Goal: Task Accomplishment & Management: Complete application form

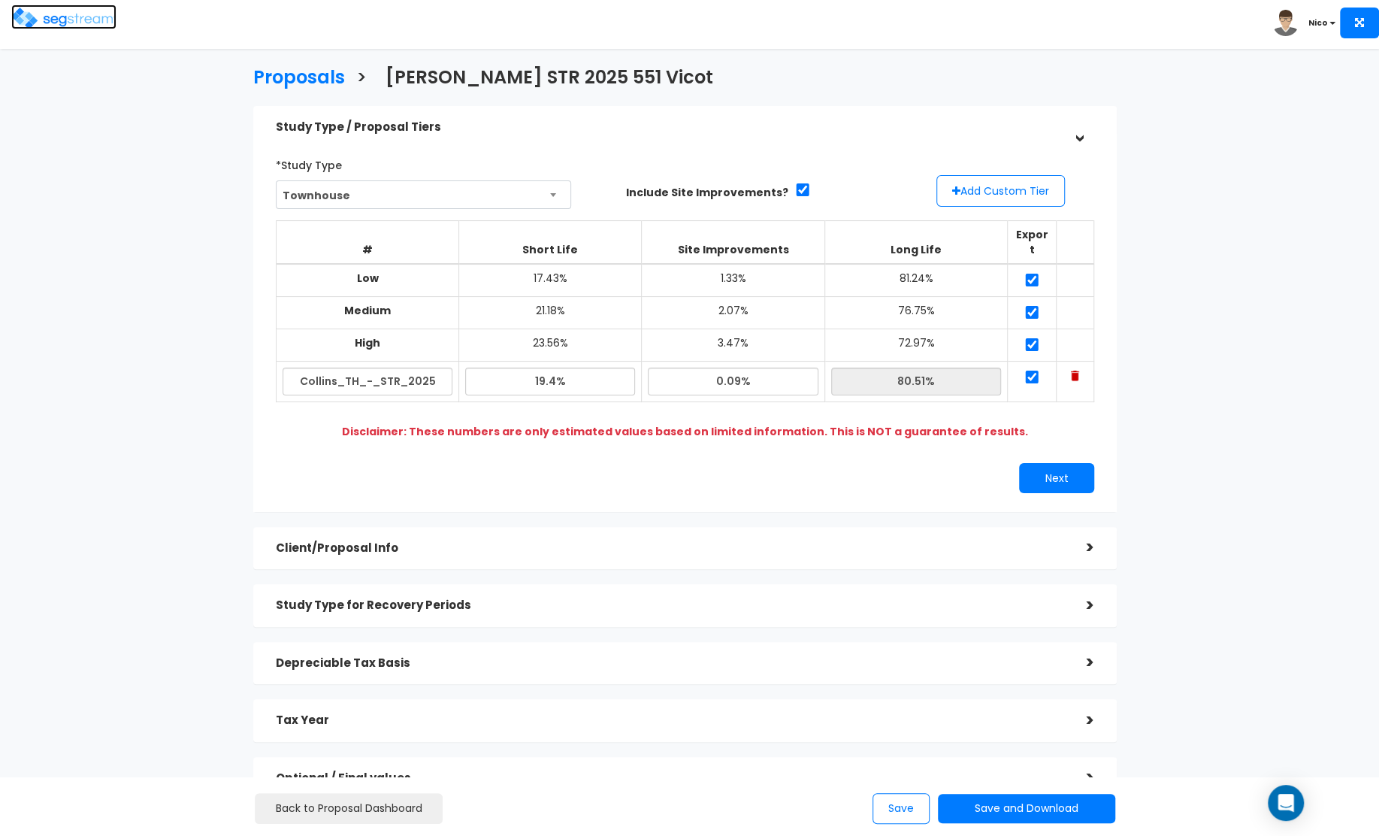
click at [41, 29] on img at bounding box center [63, 19] width 105 height 22
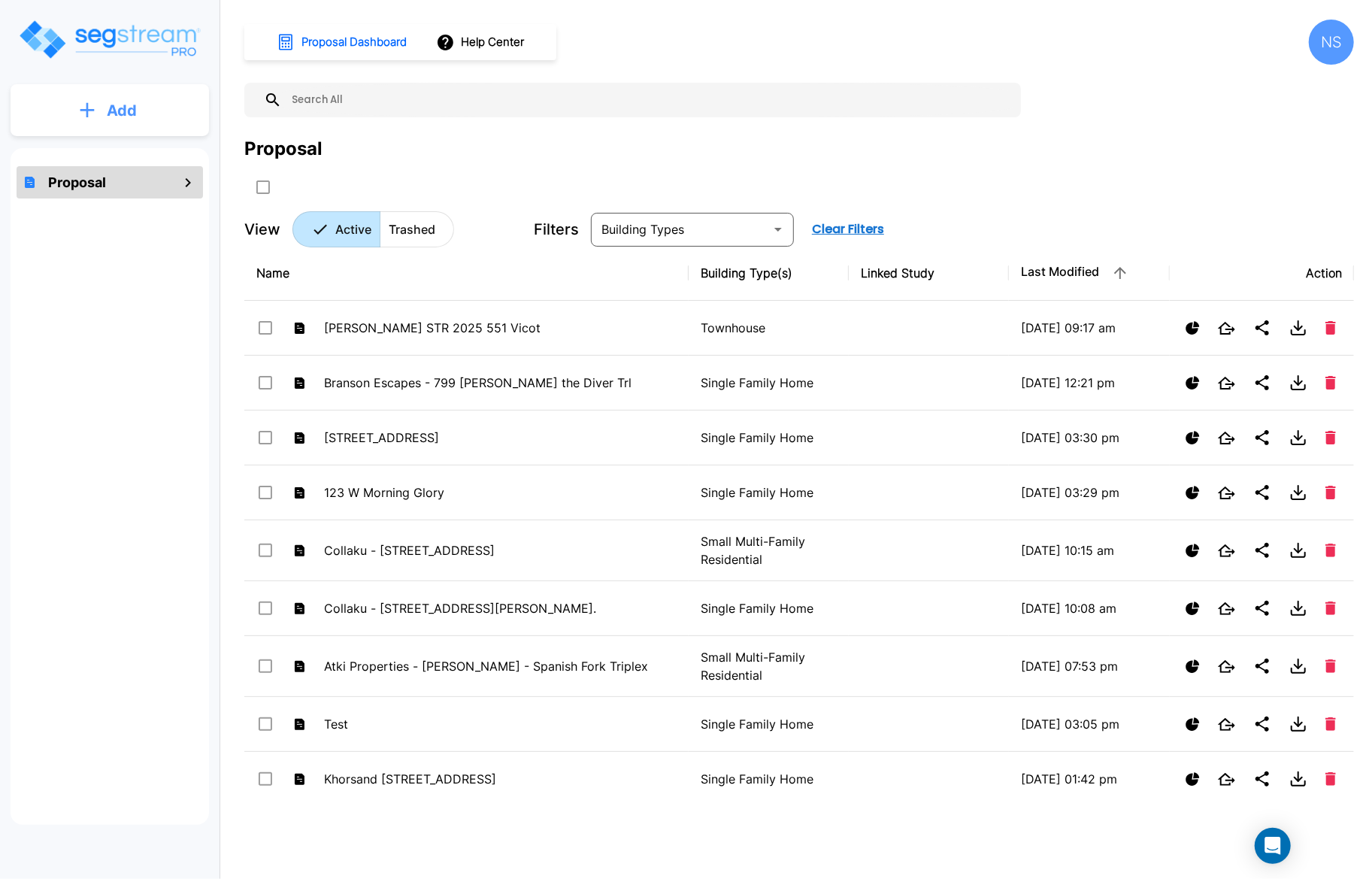
click at [111, 101] on p "Add" at bounding box center [122, 110] width 30 height 23
click at [98, 144] on p "Add Proposal" at bounding box center [118, 152] width 77 height 18
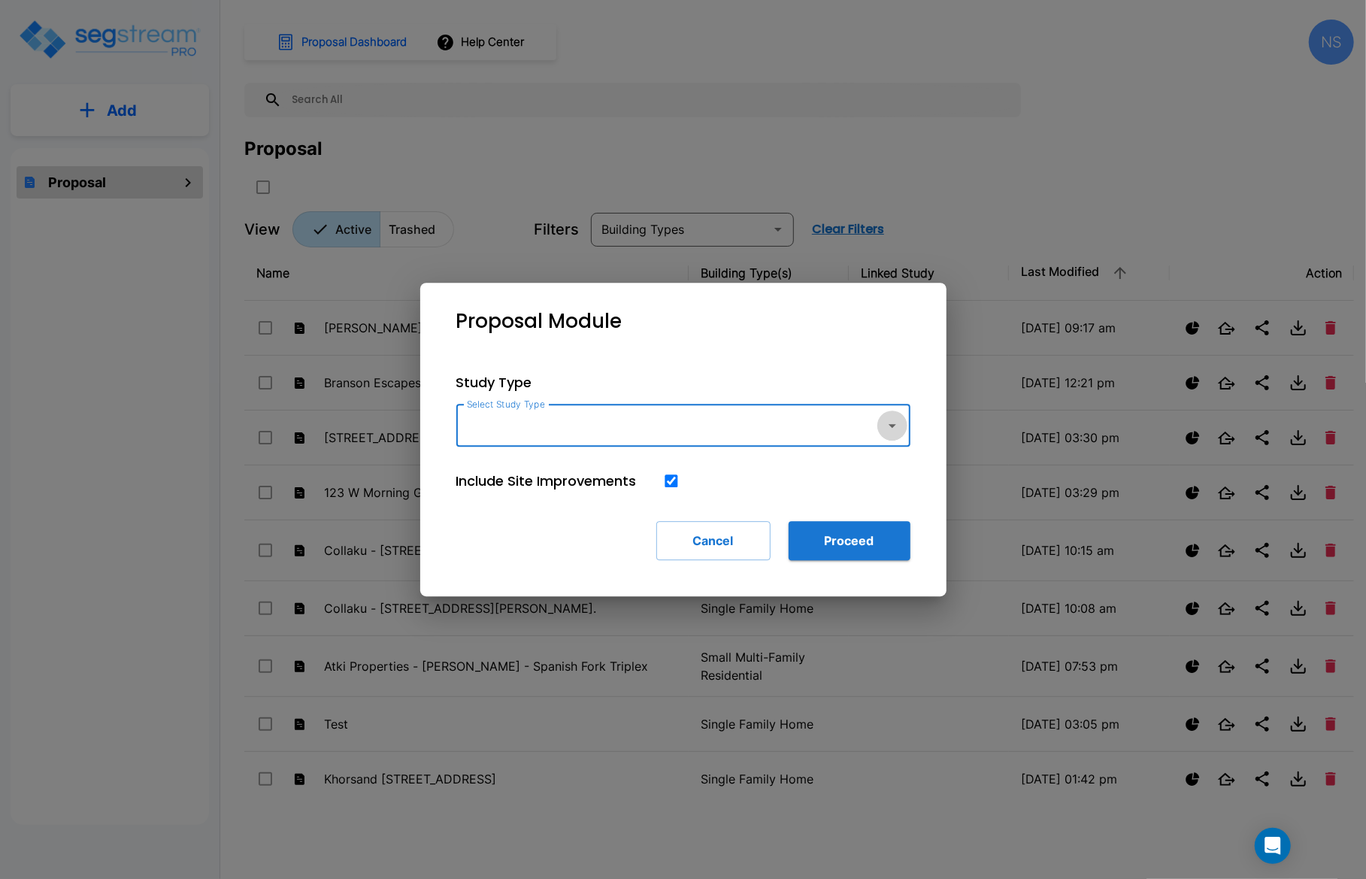
click at [897, 429] on icon "button" at bounding box center [892, 425] width 18 height 18
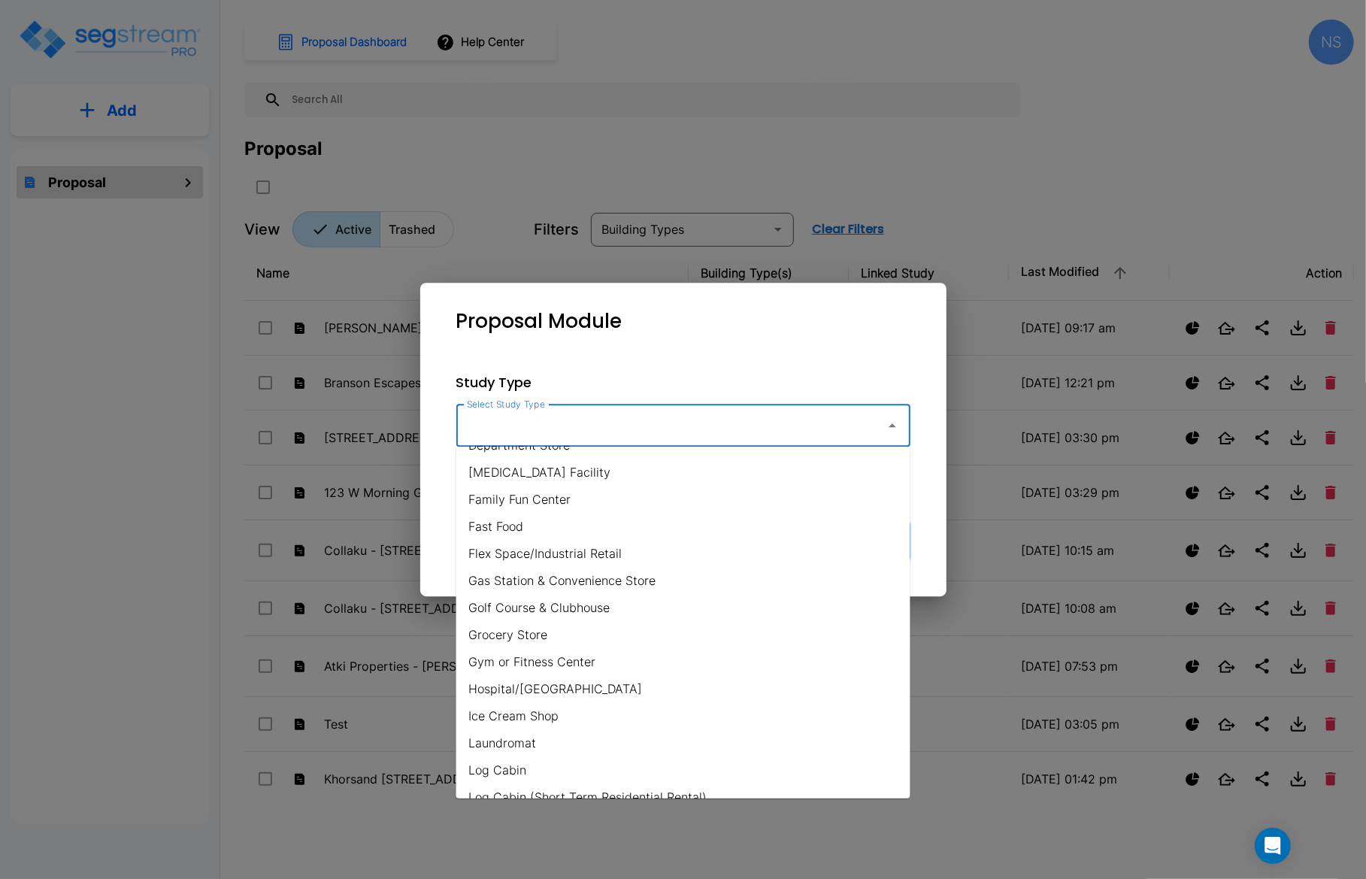
scroll to position [403, 0]
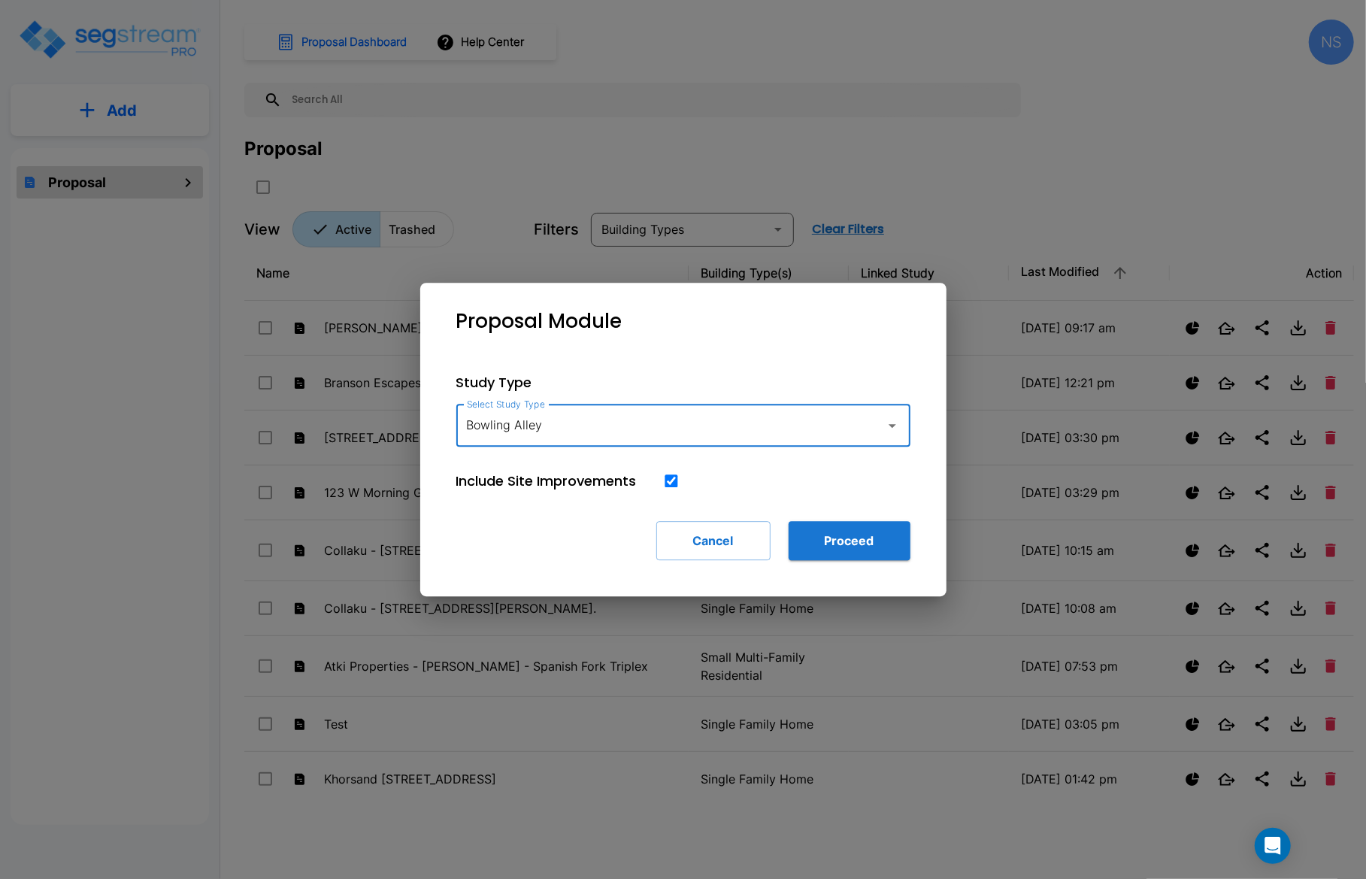
click at [897, 426] on icon "button" at bounding box center [892, 425] width 18 height 18
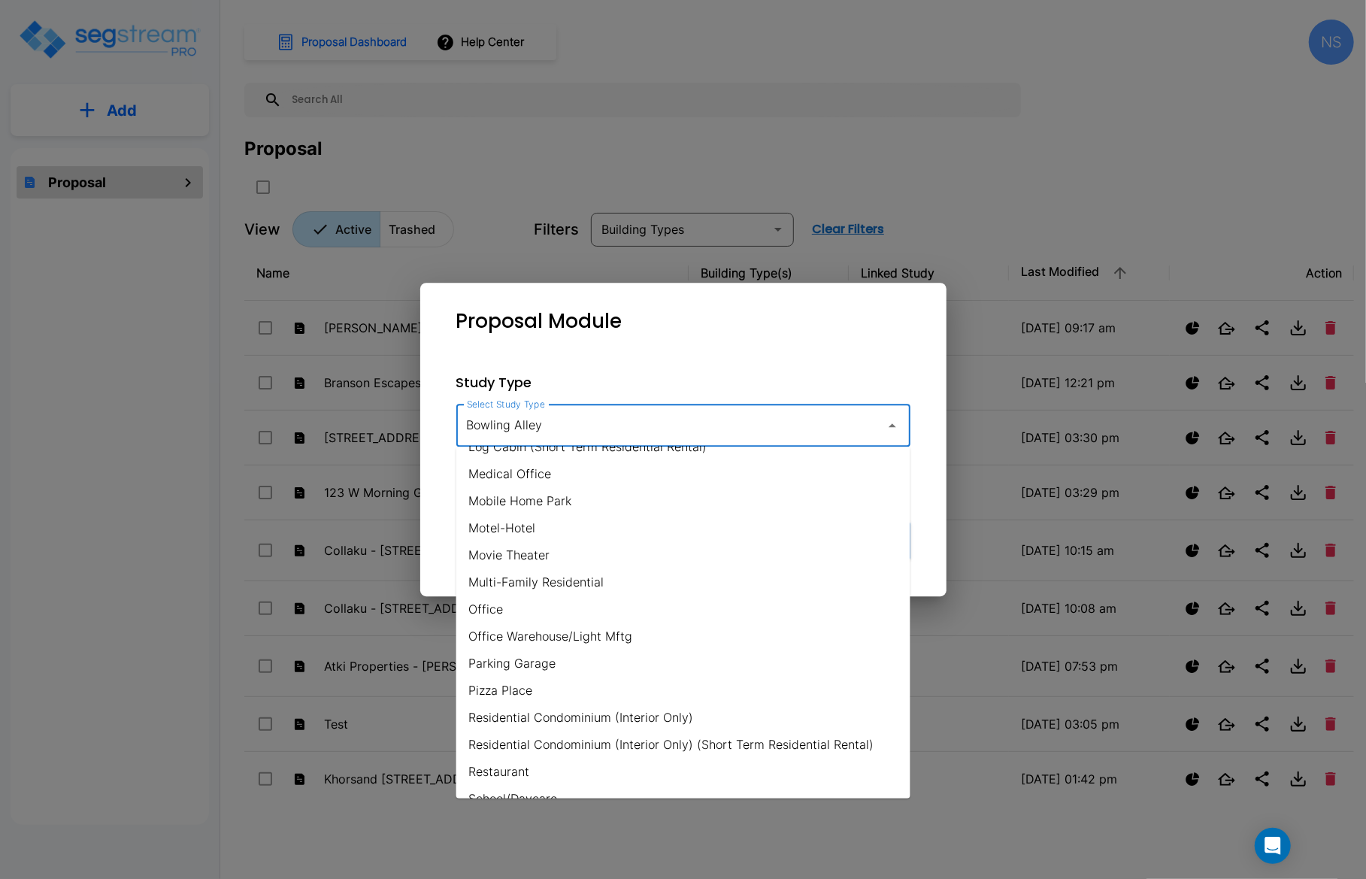
scroll to position [1013, 0]
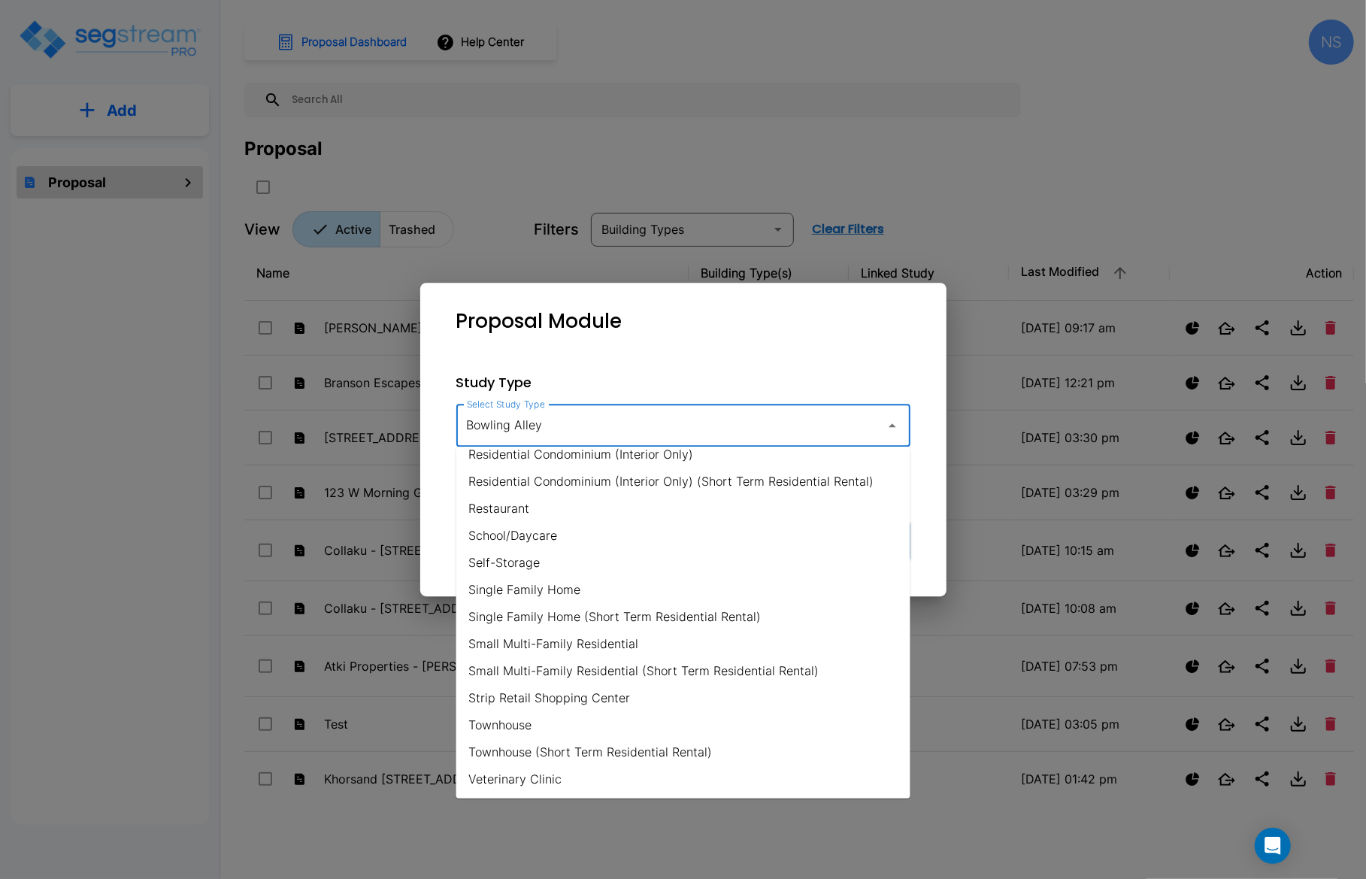
click at [520, 594] on li "Single Family Home" at bounding box center [683, 589] width 454 height 27
type input "Single Family Home"
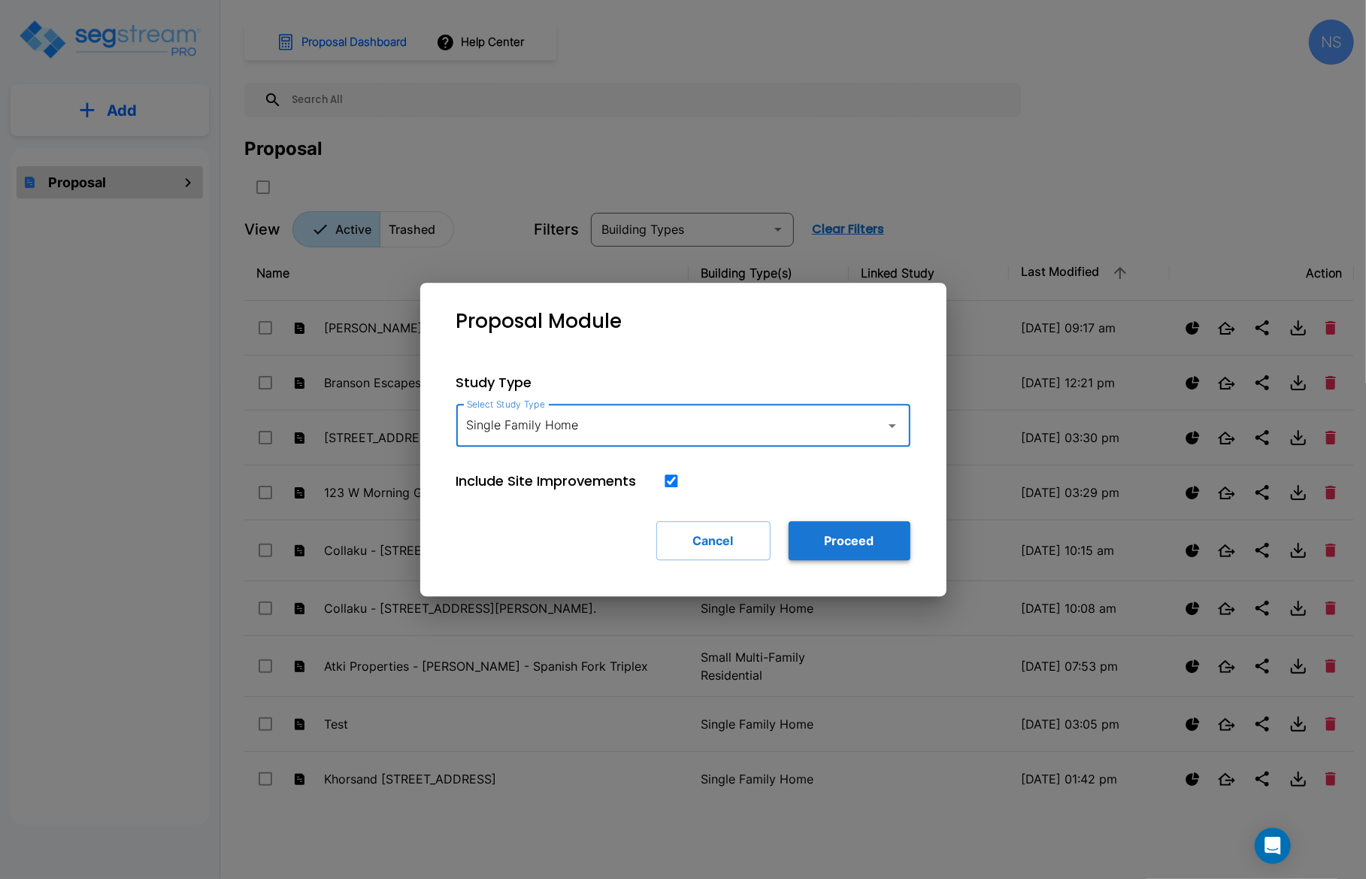
click at [829, 547] on button "Proceed" at bounding box center [850, 540] width 122 height 39
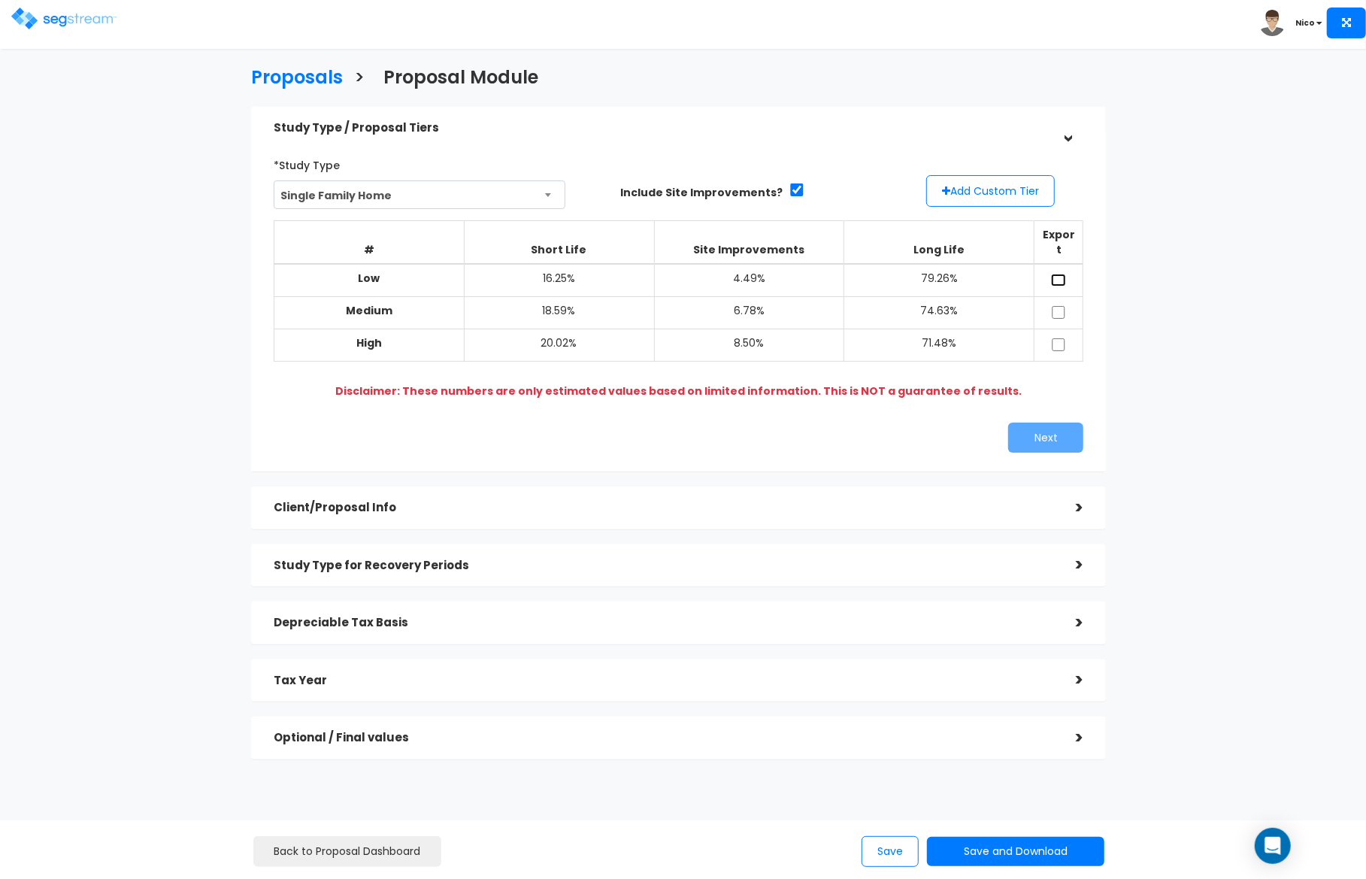
click at [1064, 274] on input "checkbox" at bounding box center [1058, 280] width 15 height 13
checkbox input "true"
click at [1058, 306] on input "checkbox" at bounding box center [1058, 312] width 15 height 13
checkbox input "true"
click at [1058, 338] on input "checkbox" at bounding box center [1058, 344] width 15 height 13
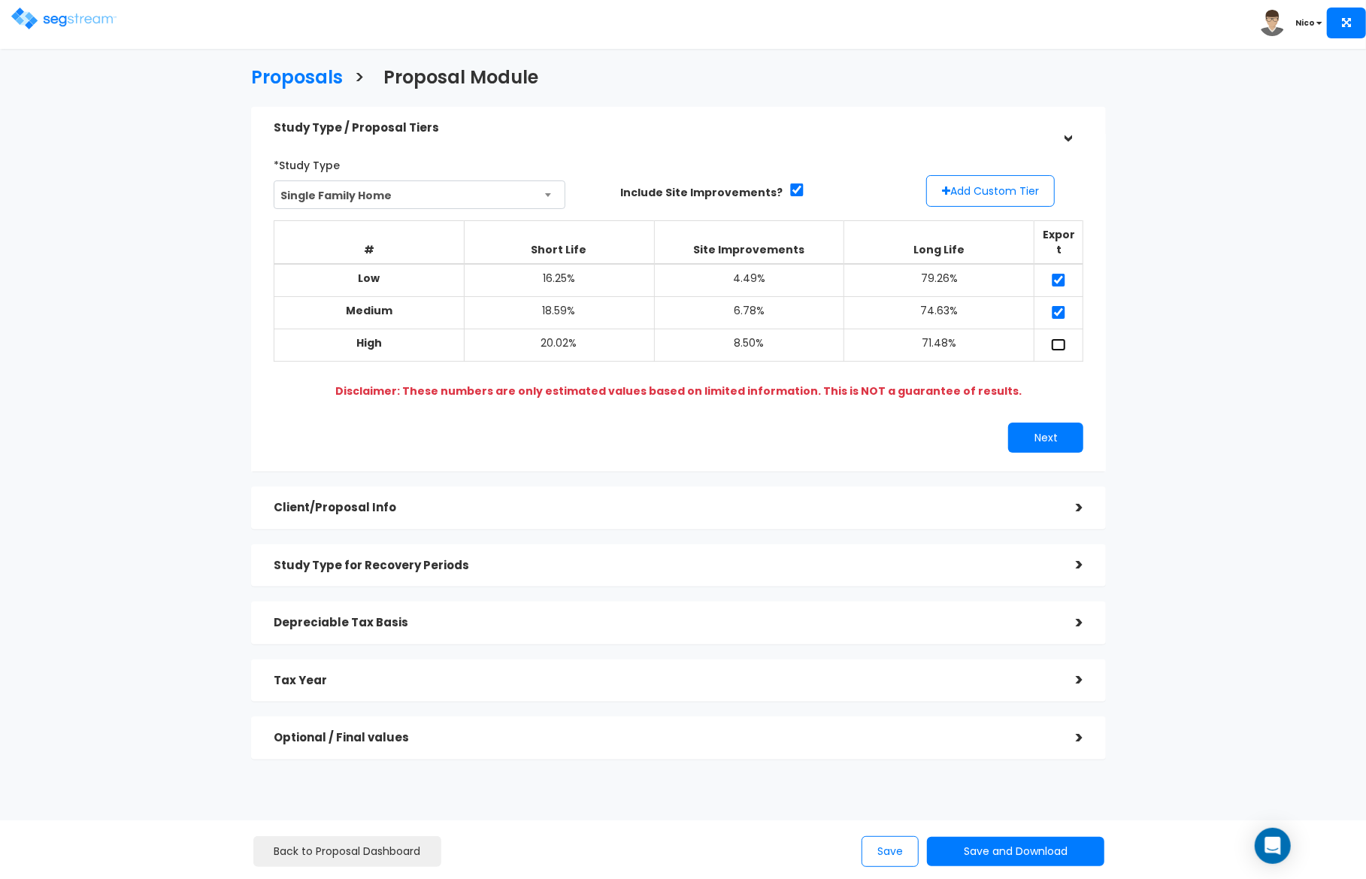
checkbox input "true"
click at [984, 197] on button "Add Custom Tier" at bounding box center [990, 191] width 129 height 32
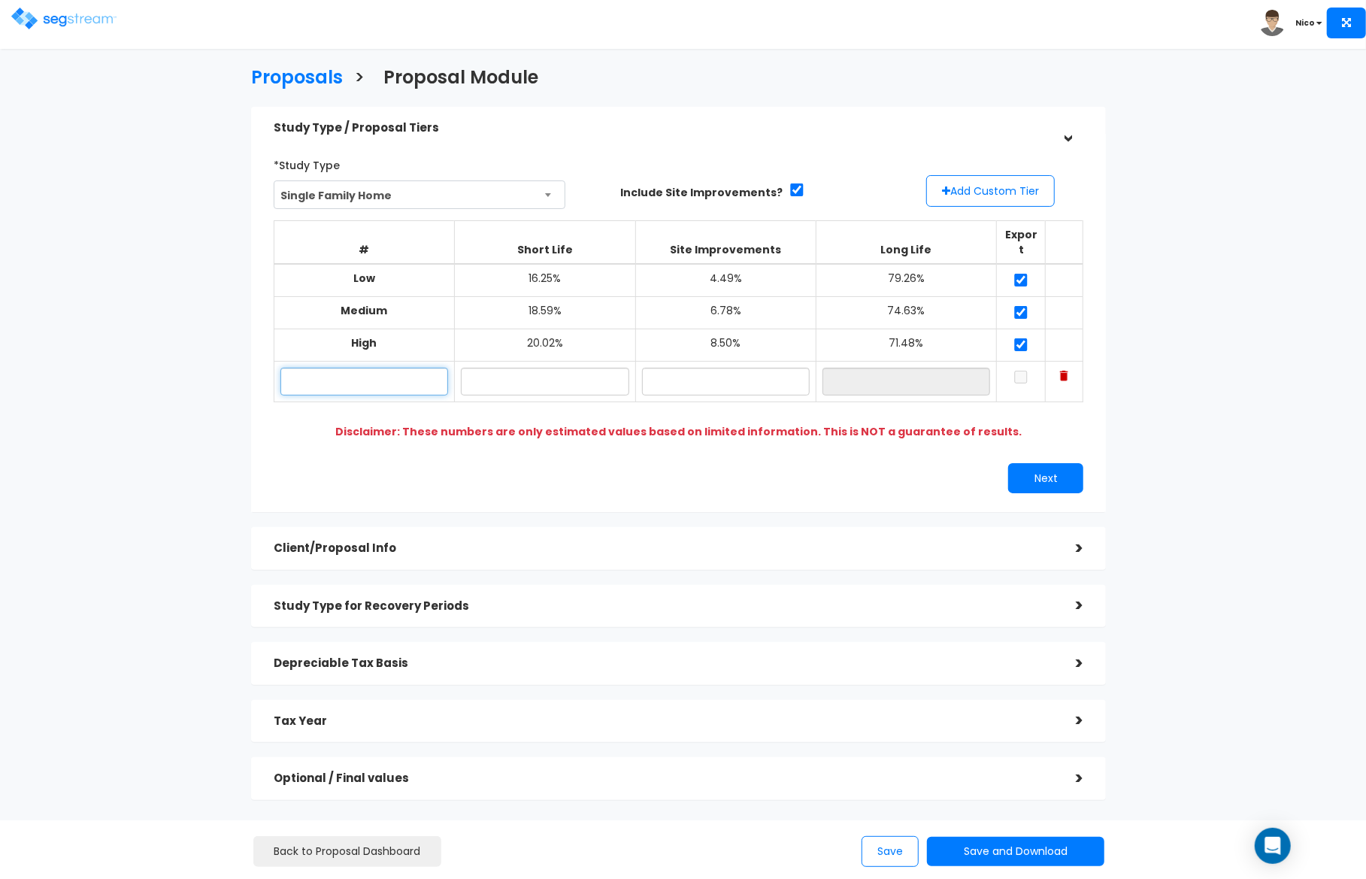
click at [327, 374] on input "text" at bounding box center [364, 382] width 168 height 28
click at [341, 373] on input "text" at bounding box center [364, 382] width 168 height 28
paste input "[STREET_ADDRESS]"
type input "[PERSON_NAME] STR [STREET_ADDRESS]"
drag, startPoint x: 565, startPoint y: 371, endPoint x: 498, endPoint y: 368, distance: 66.2
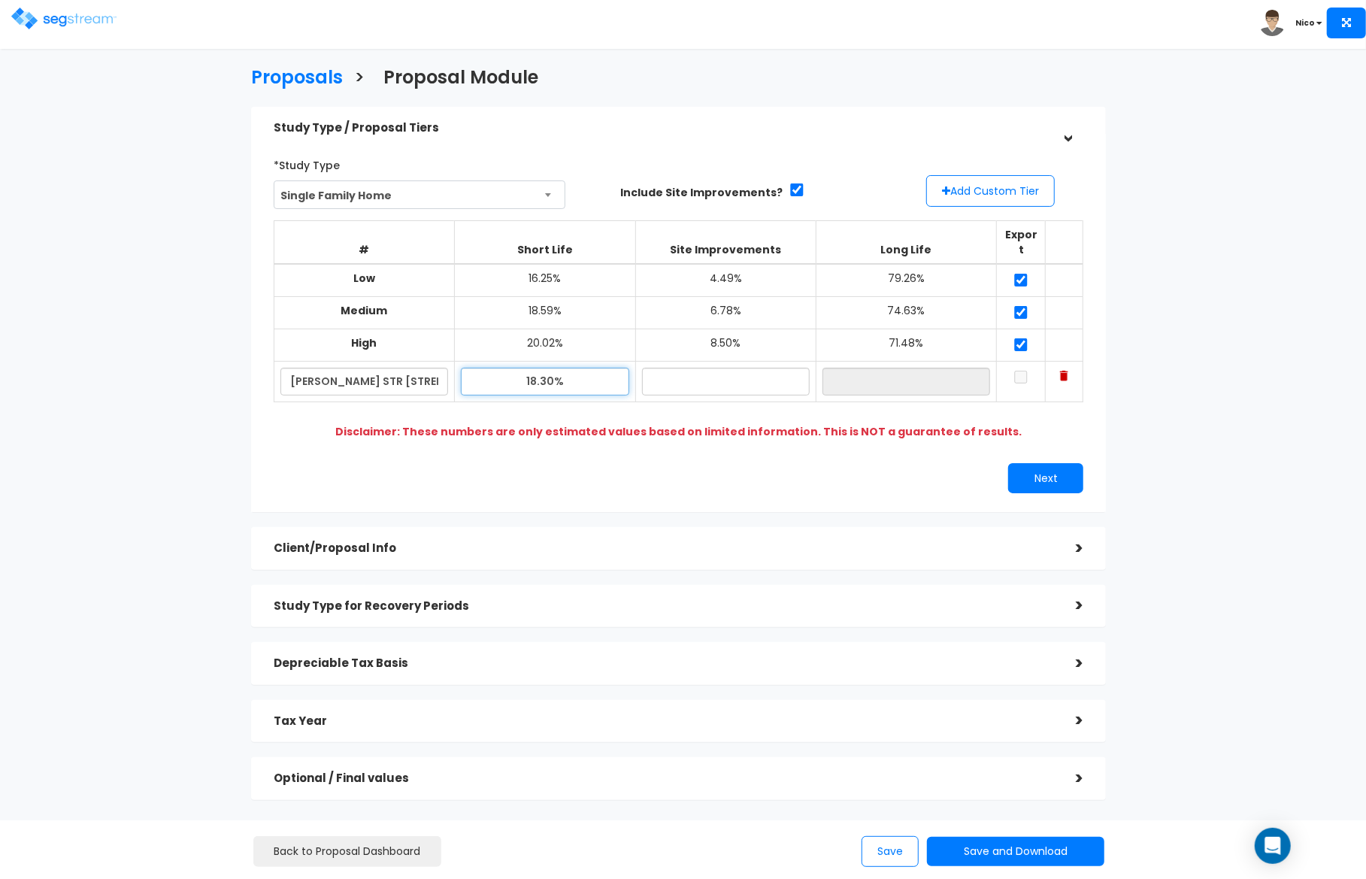
click at [498, 368] on input "18.30%" at bounding box center [545, 382] width 168 height 28
type input "18.90%"
type input "6.99%"
type input "74.11%"
click at [1022, 371] on input "checkbox" at bounding box center [1020, 377] width 15 height 13
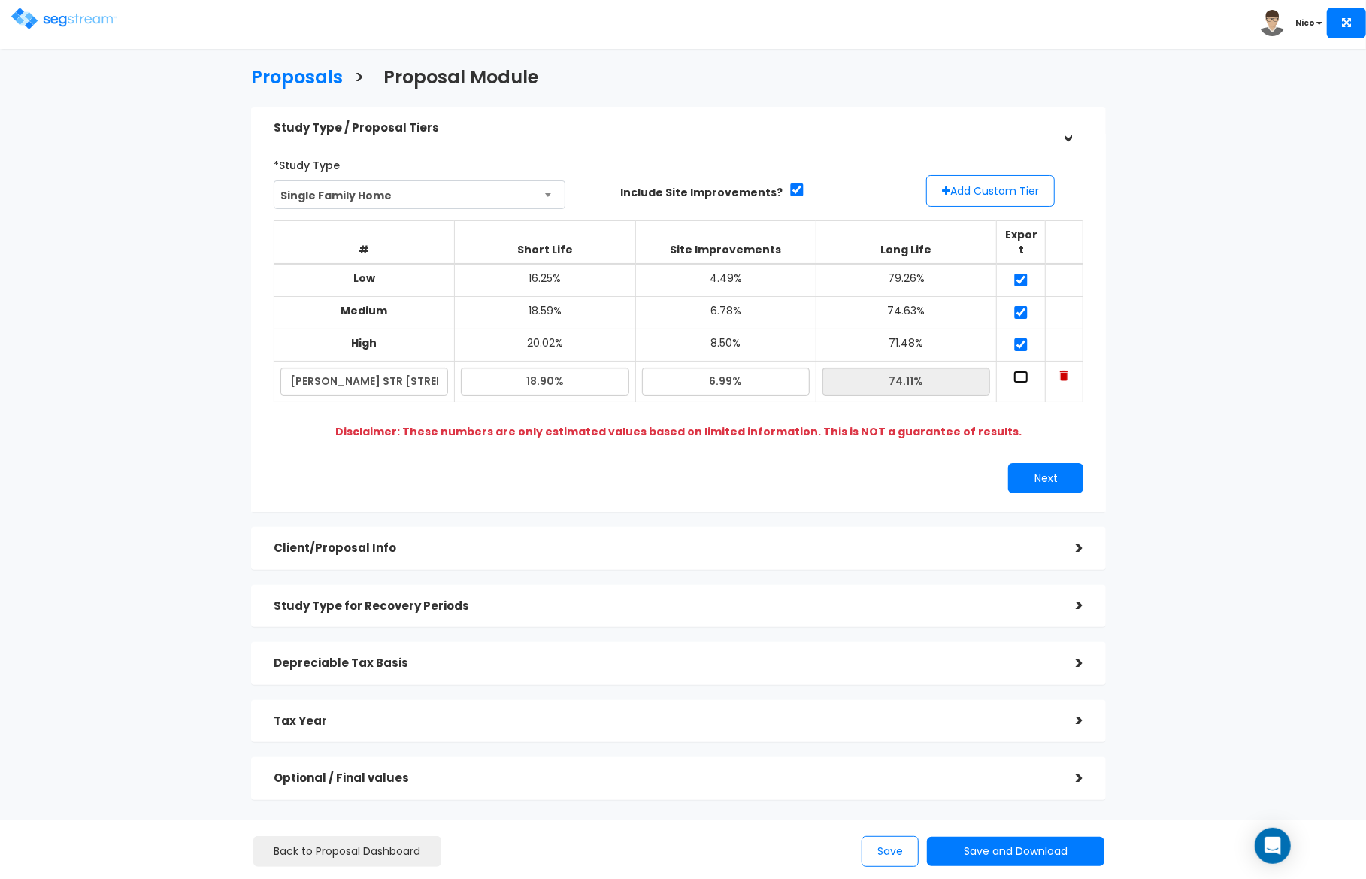
checkbox input "true"
click at [1043, 468] on button "Next" at bounding box center [1045, 478] width 75 height 30
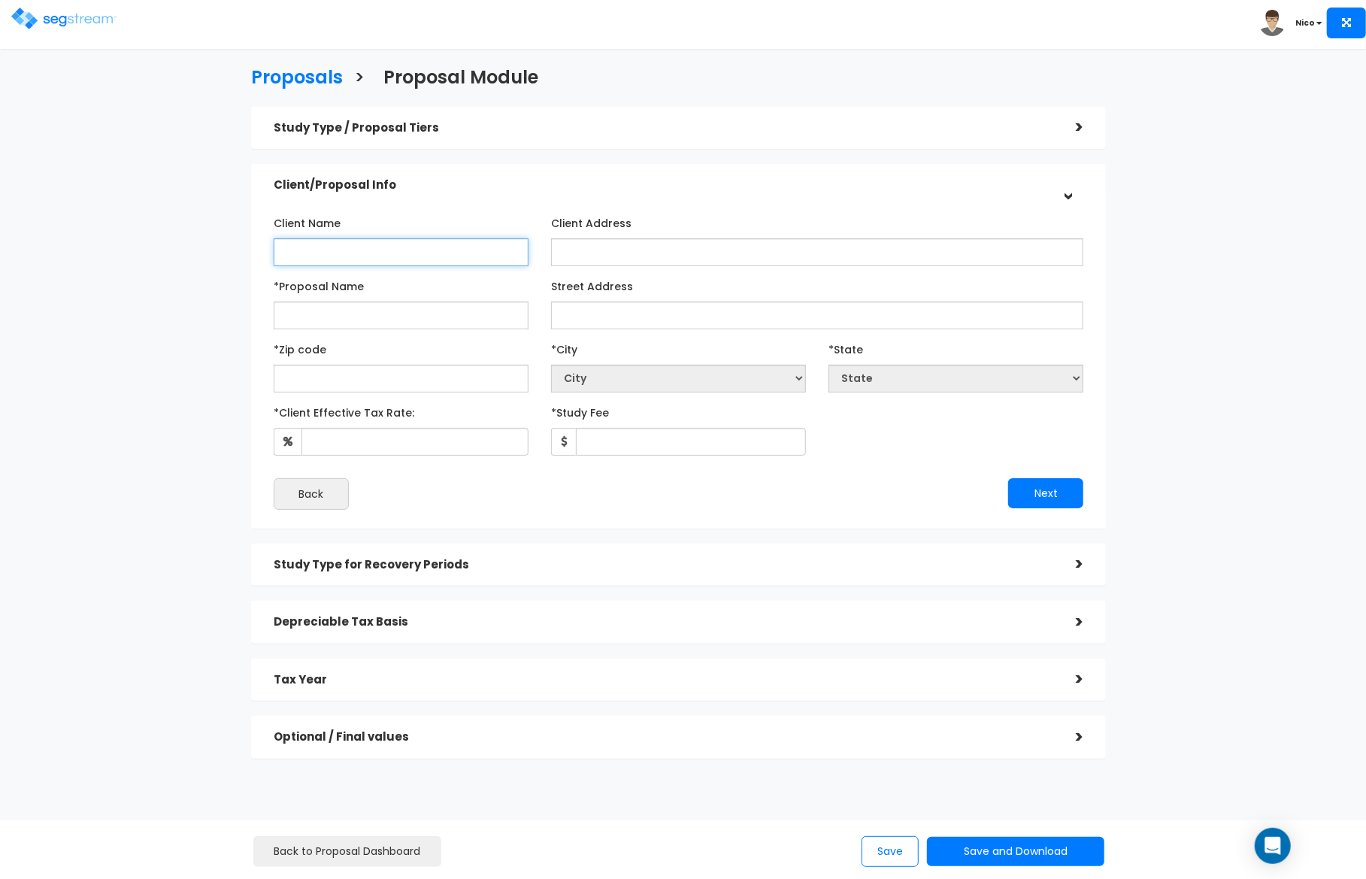
click at [336, 244] on input "Client Name" at bounding box center [401, 252] width 255 height 28
click at [344, 253] on input "[PERSON_NAME]" at bounding box center [401, 252] width 255 height 28
type input "[PERSON_NAME]"
click at [613, 245] on input "Client Address" at bounding box center [817, 252] width 532 height 28
type input "T"
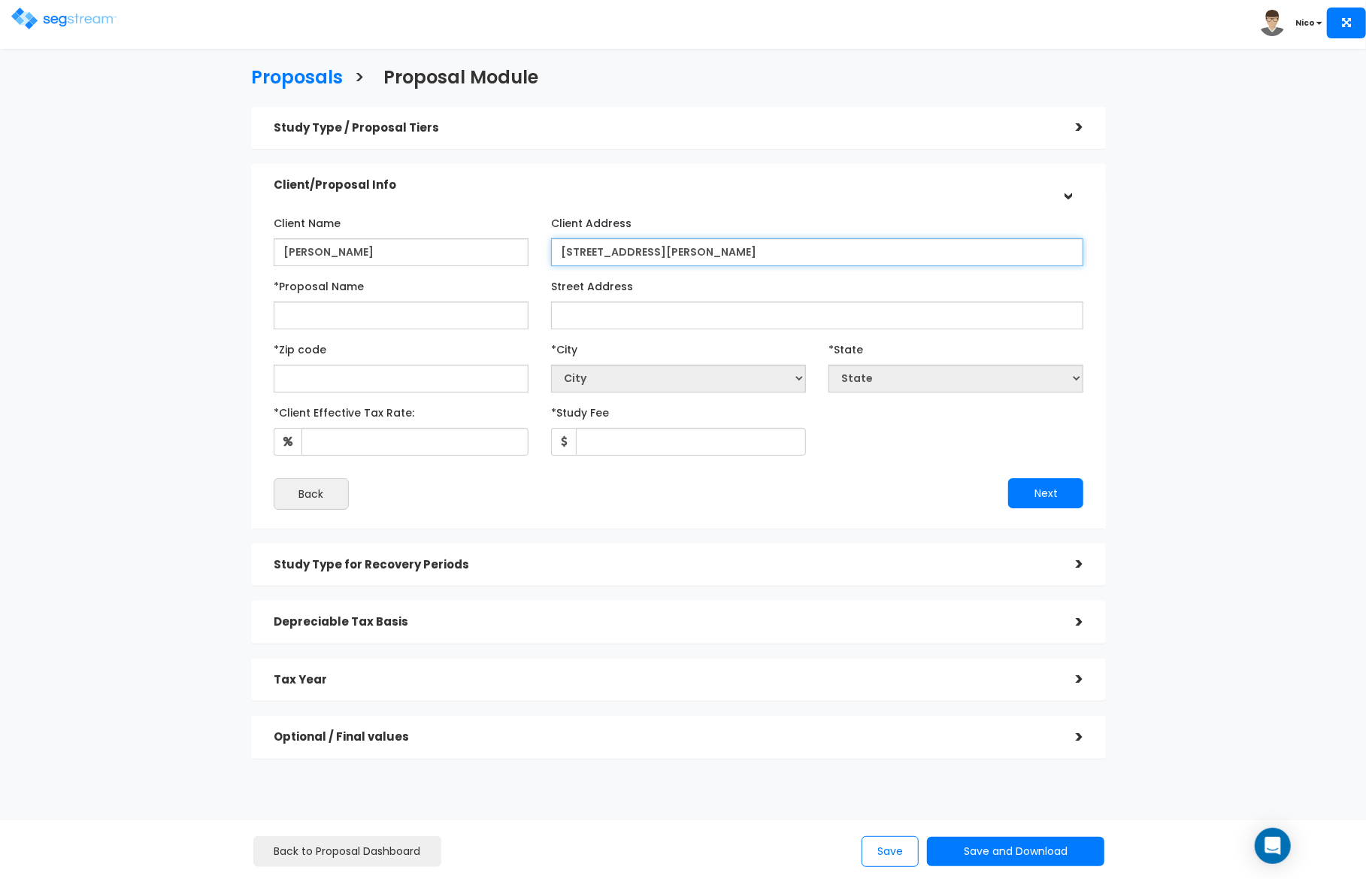
type input "[STREET_ADDRESS][PERSON_NAME]"
click at [310, 317] on input "*Proposal Name" at bounding box center [401, 315] width 255 height 28
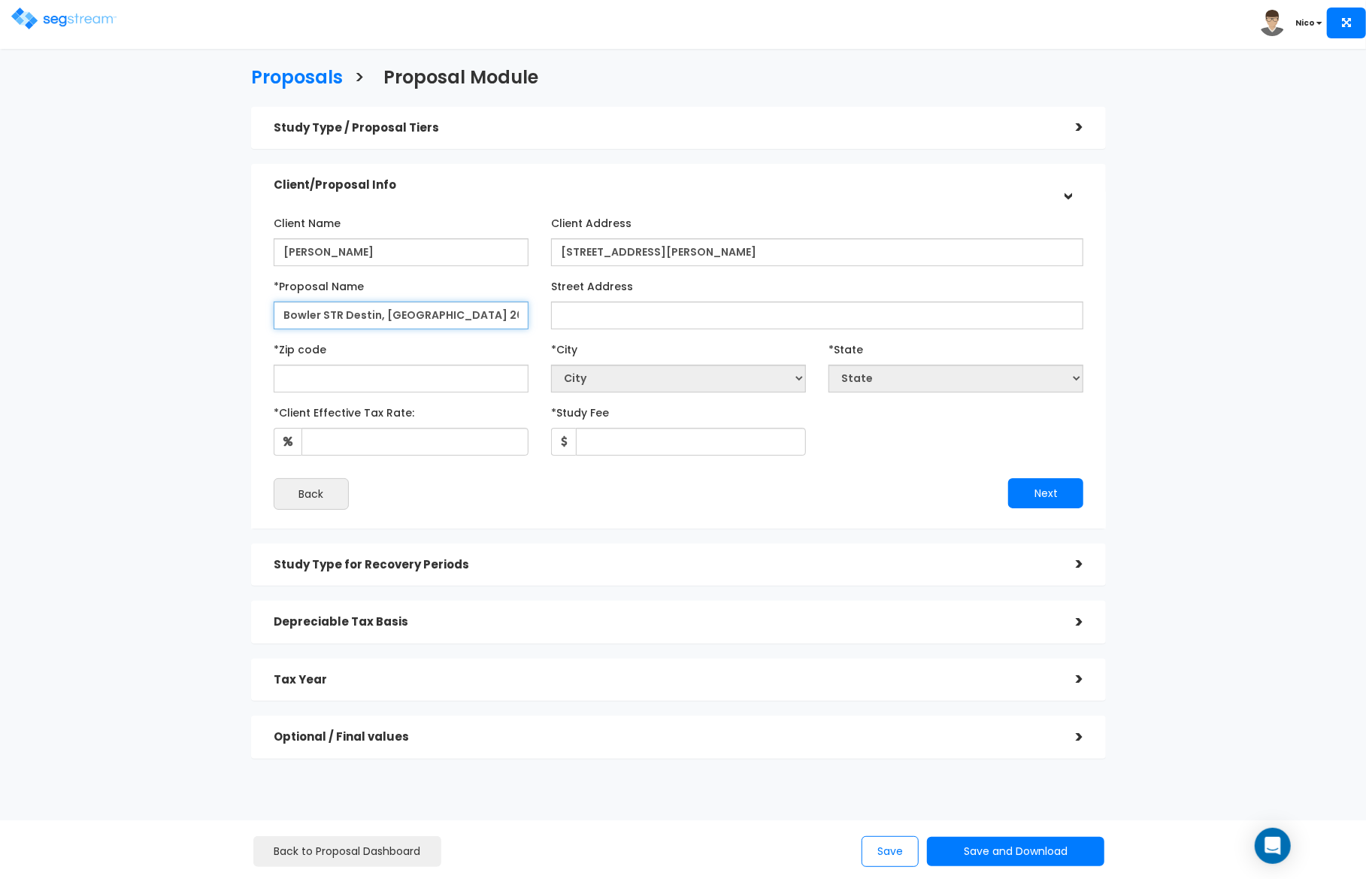
type input "Bowler STR Destin, [GEOGRAPHIC_DATA] 2025 4481 Luke"
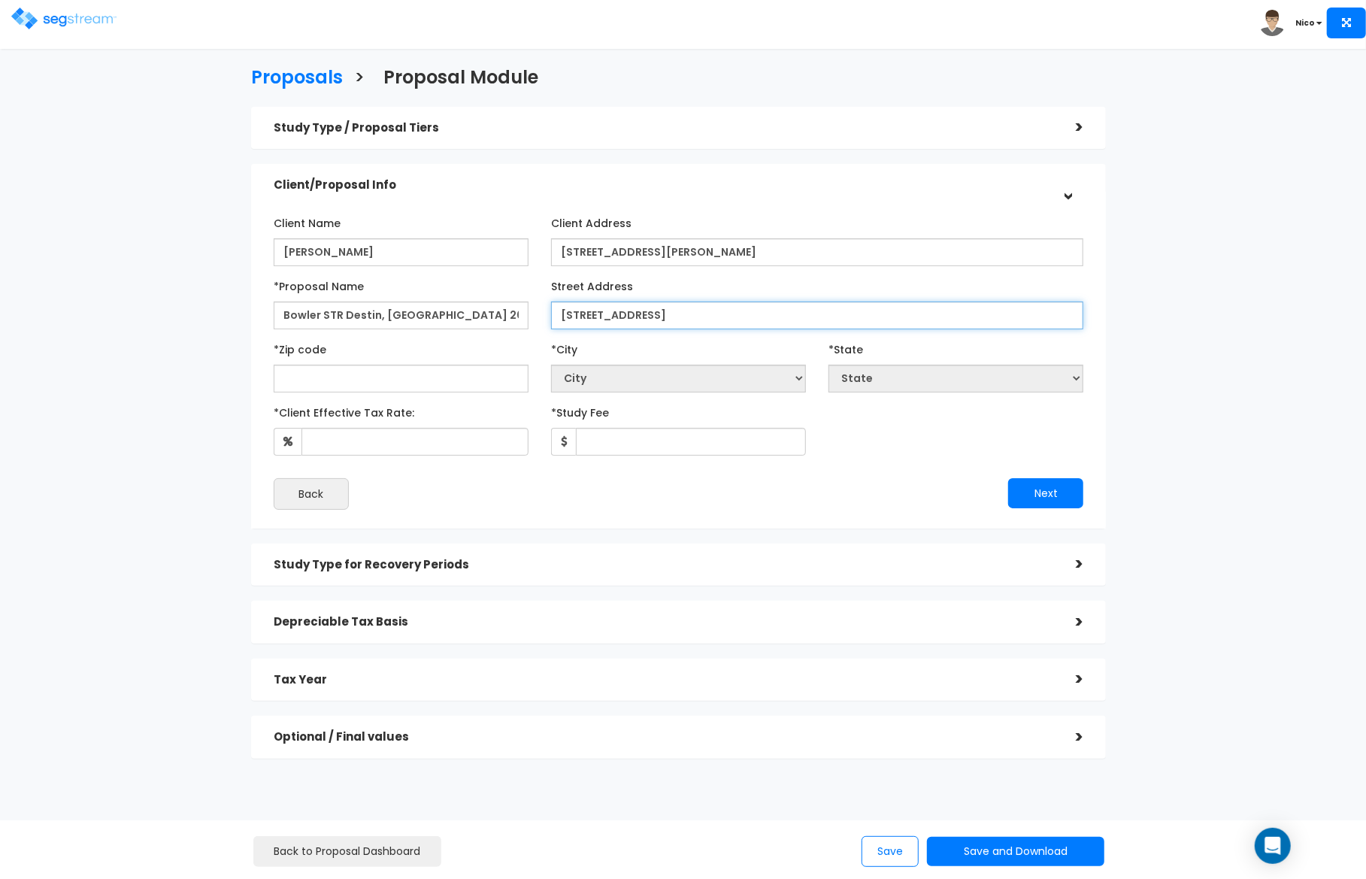
type input "[STREET_ADDRESS]"
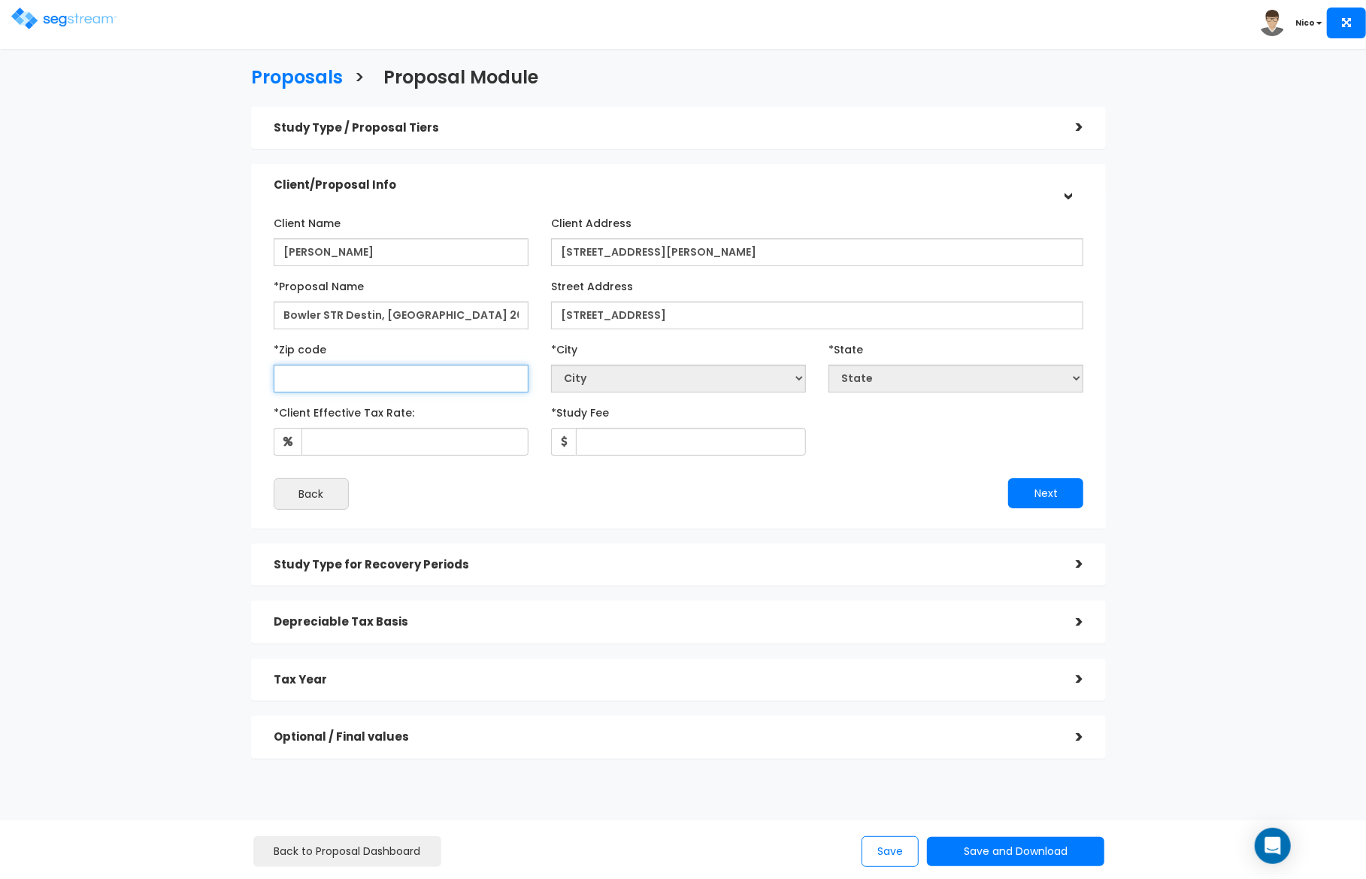
click at [331, 384] on input "text" at bounding box center [401, 379] width 255 height 28
type input "3254"
select select "FL"
type input "32541"
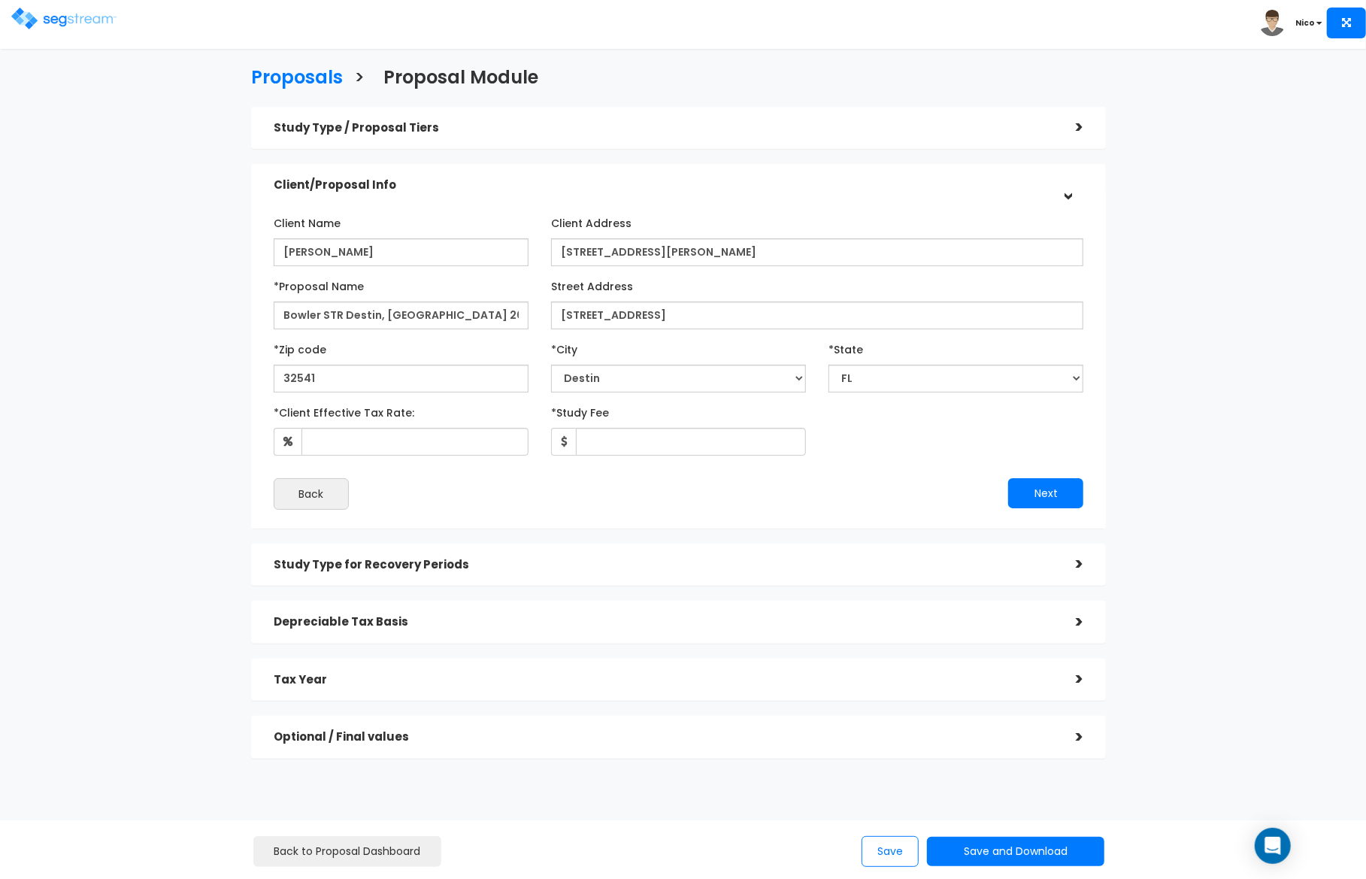
click at [515, 353] on div "*Zip code 32541" at bounding box center [401, 365] width 255 height 56
click at [664, 324] on input "[STREET_ADDRESS]" at bounding box center [817, 315] width 532 height 28
type input "[STREET_ADDRESS]"
click at [896, 442] on div "*Client Effective Tax Rate: *Study Fee" at bounding box center [678, 428] width 833 height 56
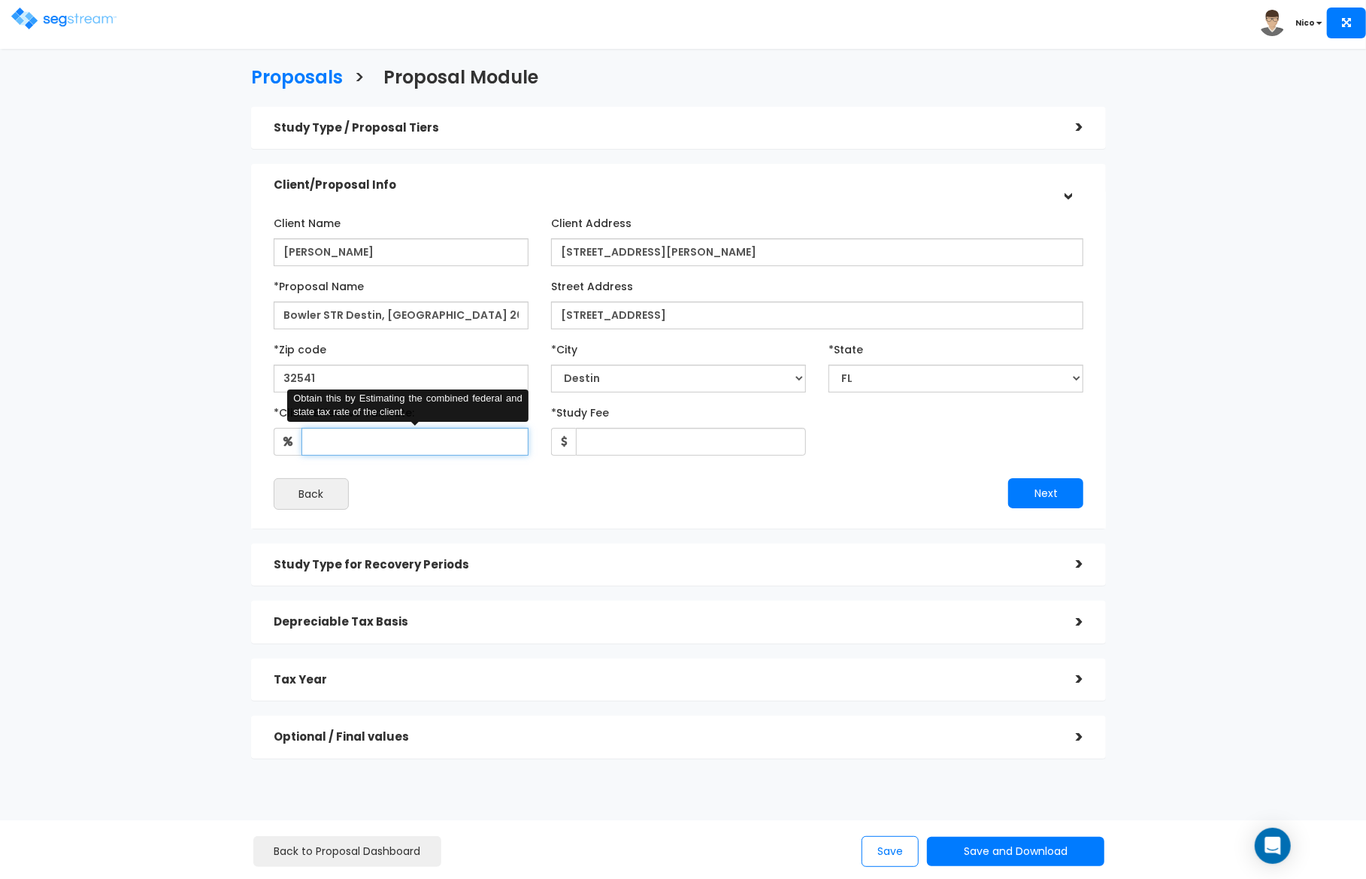
click at [334, 448] on input "*Client Effective Tax Rate:" at bounding box center [414, 442] width 227 height 28
type input "32"
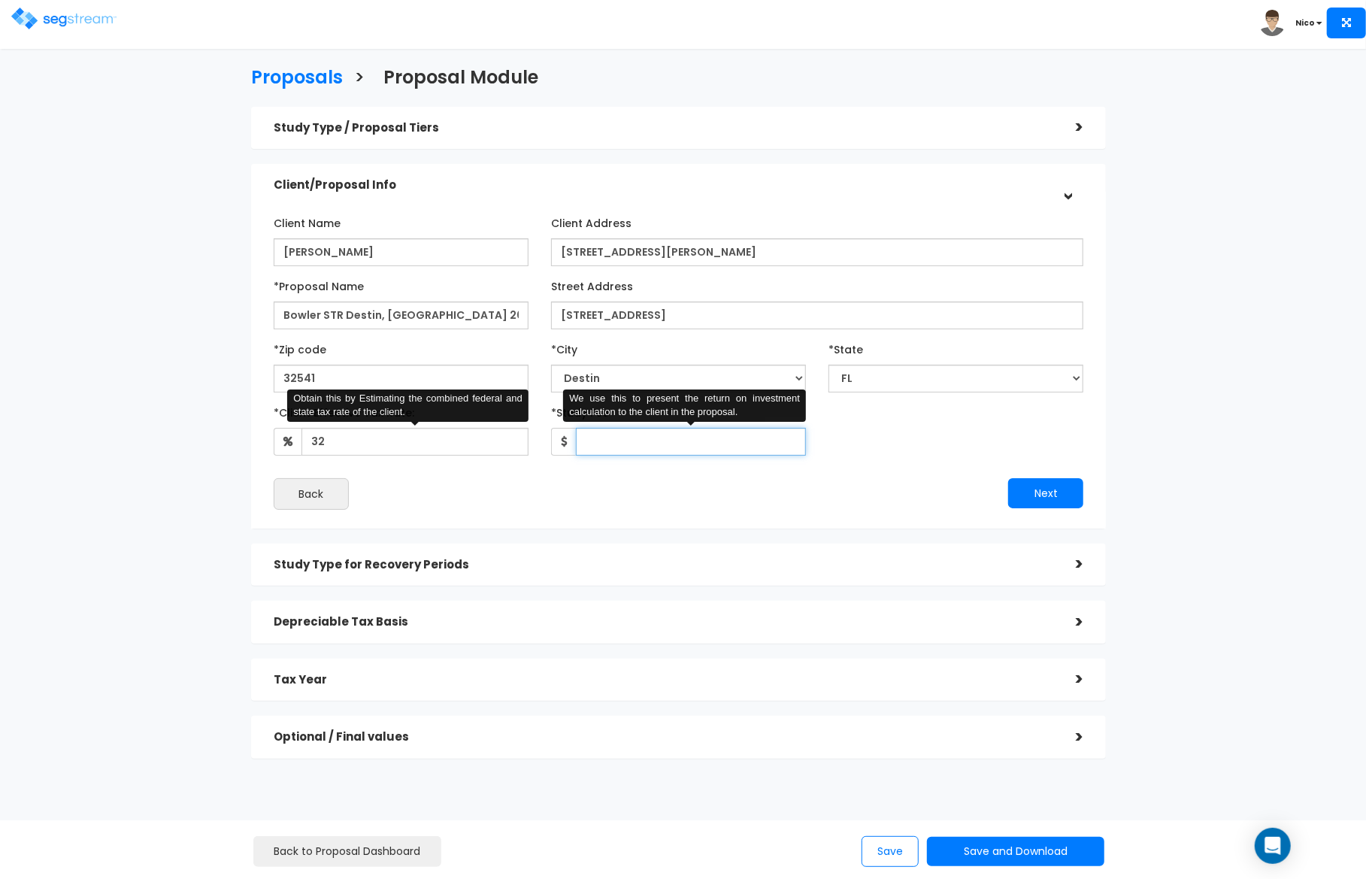
click at [651, 443] on input "*Study Fee" at bounding box center [691, 442] width 230 height 28
type input "2,907"
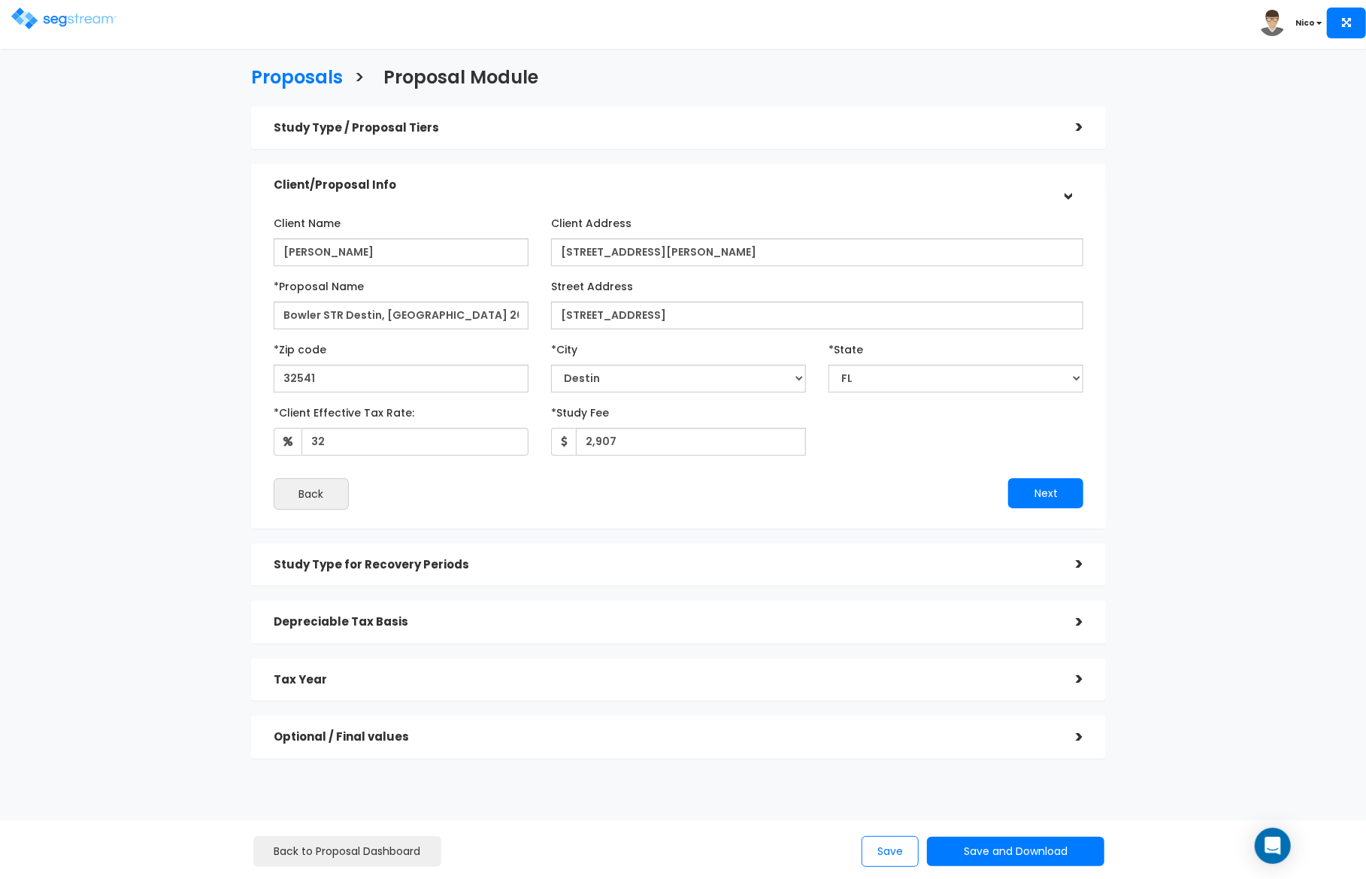
click at [920, 478] on div "Next" at bounding box center [887, 493] width 416 height 30
click at [1042, 494] on button "Next" at bounding box center [1045, 493] width 75 height 30
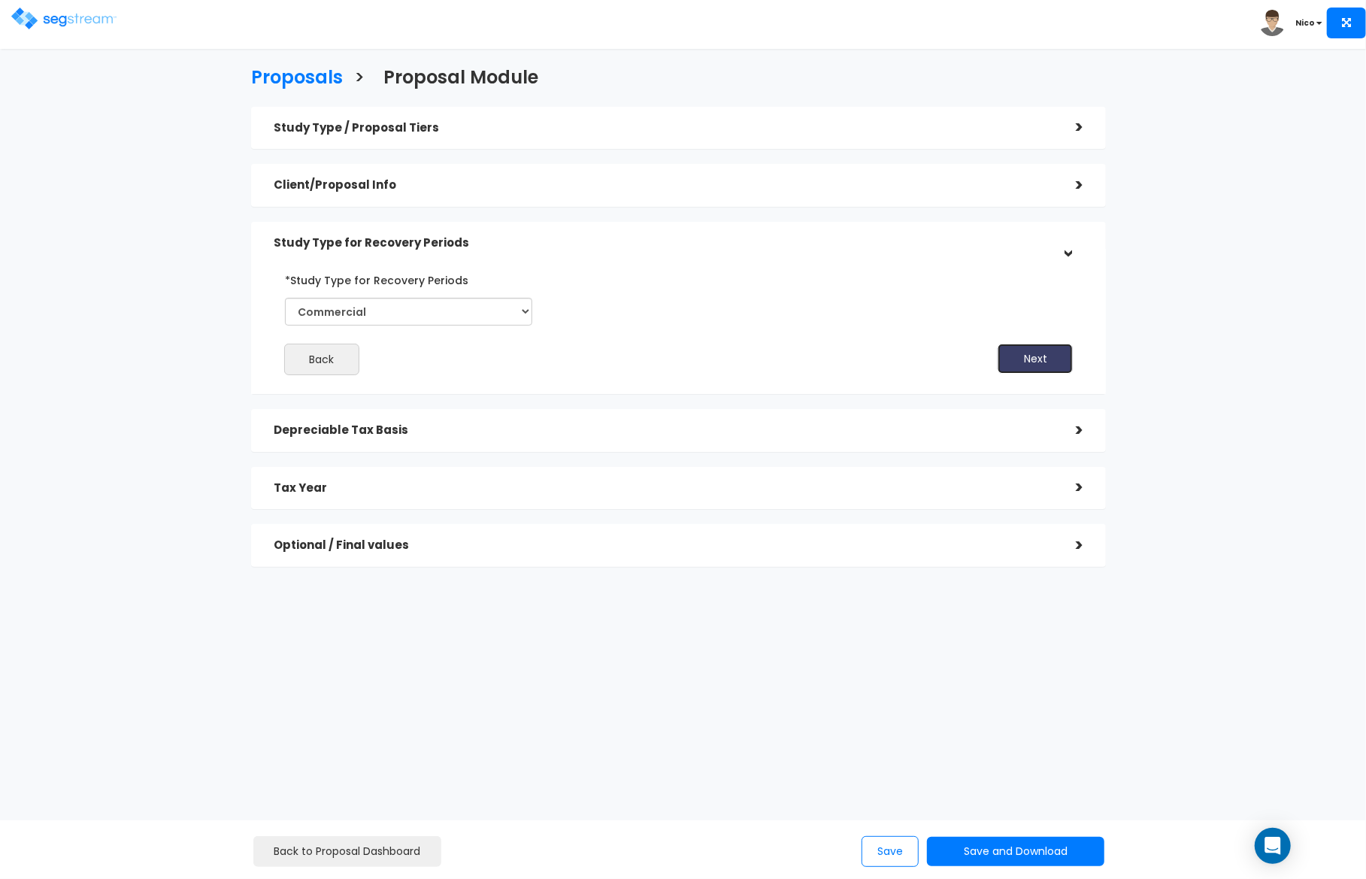
click at [1018, 365] on button "Next" at bounding box center [1034, 359] width 75 height 30
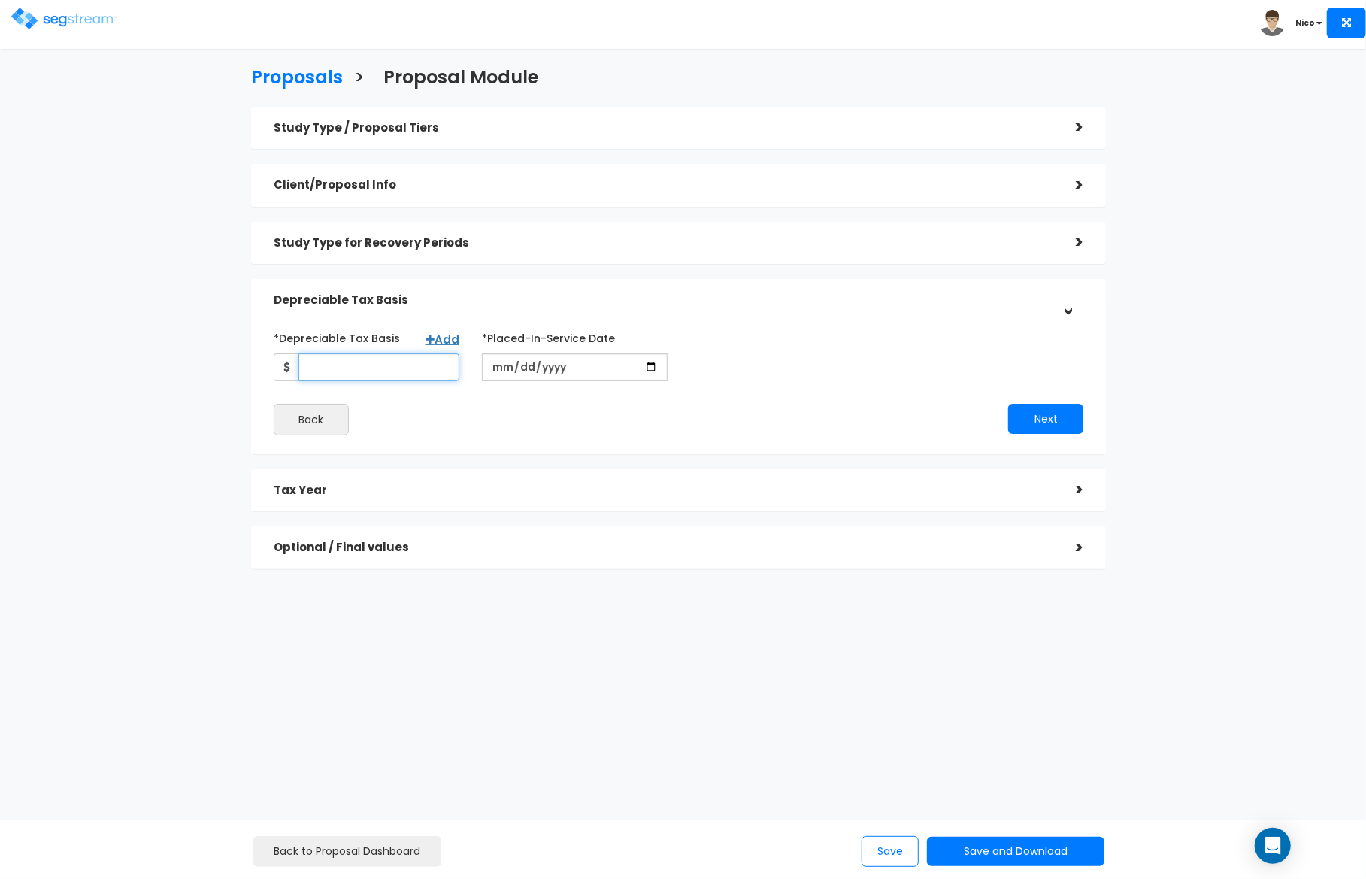
click at [383, 362] on input "*Depreciable Tax Basis" at bounding box center [378, 367] width 161 height 28
type input "612,500"
type input "[DATE]"
click at [605, 419] on div "Back" at bounding box center [470, 420] width 416 height 32
click at [708, 373] on input "*Purchase/Contract Date" at bounding box center [783, 367] width 186 height 28
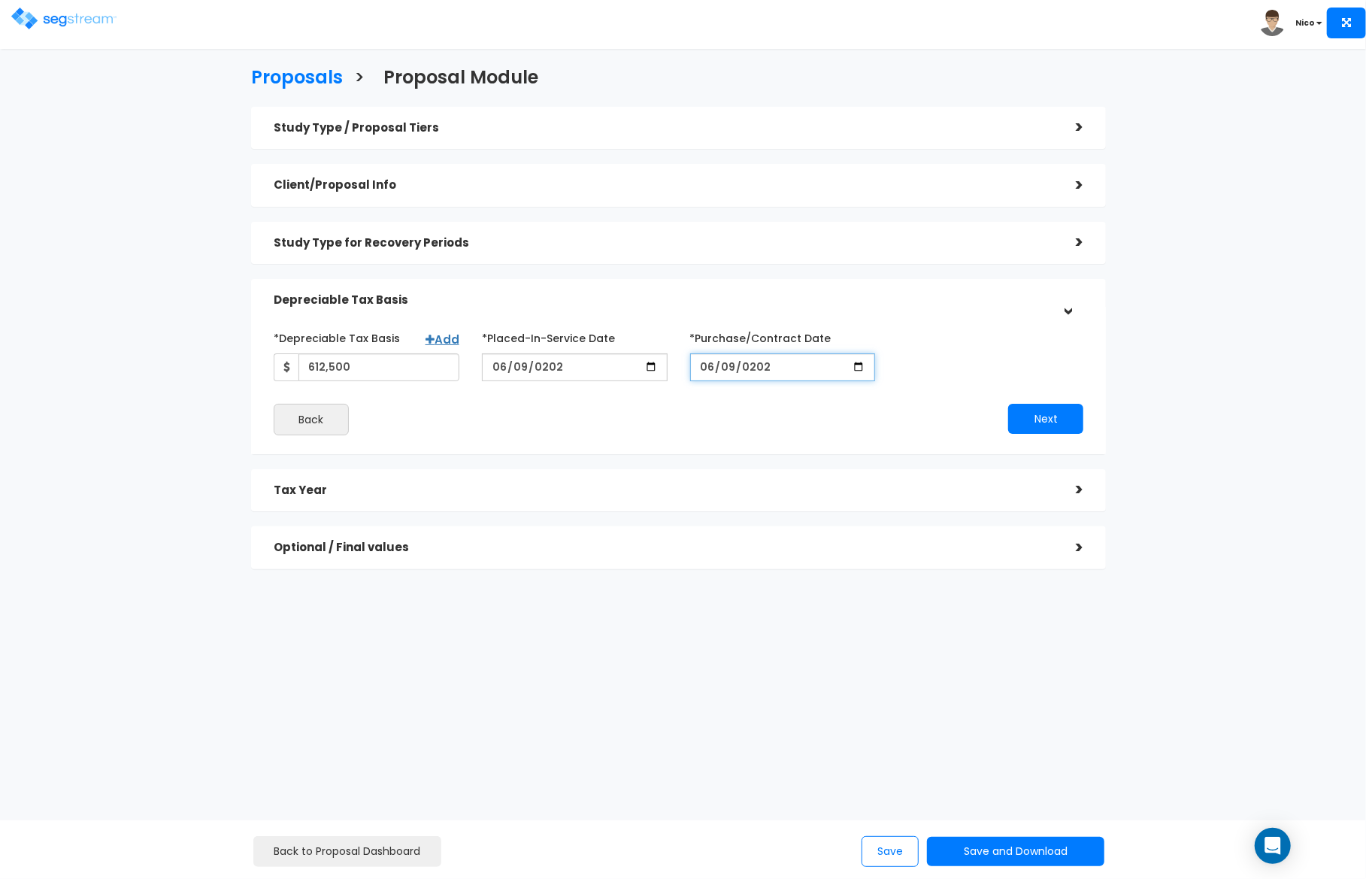
type input "[DATE]"
click at [748, 411] on div "Next" at bounding box center [887, 419] width 416 height 30
click at [1038, 425] on button "Next" at bounding box center [1045, 419] width 75 height 30
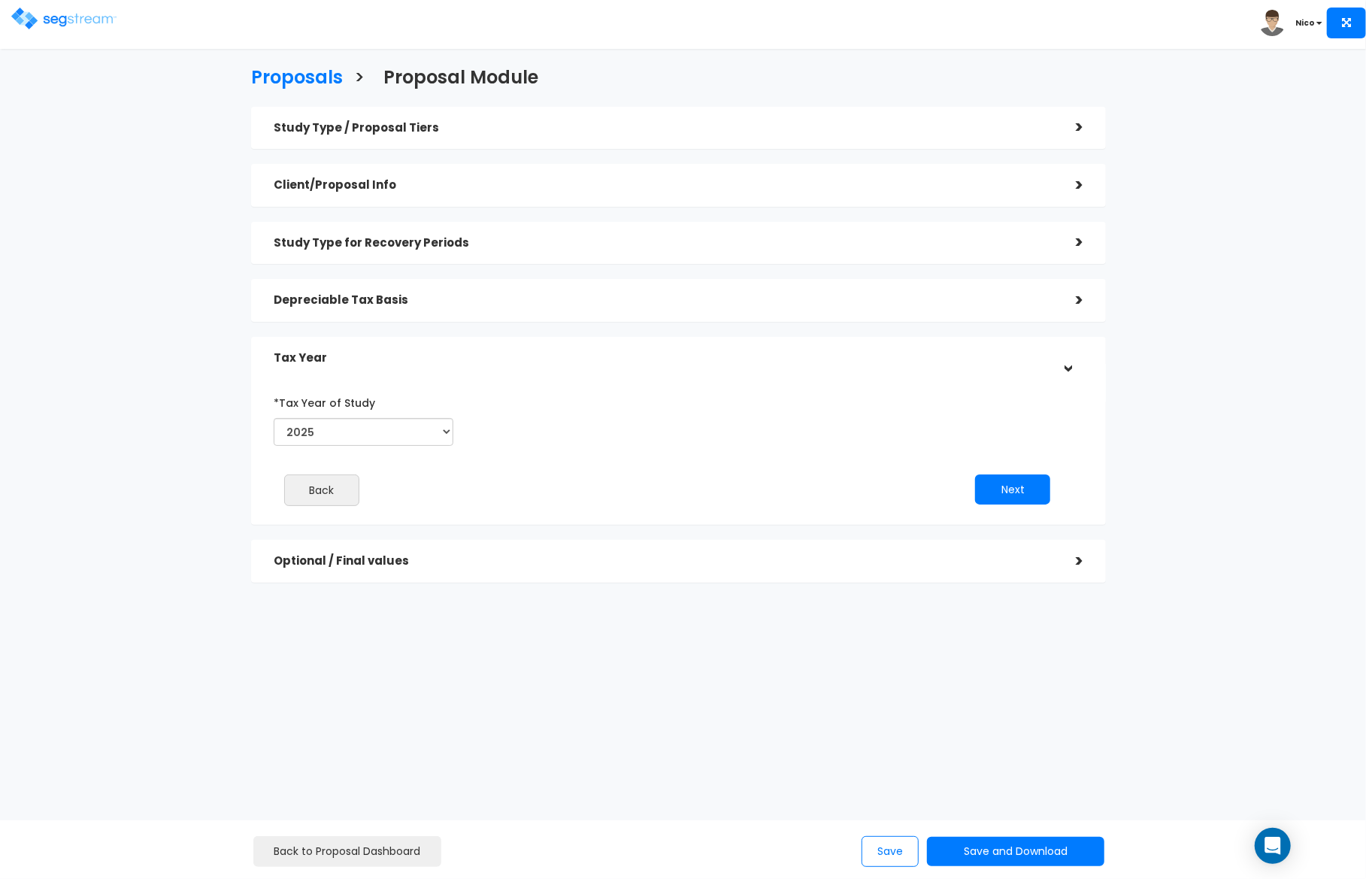
click at [480, 429] on div "*Tax Year of Study 2025 2026 Prior Accumulated Depreciation" at bounding box center [667, 421] width 810 height 62
click at [1016, 494] on button "Next" at bounding box center [1012, 489] width 75 height 30
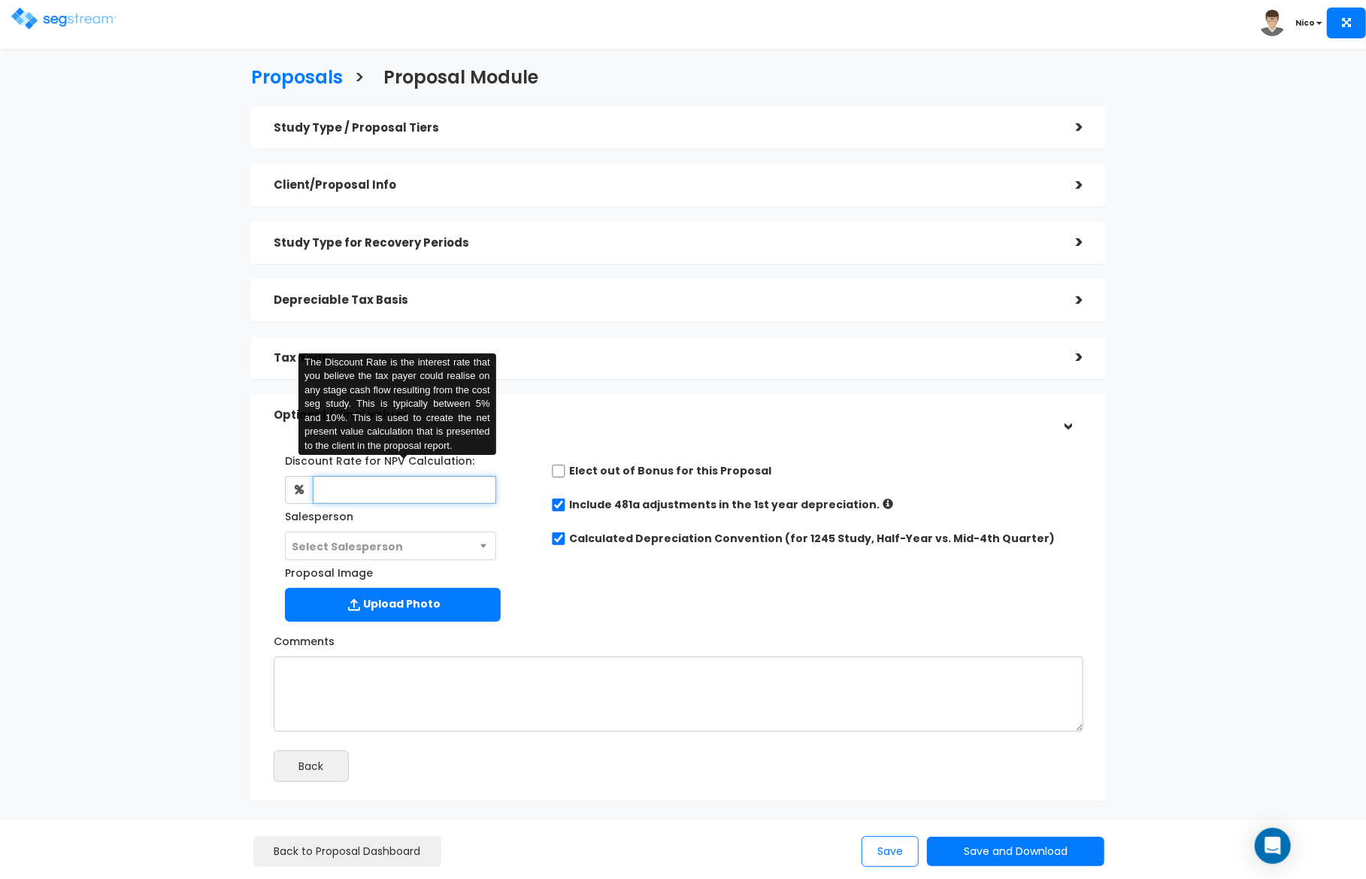
click at [372, 495] on input "text" at bounding box center [404, 490] width 183 height 28
type input "8"
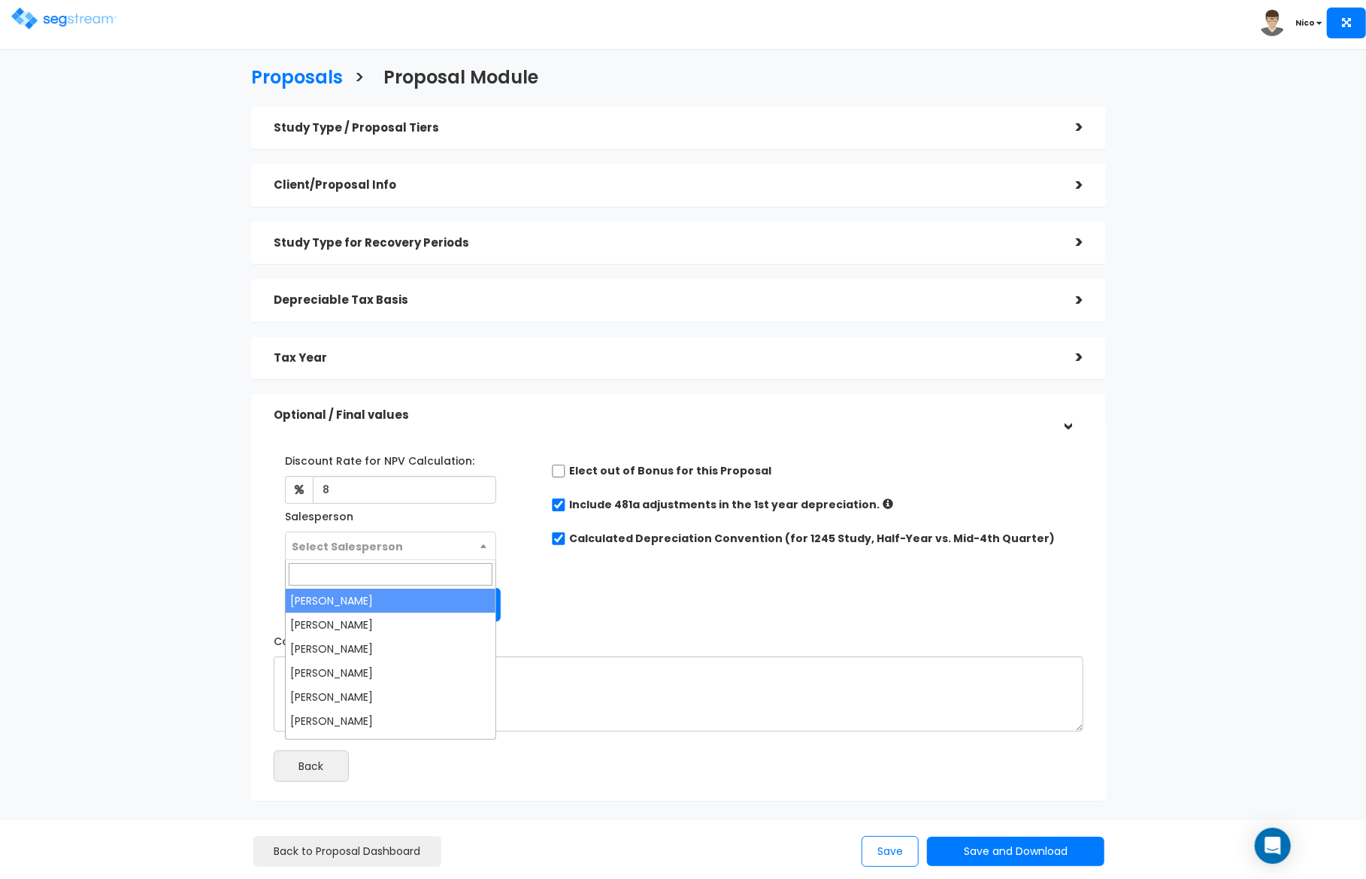
click at [431, 533] on span "Select Salesperson" at bounding box center [391, 546] width 210 height 29
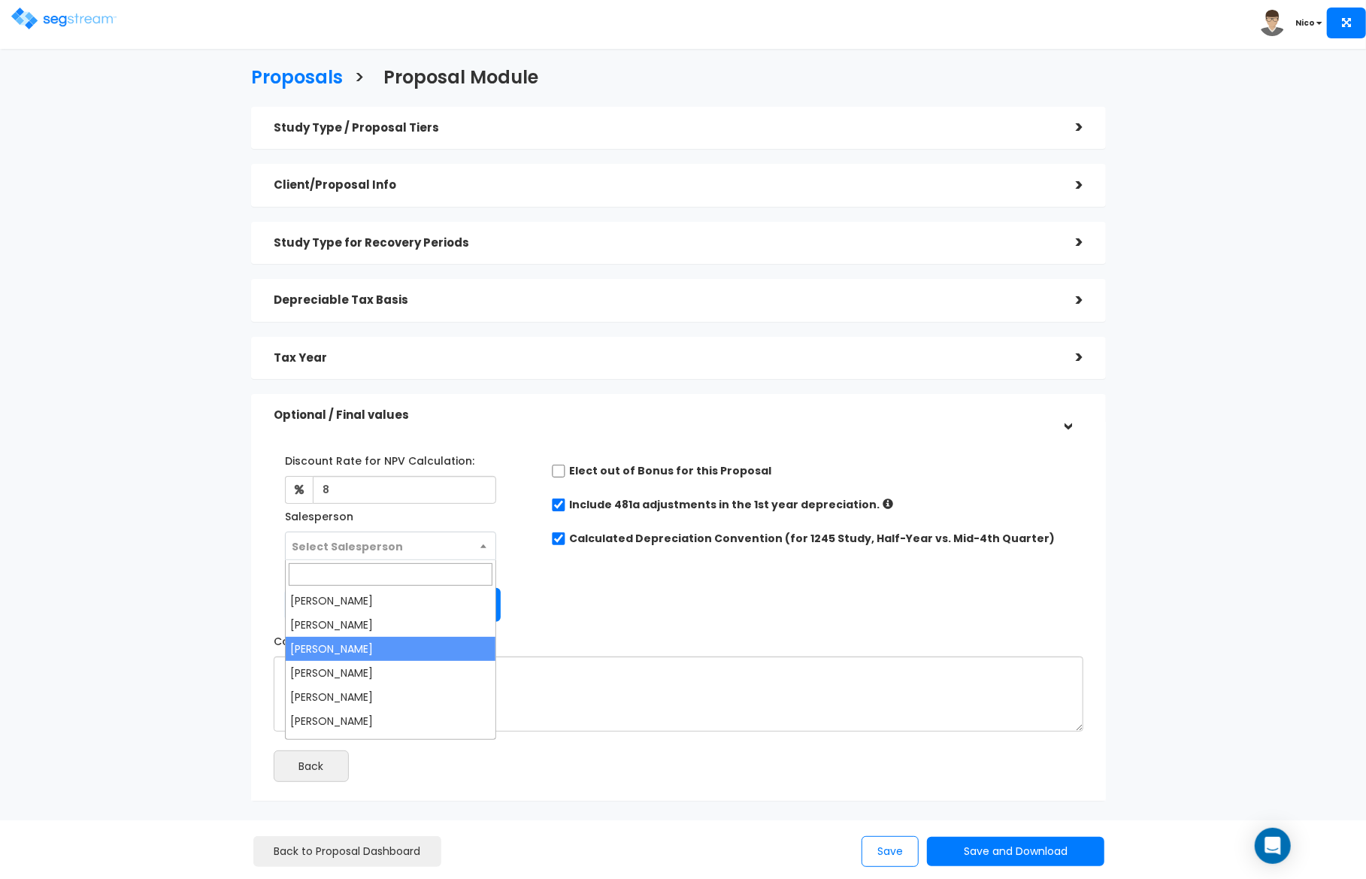
select select "173"
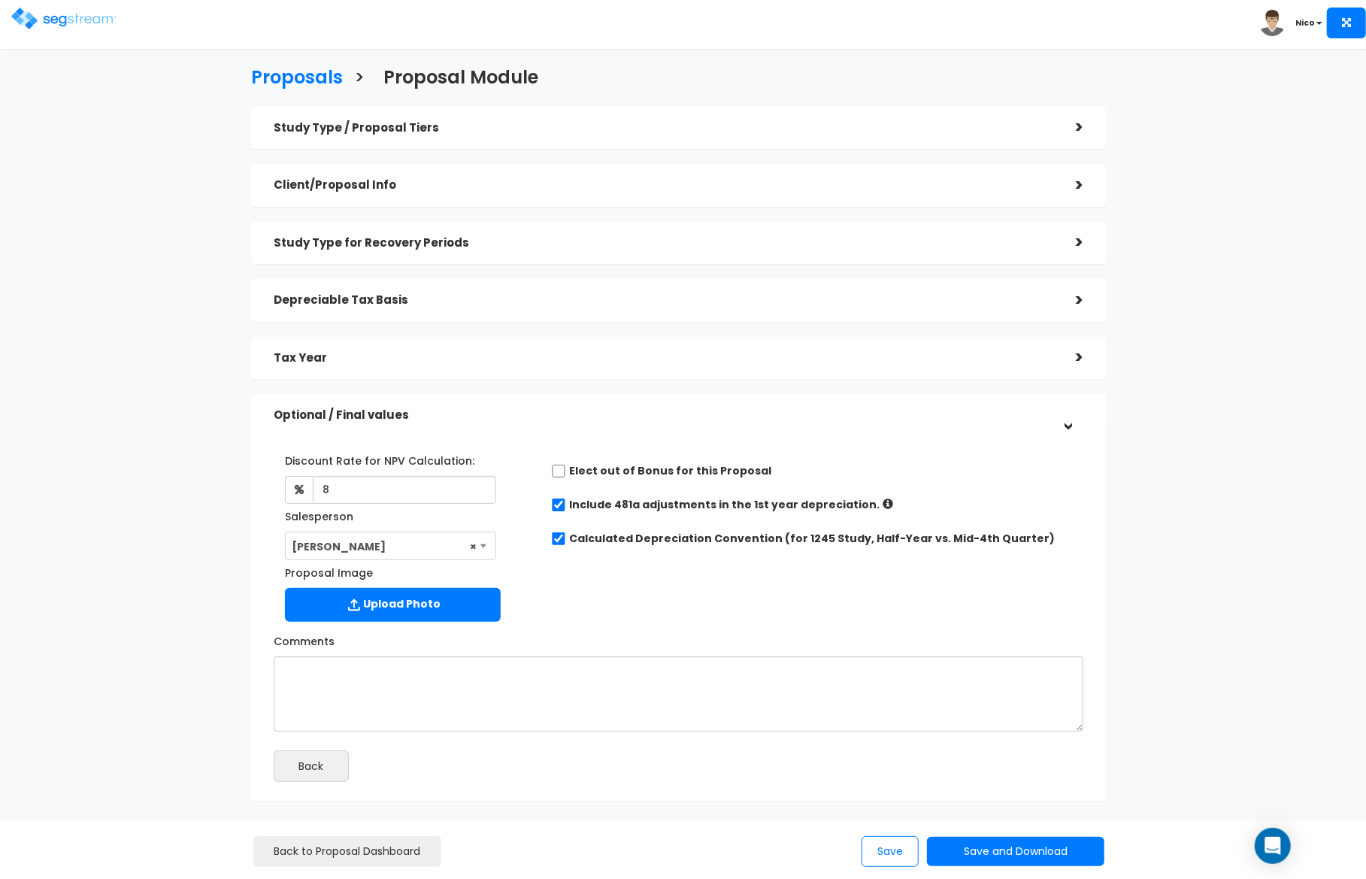
click at [579, 609] on div "Discount Rate for NPV Calculation: 8 Salesperson Select Salesperson × Proposal …" at bounding box center [678, 534] width 833 height 188
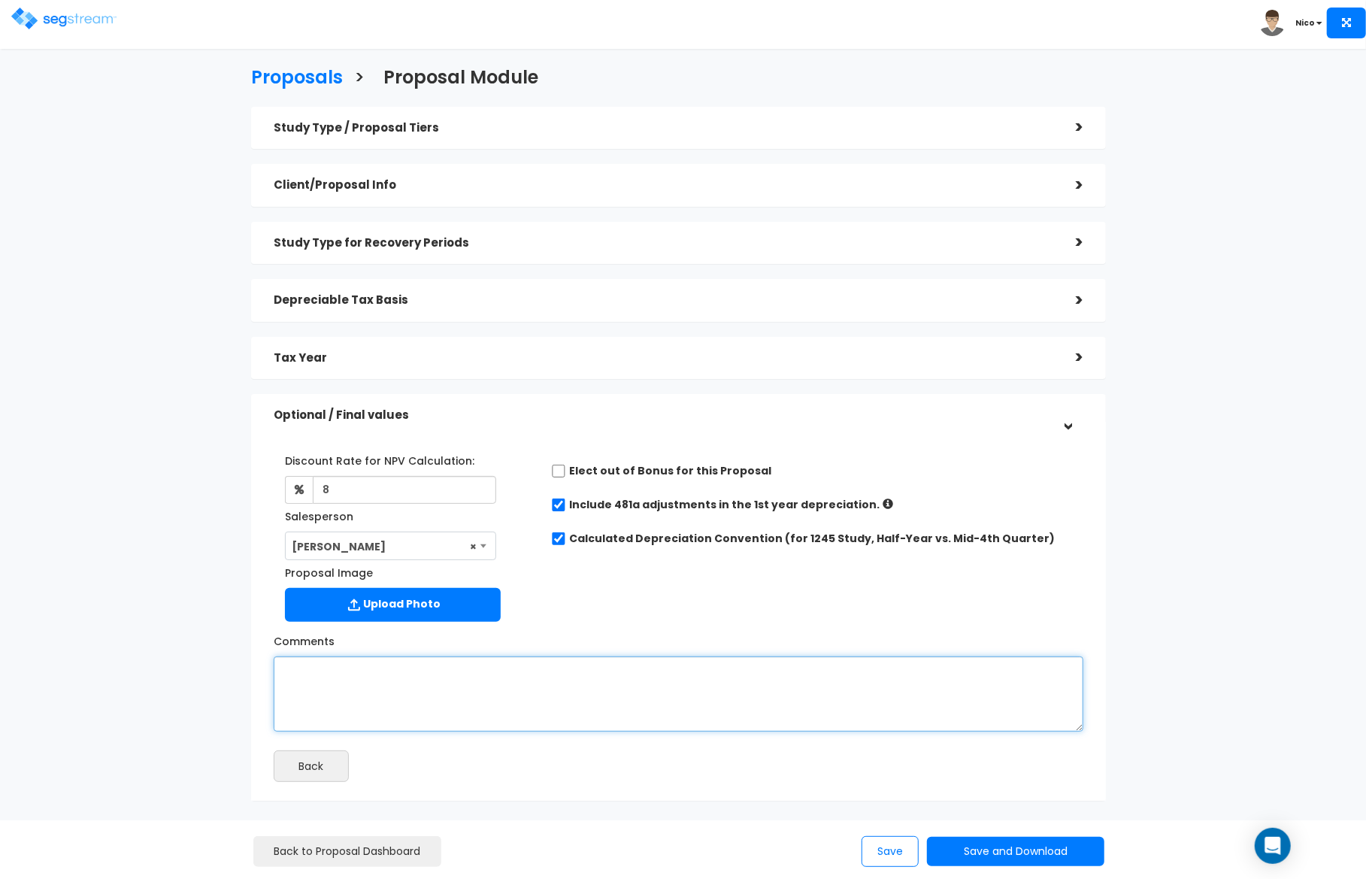
click at [402, 686] on textarea "Comments" at bounding box center [679, 693] width 810 height 75
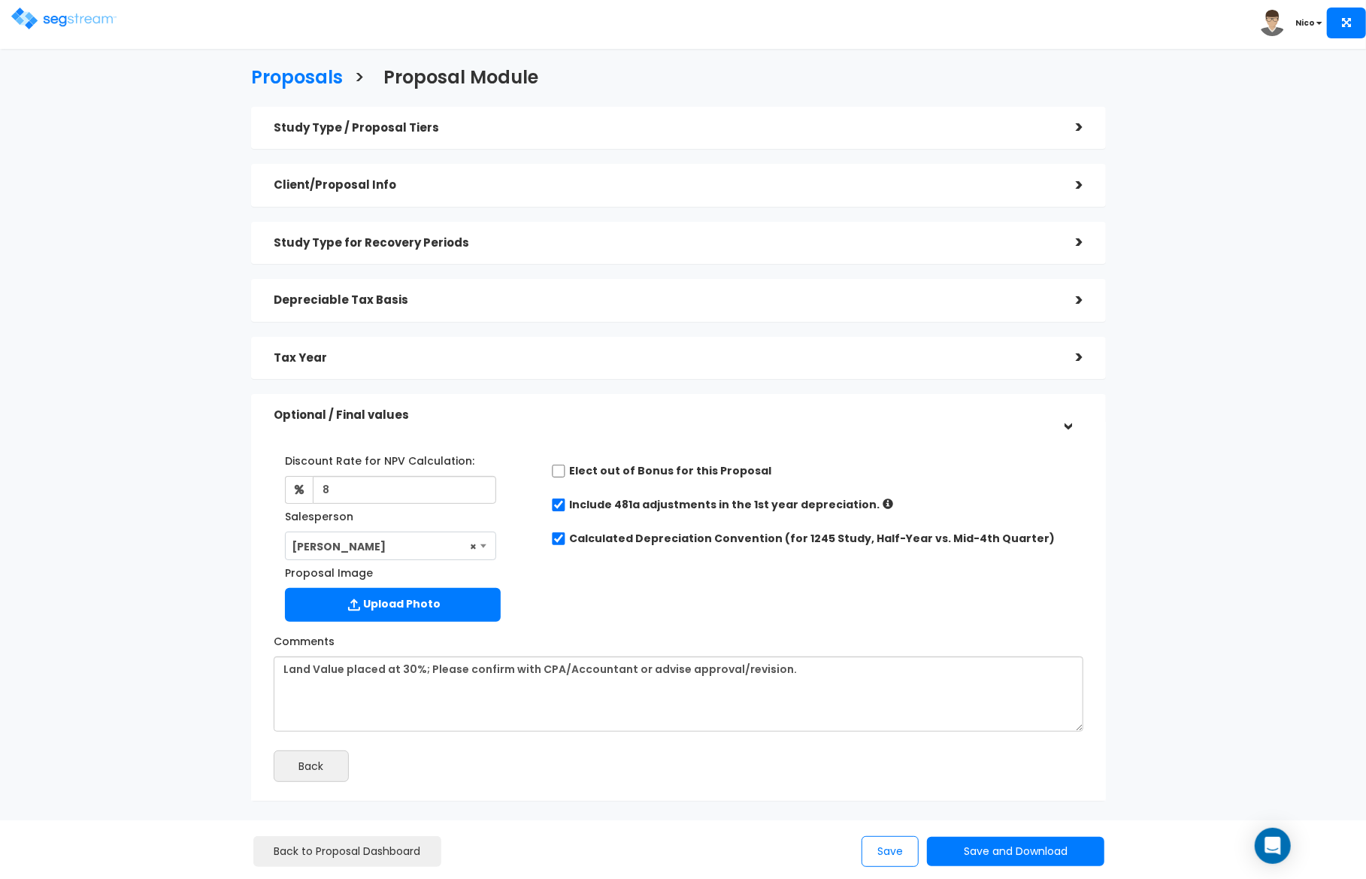
click at [984, 589] on div "Discount Rate for NPV Calculation: 8 Salesperson Select Salesperson × Proposal …" at bounding box center [678, 534] width 833 height 188
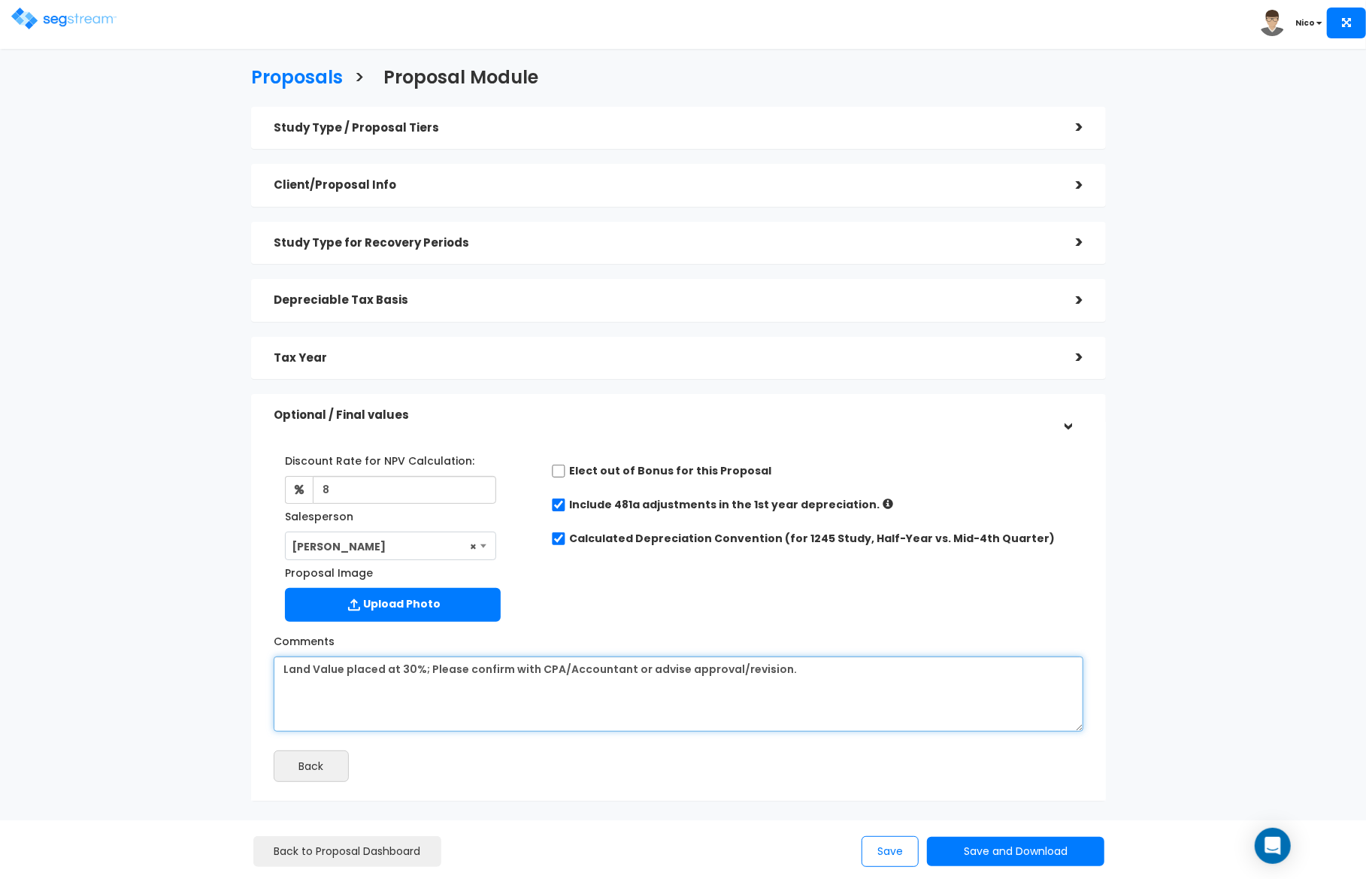
click at [798, 674] on textarea "Land Value placed at 30%; Please confirm with CPA/Accountant or advise approval…" at bounding box center [679, 693] width 810 height 75
type textarea "Land Value placed at 30%; Please confirm with CPA/Accountant or advise approval…"
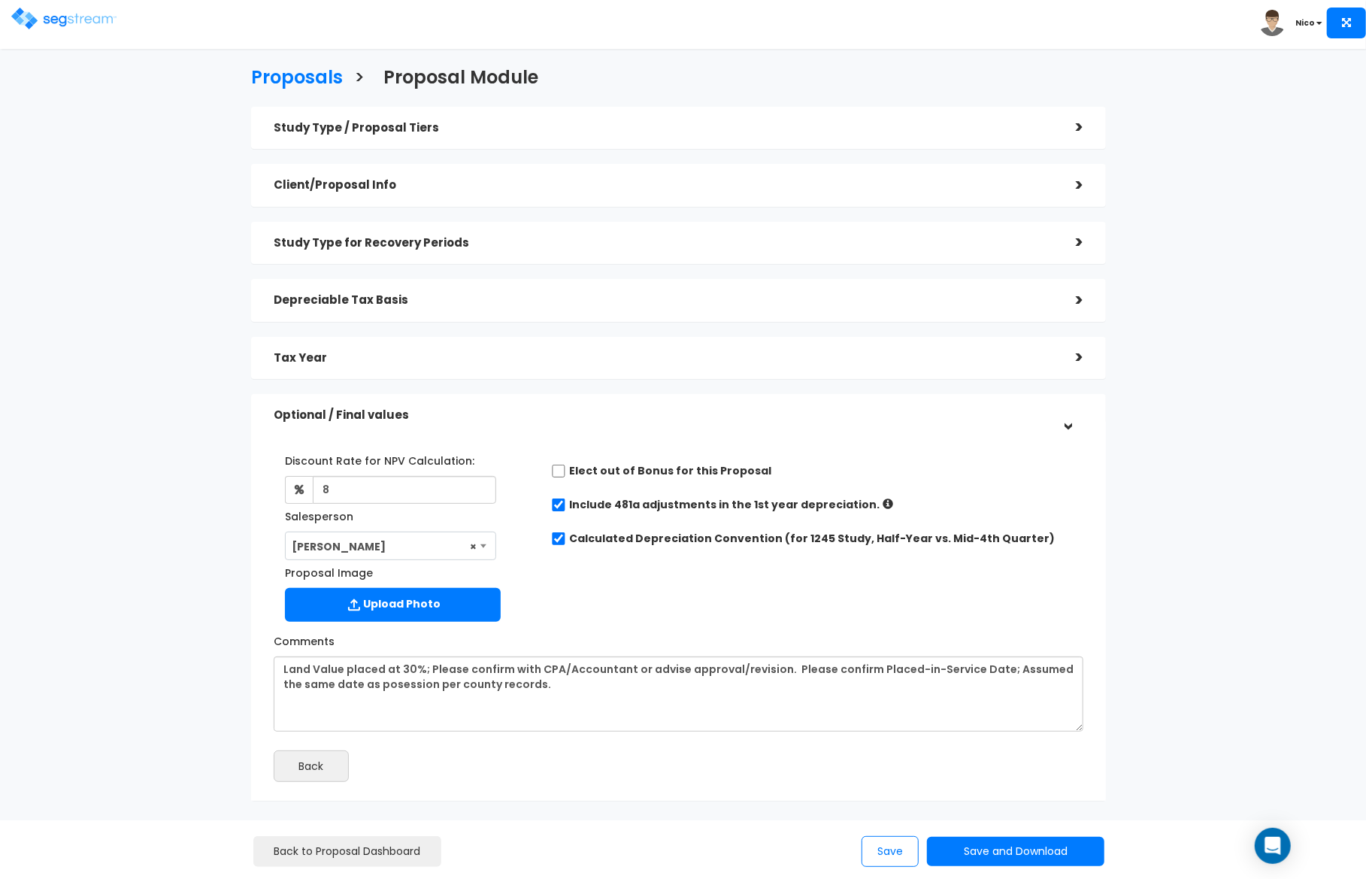
click at [693, 354] on h5 "Tax Year" at bounding box center [664, 358] width 780 height 13
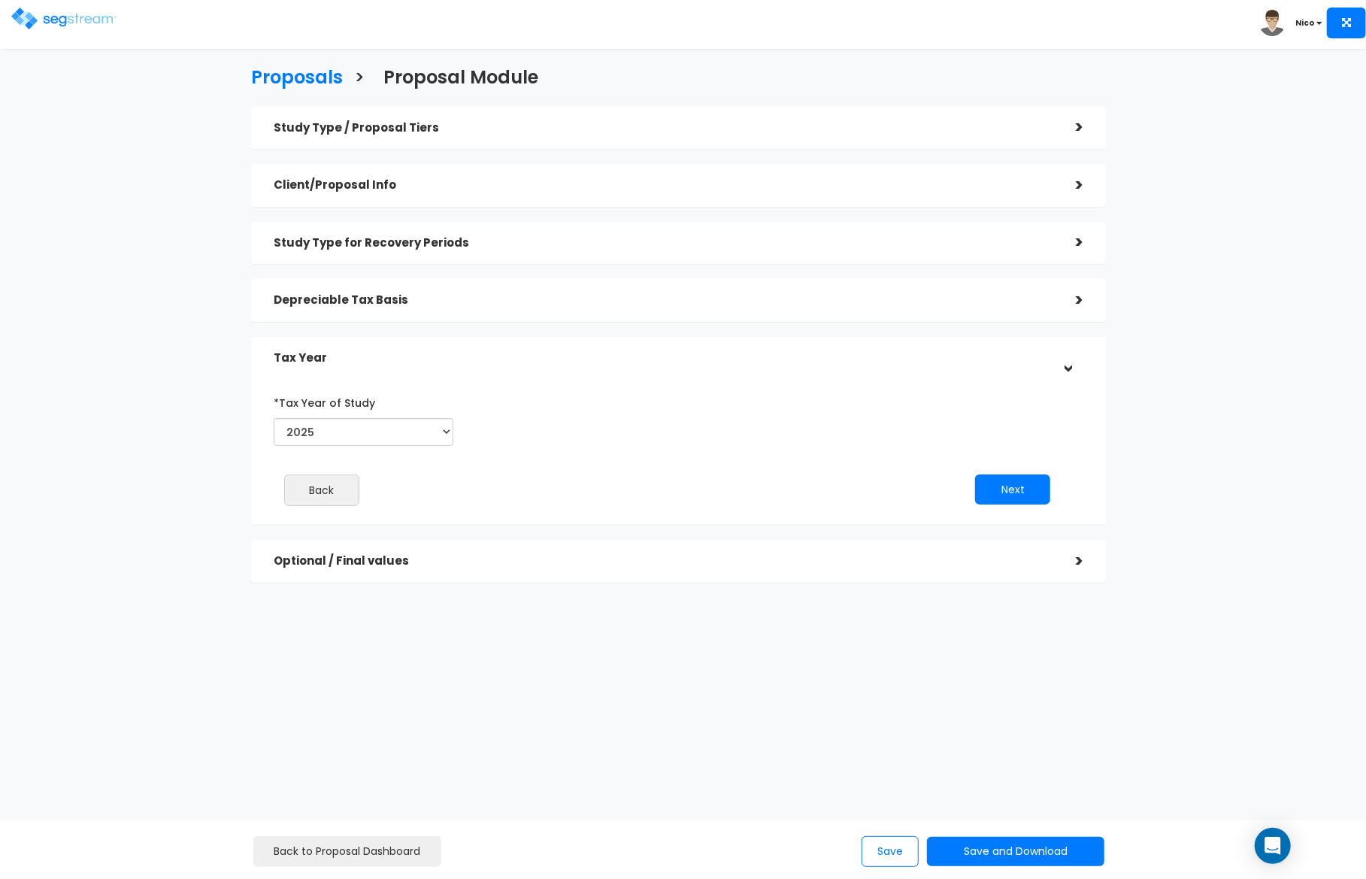
click at [586, 308] on div "Depreciable Tax Basis" at bounding box center [664, 300] width 780 height 28
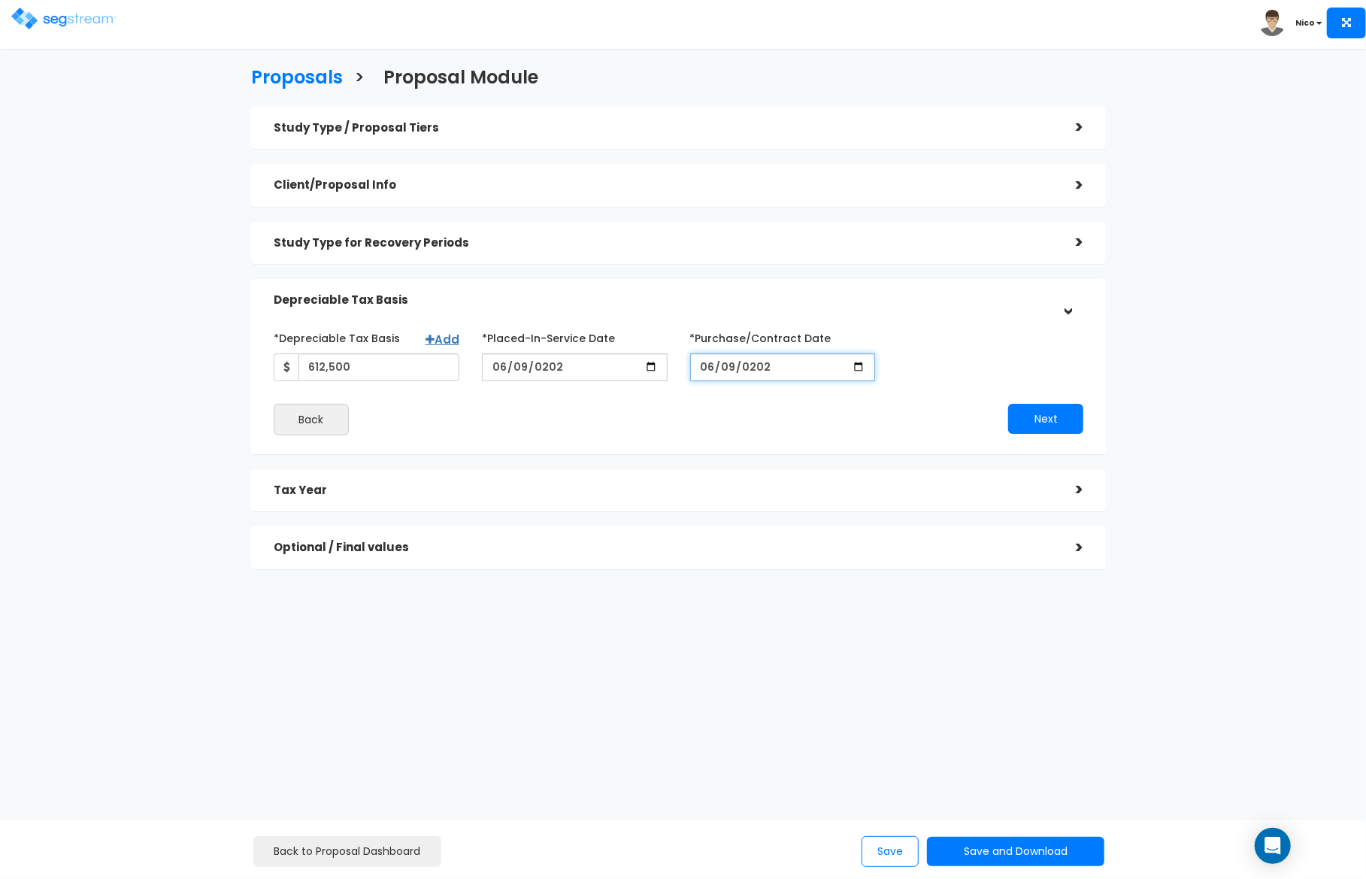
click at [730, 371] on input "[DATE]" at bounding box center [783, 367] width 186 height 28
type input "[DATE]"
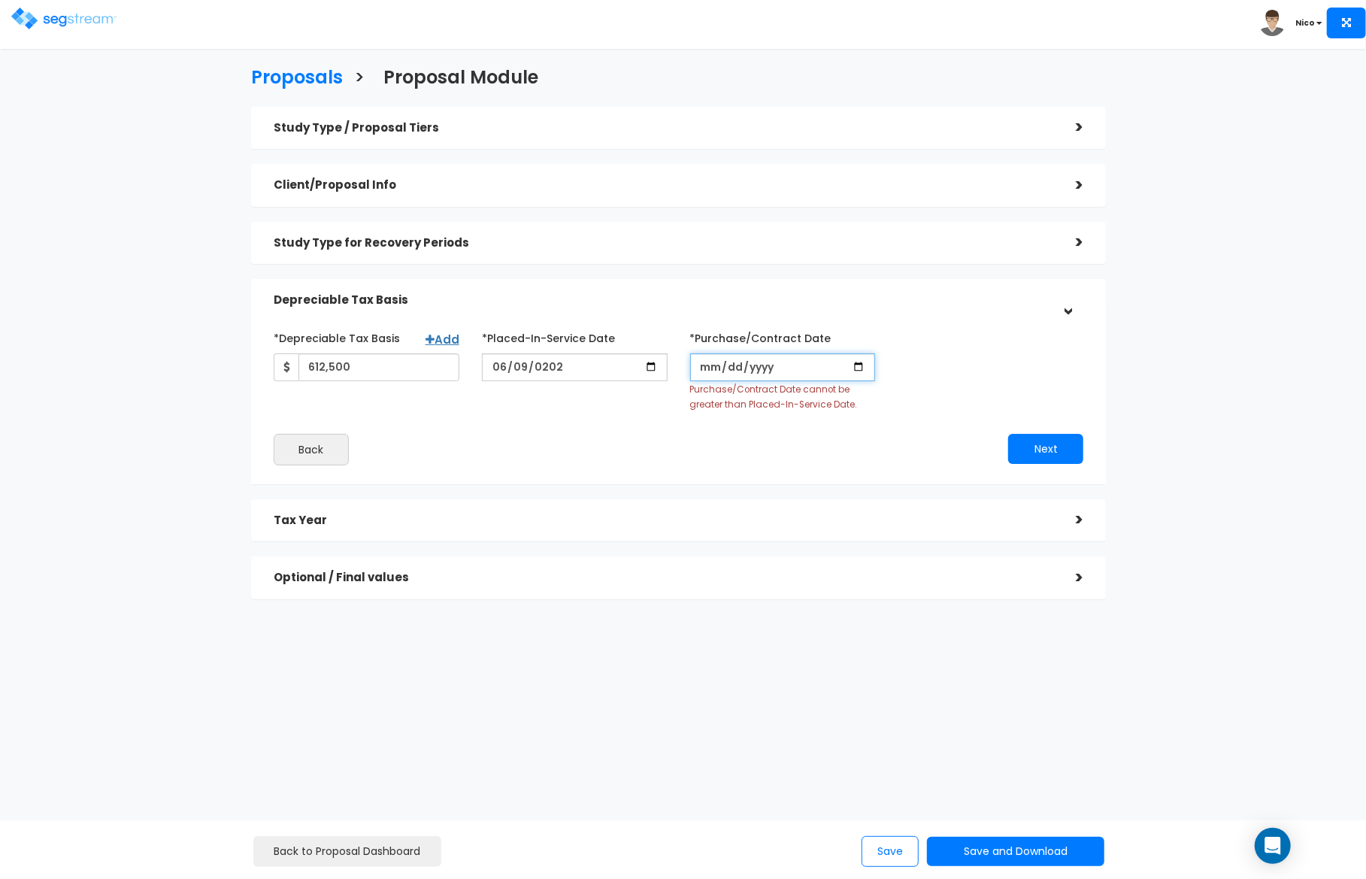
click at [713, 368] on input "*Purchase/Contract Date" at bounding box center [783, 367] width 186 height 28
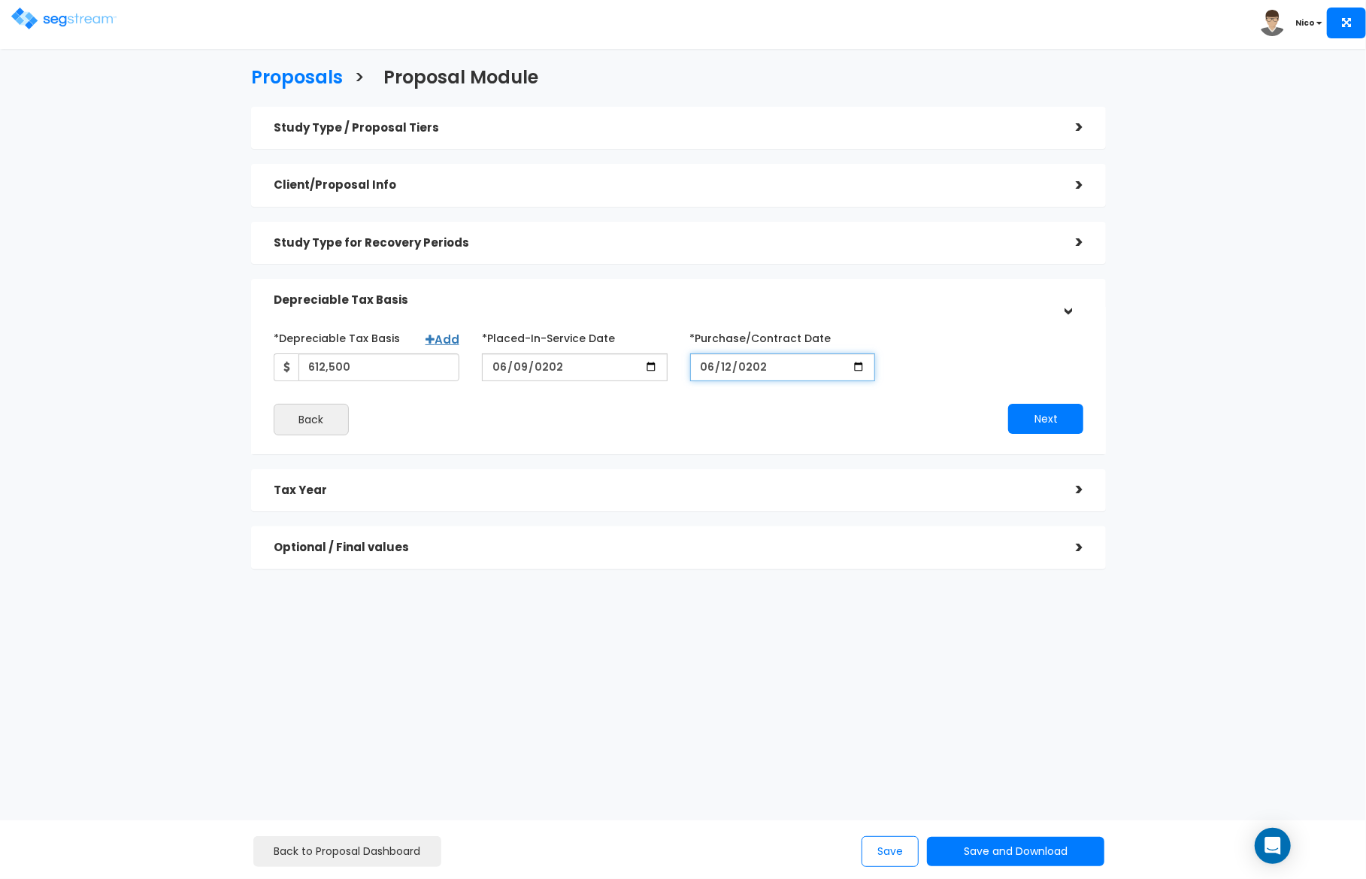
type input "[DATE]"
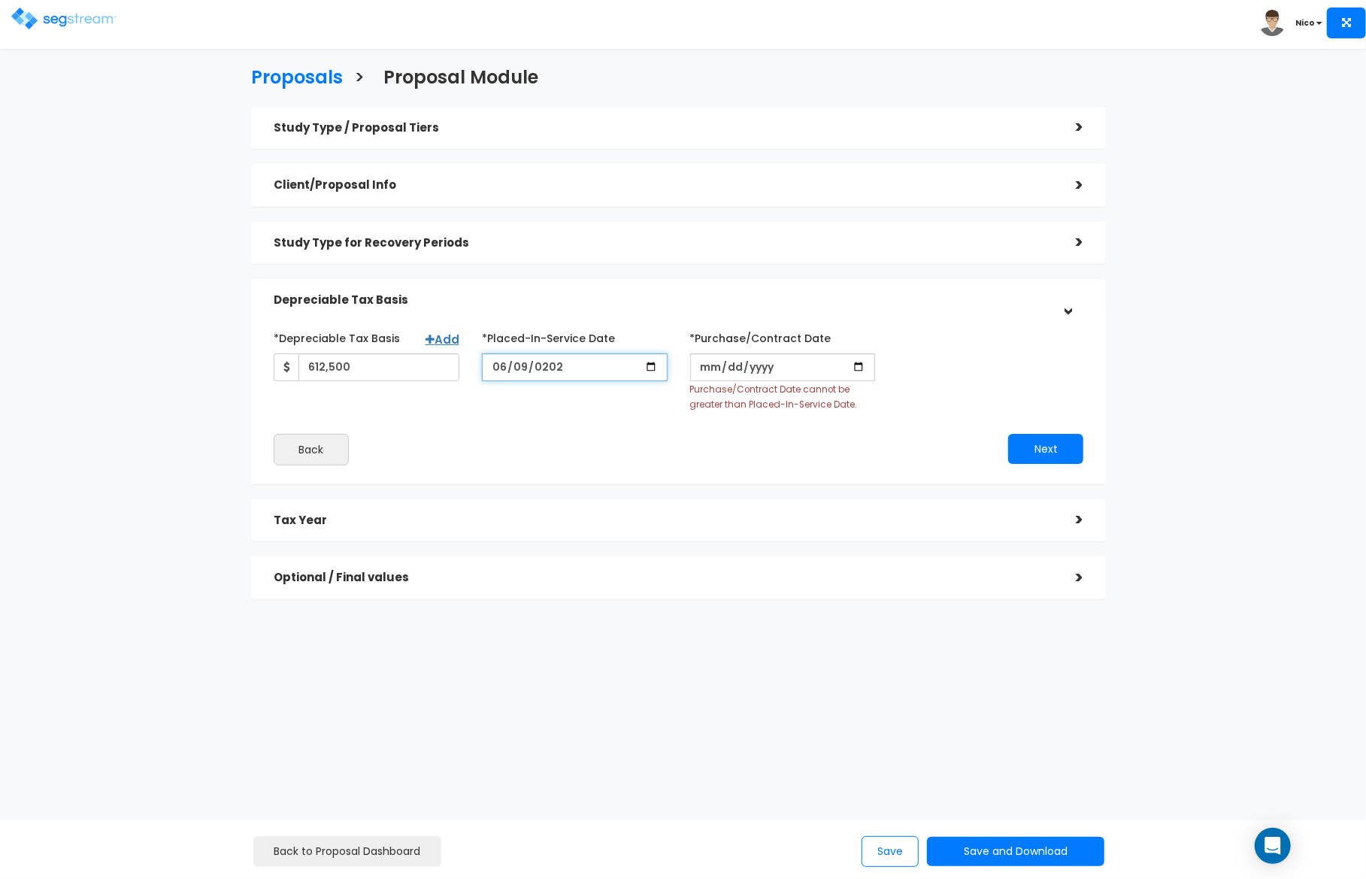
click at [518, 368] on input "[DATE]" at bounding box center [575, 367] width 186 height 28
type input "[DATE]"
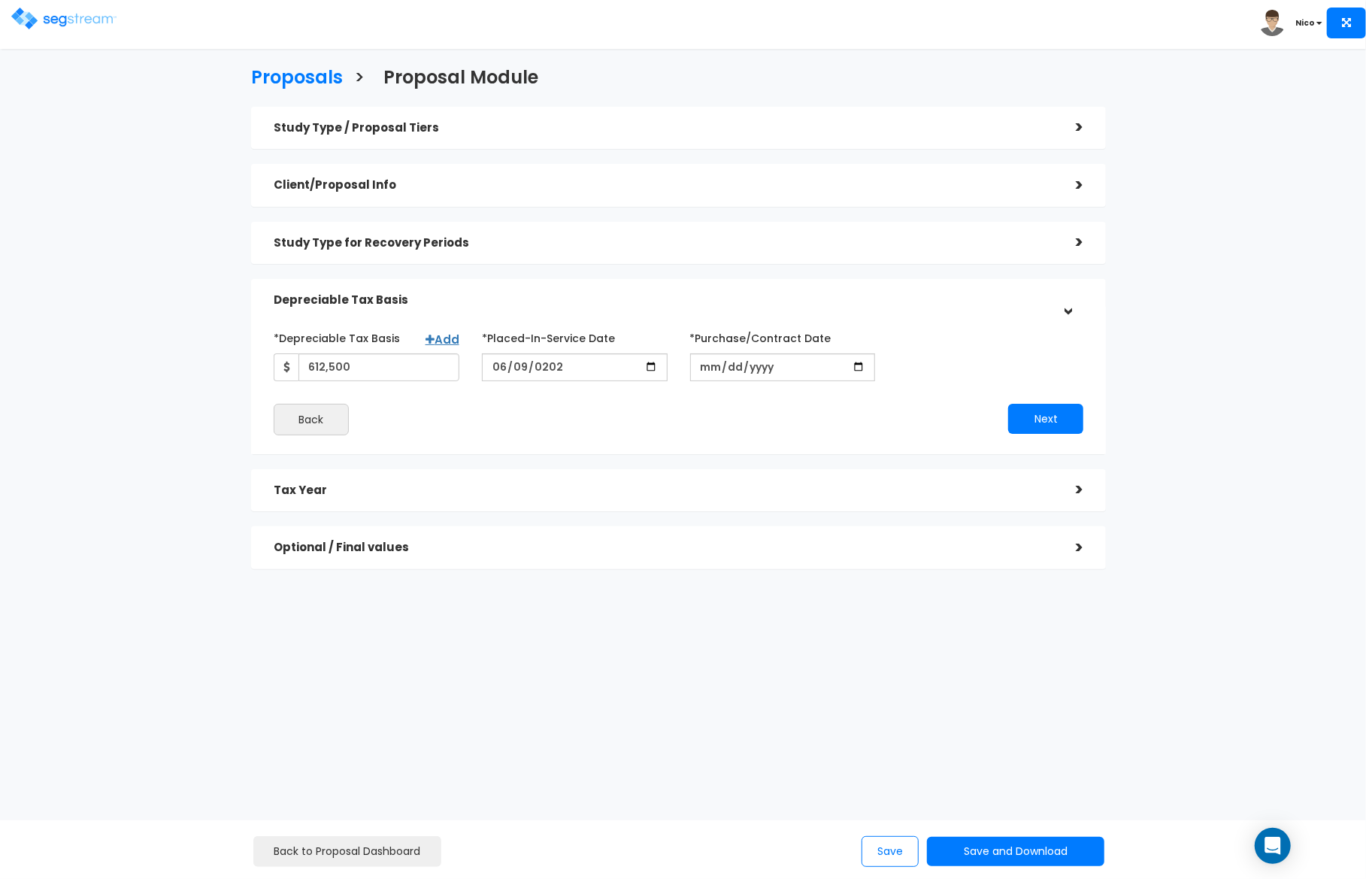
click at [580, 392] on div "*Depreciable Tax Basis Add 612,500 *Placed-In-Service Date" at bounding box center [679, 380] width 810 height 110
click at [710, 368] on input "*Purchase/Contract Date" at bounding box center [783, 367] width 186 height 28
type input "[DATE]"
click at [718, 425] on div "Next" at bounding box center [887, 419] width 416 height 30
click at [1040, 415] on button "Next" at bounding box center [1045, 419] width 75 height 30
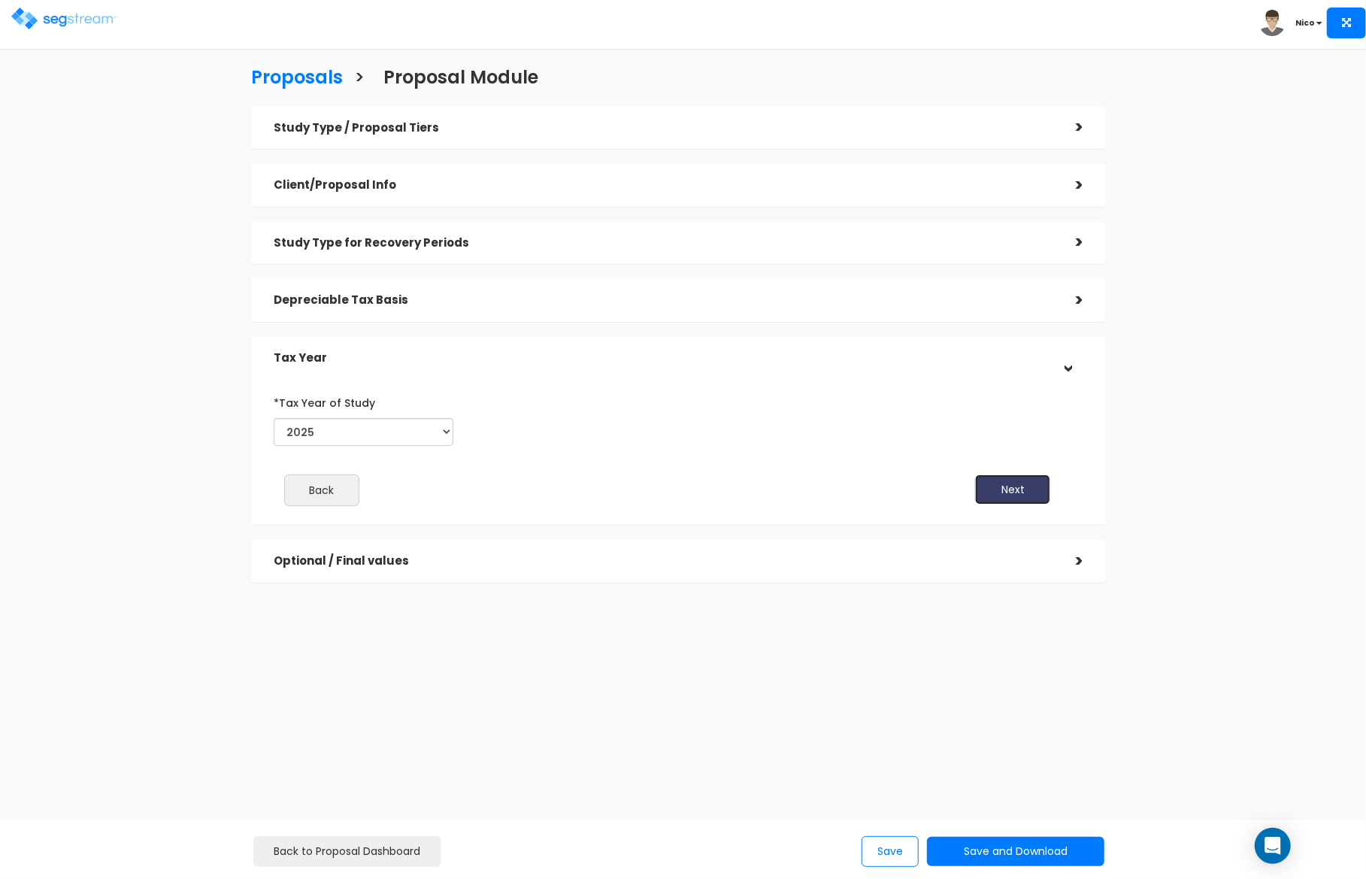
click at [1016, 486] on button "Next" at bounding box center [1012, 489] width 75 height 30
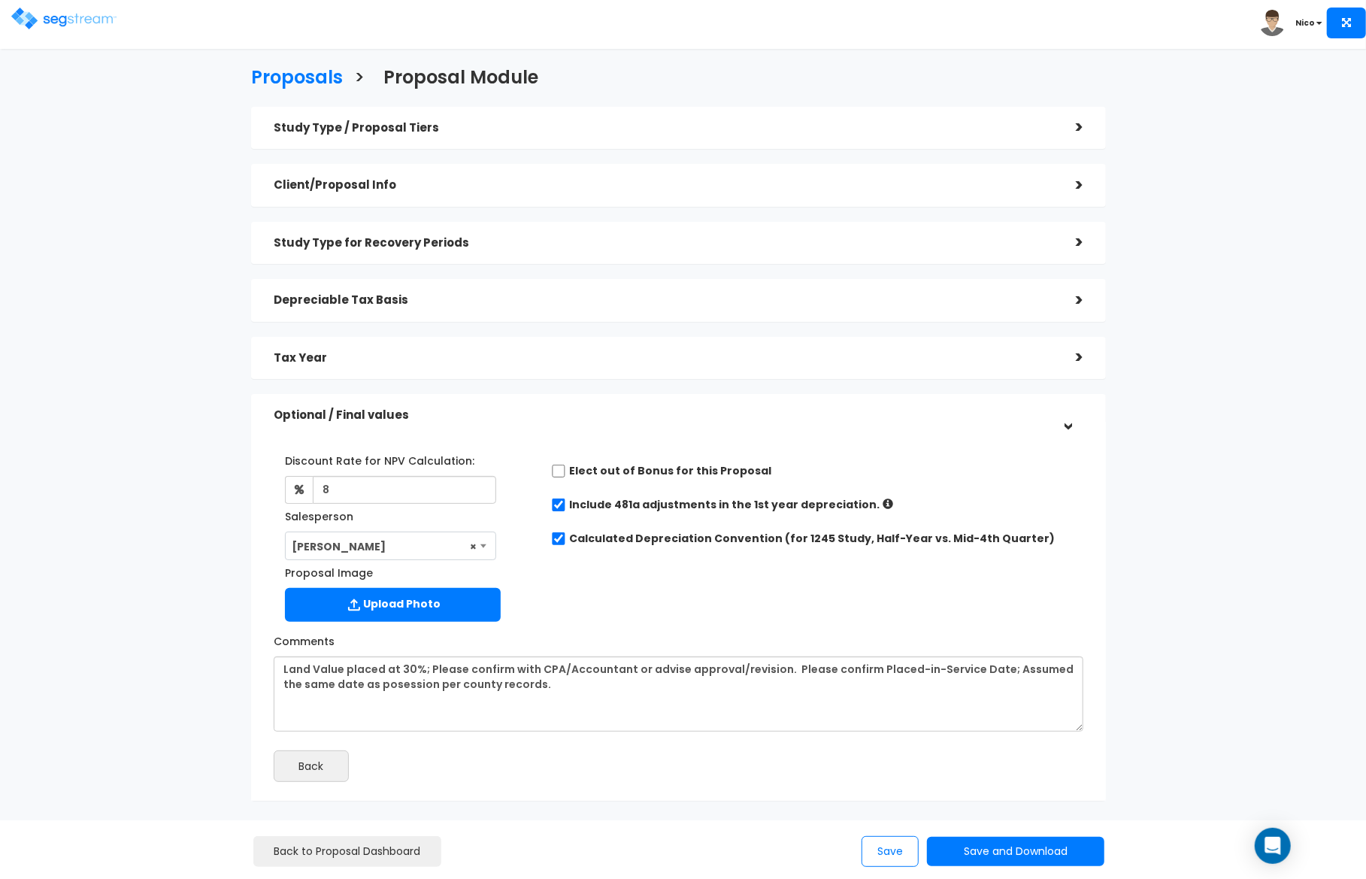
click at [849, 582] on div "Discount Rate for NPV Calculation: 8 Salesperson Select Salesperson × Proposal …" at bounding box center [678, 534] width 833 height 188
click at [746, 590] on div "Discount Rate for NPV Calculation: 8 Salesperson Select Salesperson × Proposal …" at bounding box center [678, 534] width 833 height 188
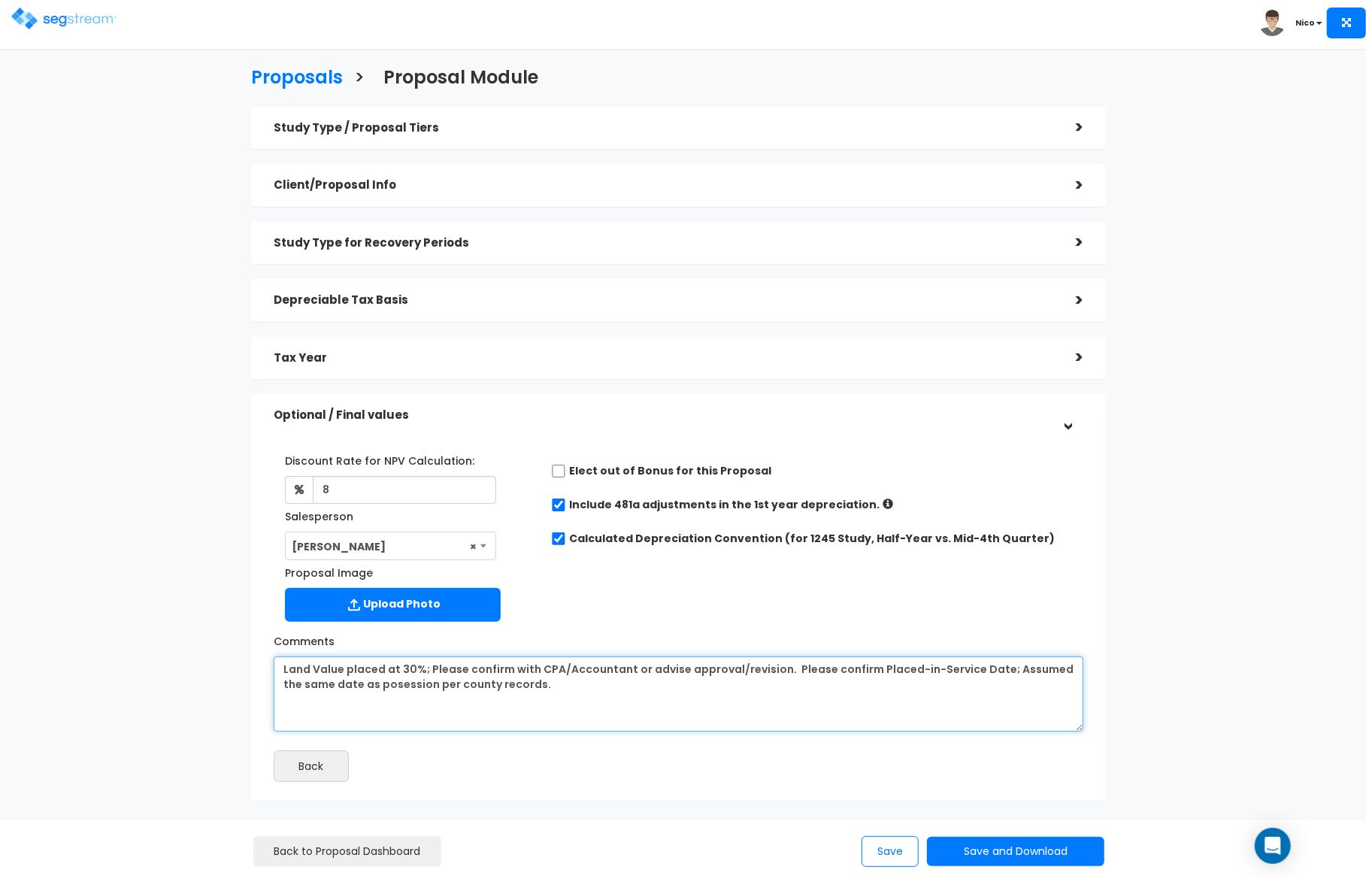
click at [389, 687] on textarea "Land Value placed at 30%; Please confirm with CPA/Accountant or advise approval…" at bounding box center [679, 693] width 810 height 75
click at [531, 687] on textarea "Land Value placed at 30%; Please confirm with CPA/Accountant or advise approval…" at bounding box center [679, 693] width 810 height 75
type textarea "Land Value placed at 30%; Please confirm with CPA/Accountant or advise approval…"
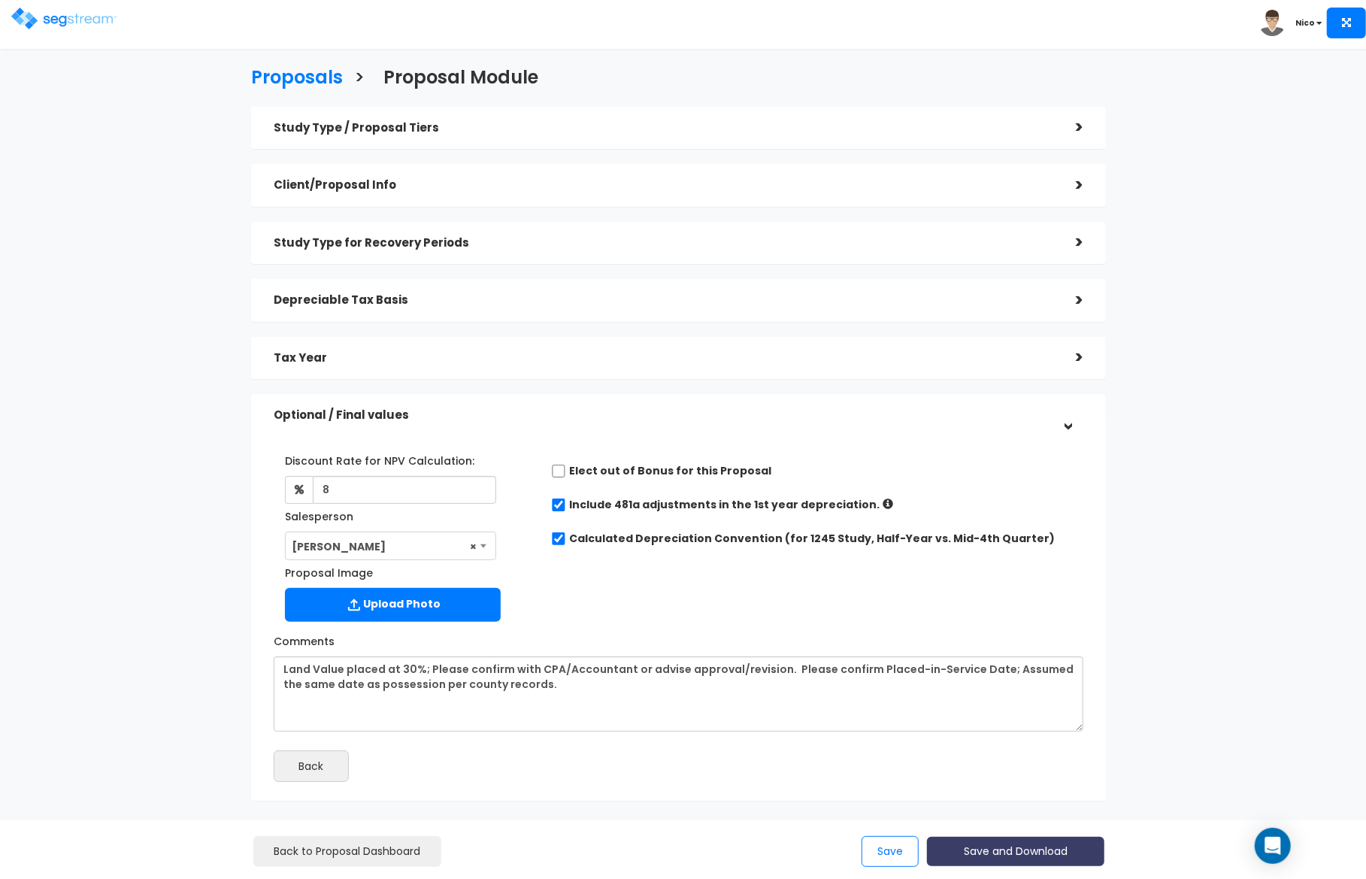
click at [999, 849] on button "Save and Download" at bounding box center [1015, 851] width 177 height 29
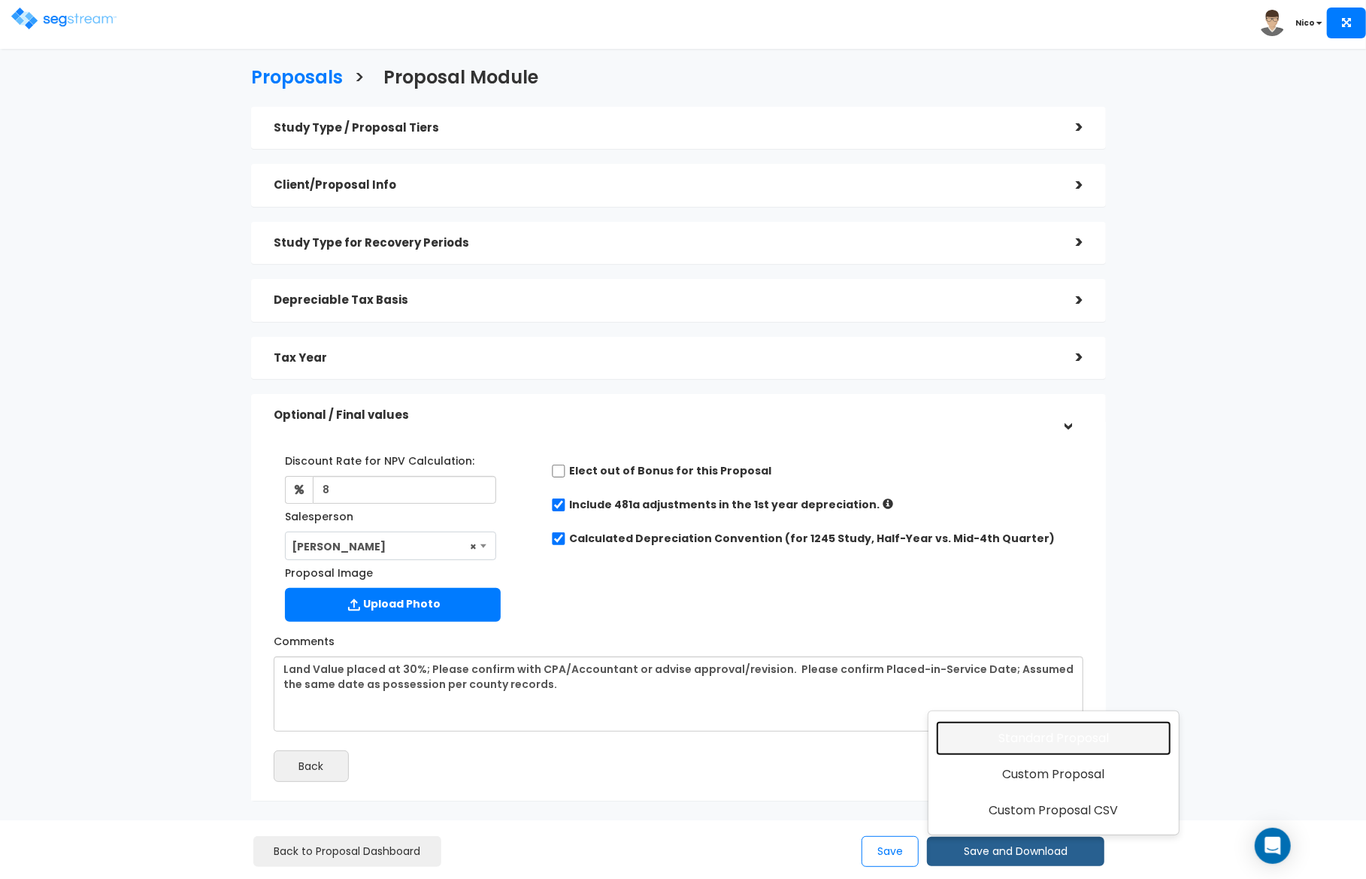
click at [1076, 741] on link "Standard Proposal" at bounding box center [1053, 738] width 235 height 35
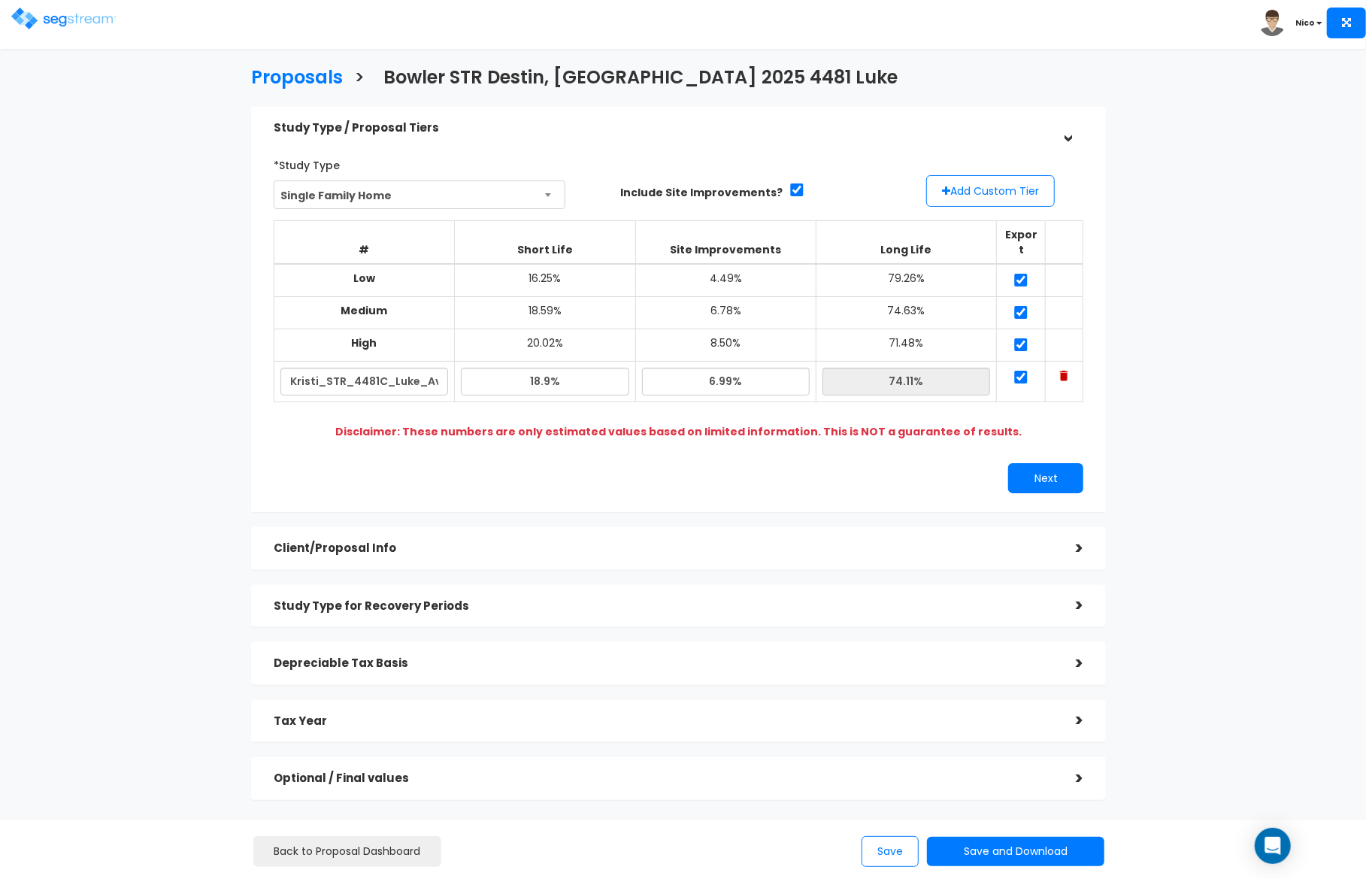
click at [1110, 407] on div "Study Type / Proposal Tiers > *Study Type Single Family Home Assisted/Senior Li…" at bounding box center [679, 460] width 878 height 723
click at [727, 376] on input "6.99%" at bounding box center [726, 382] width 168 height 28
drag, startPoint x: 749, startPoint y: 366, endPoint x: 672, endPoint y: 367, distance: 76.7
click at [672, 368] on input "6.99%" at bounding box center [726, 382] width 168 height 28
type input "7.10%"
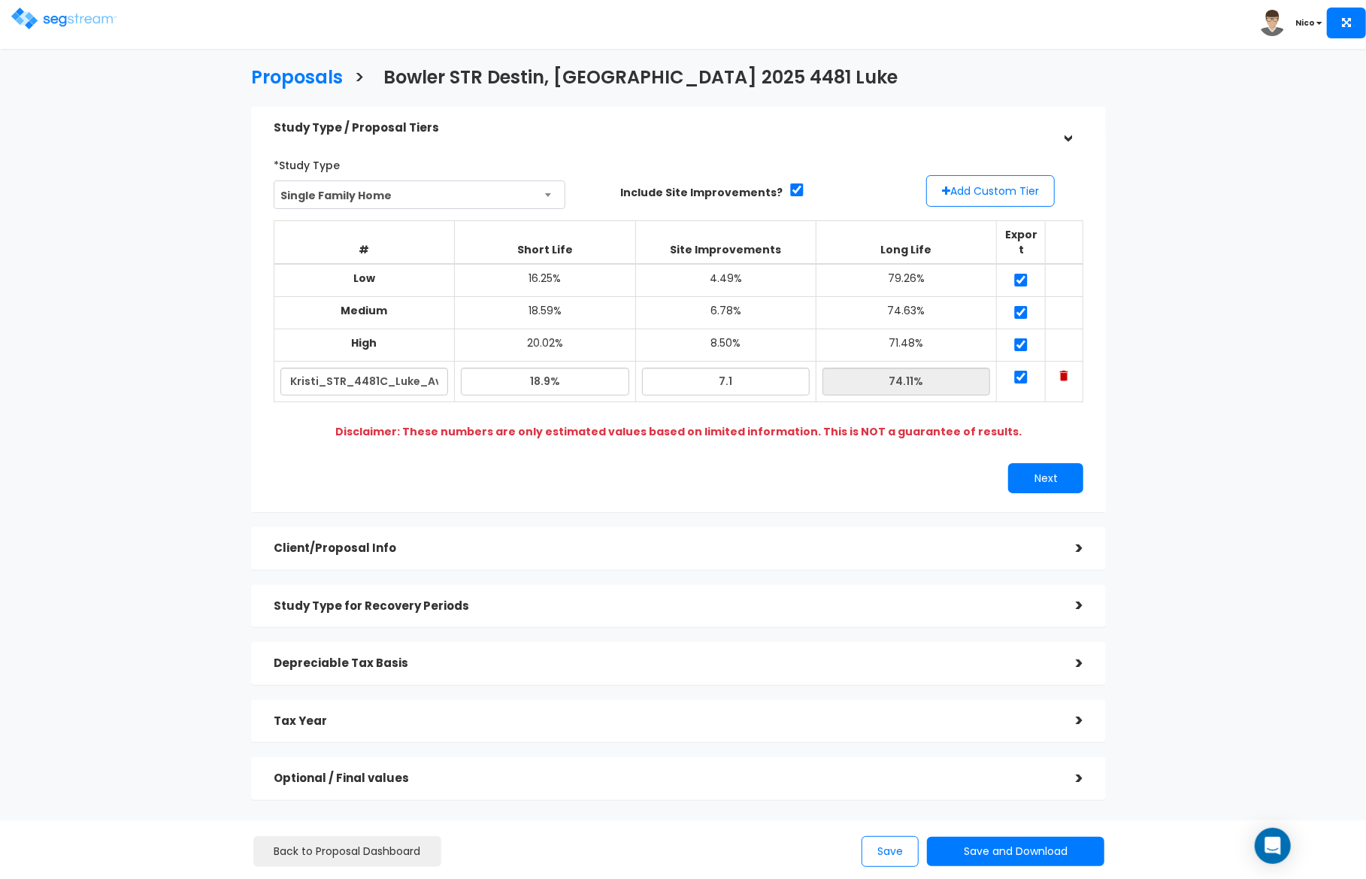
type input "74.00%"
click at [679, 469] on div "Next" at bounding box center [887, 478] width 416 height 30
click at [1047, 466] on button "Next" at bounding box center [1045, 478] width 75 height 30
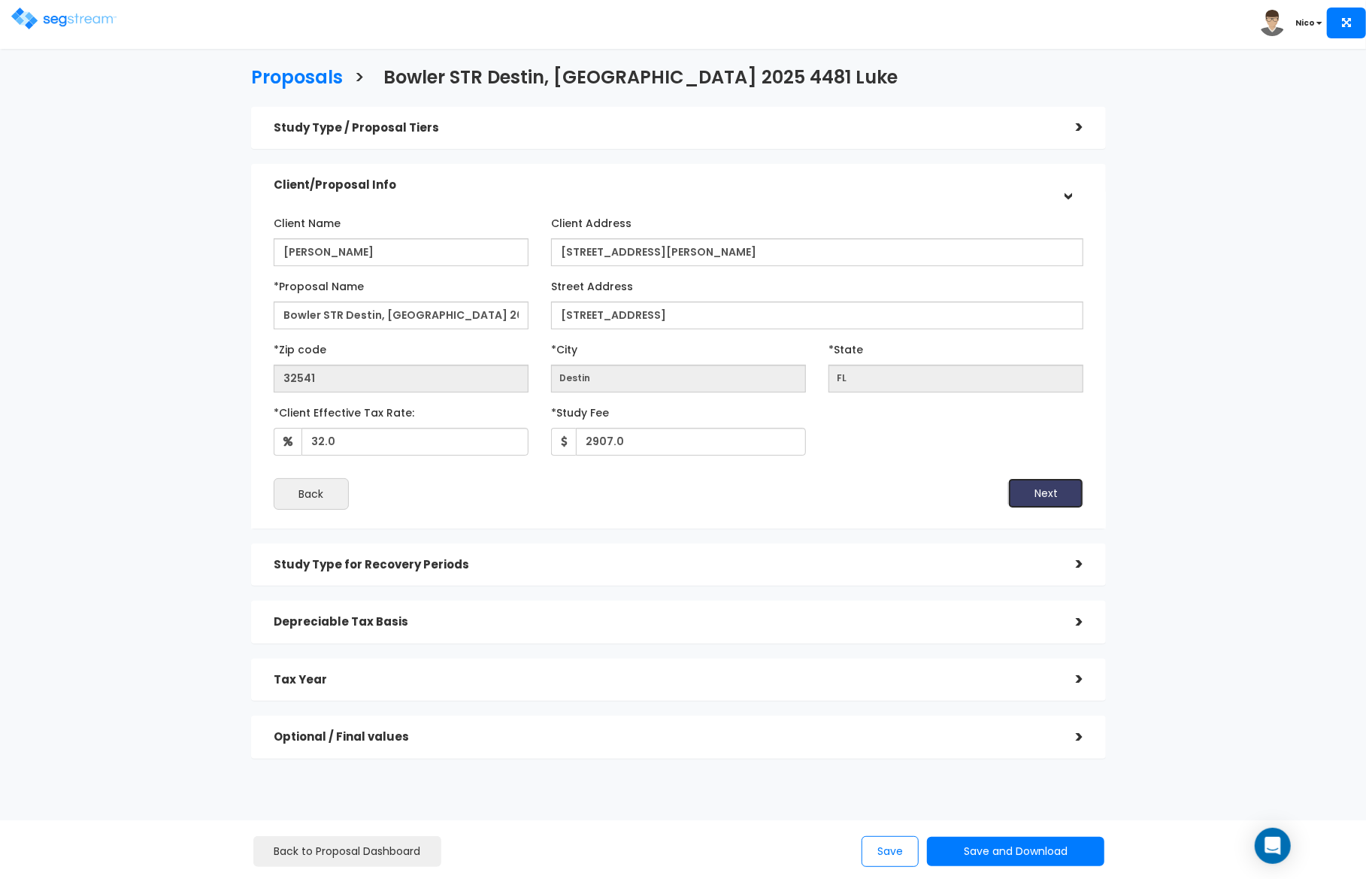
click at [1040, 492] on button "Next" at bounding box center [1045, 493] width 75 height 30
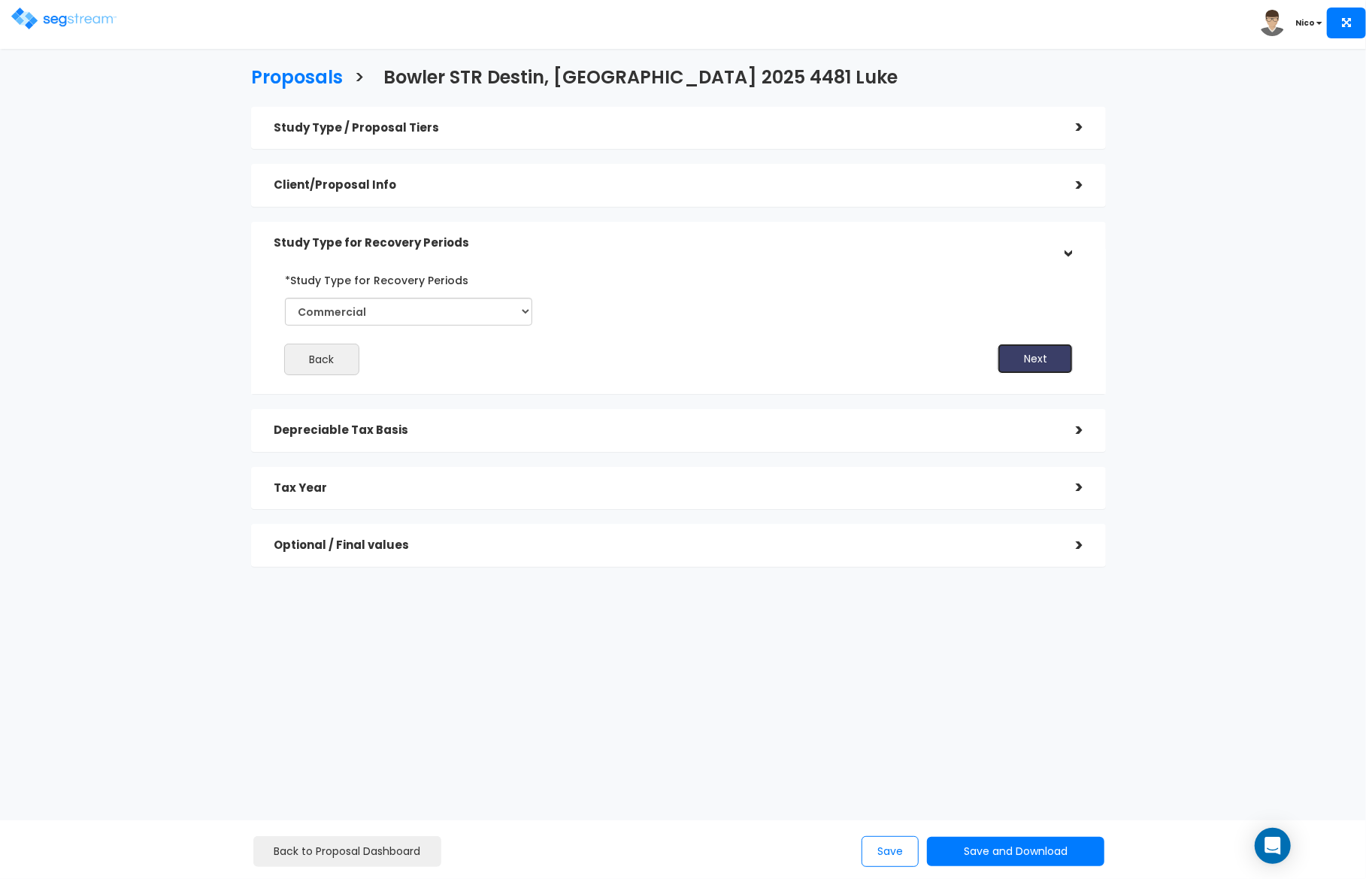
click at [1040, 368] on button "Next" at bounding box center [1034, 359] width 75 height 30
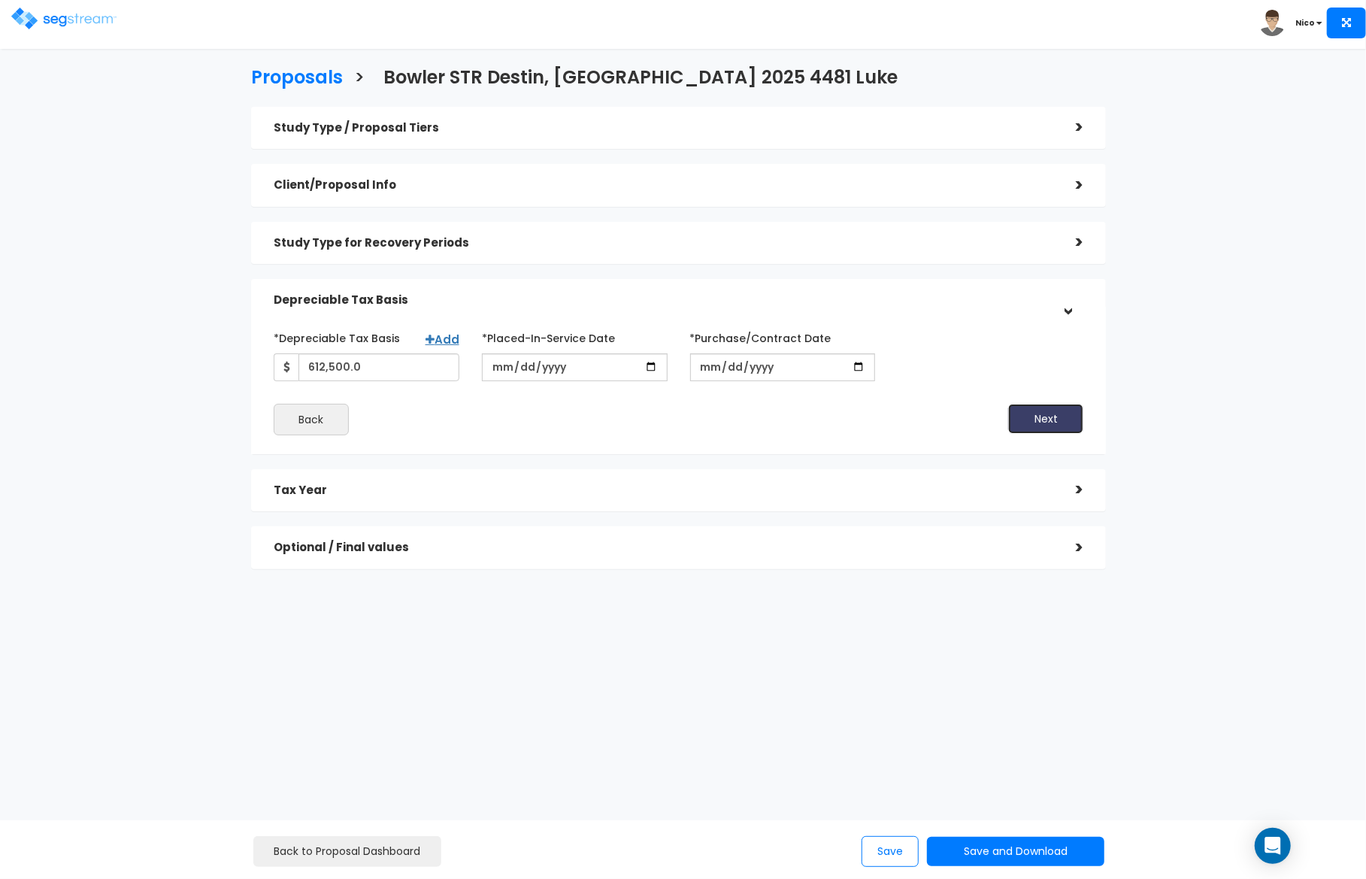
click at [1031, 424] on button "Next" at bounding box center [1045, 419] width 75 height 30
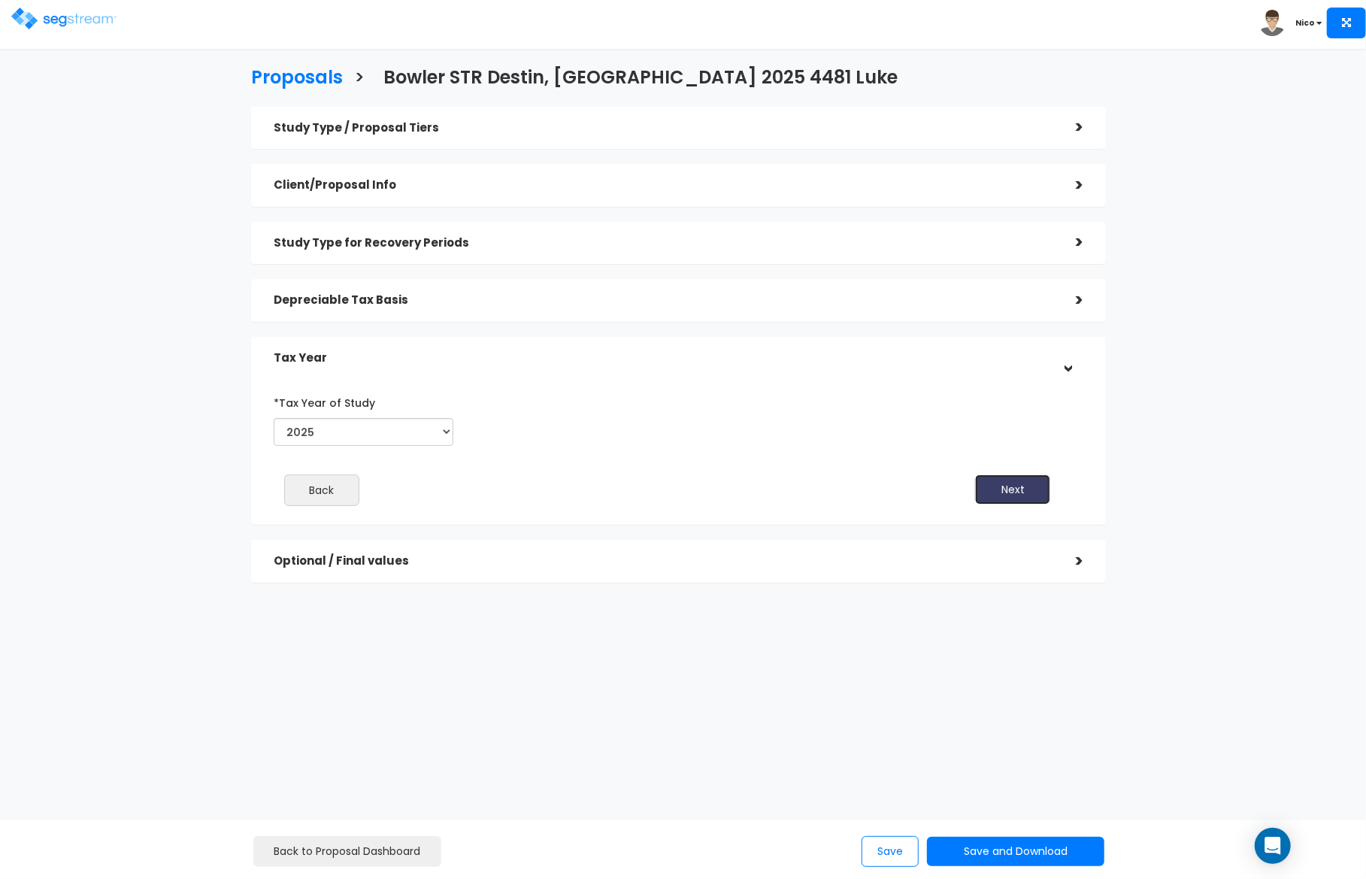
click at [1008, 483] on button "Next" at bounding box center [1012, 489] width 75 height 30
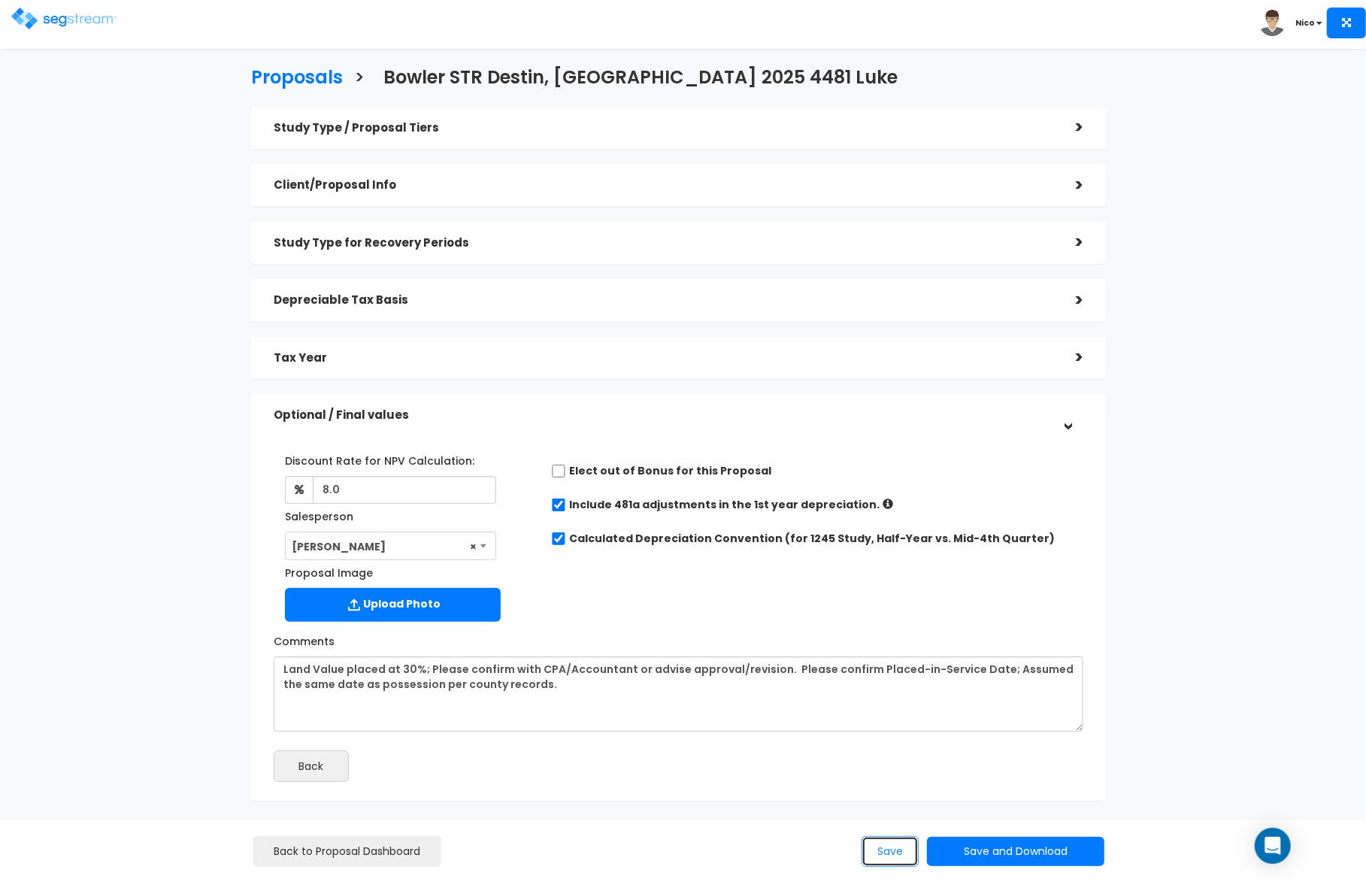
click at [904, 857] on button "Save" at bounding box center [889, 851] width 57 height 31
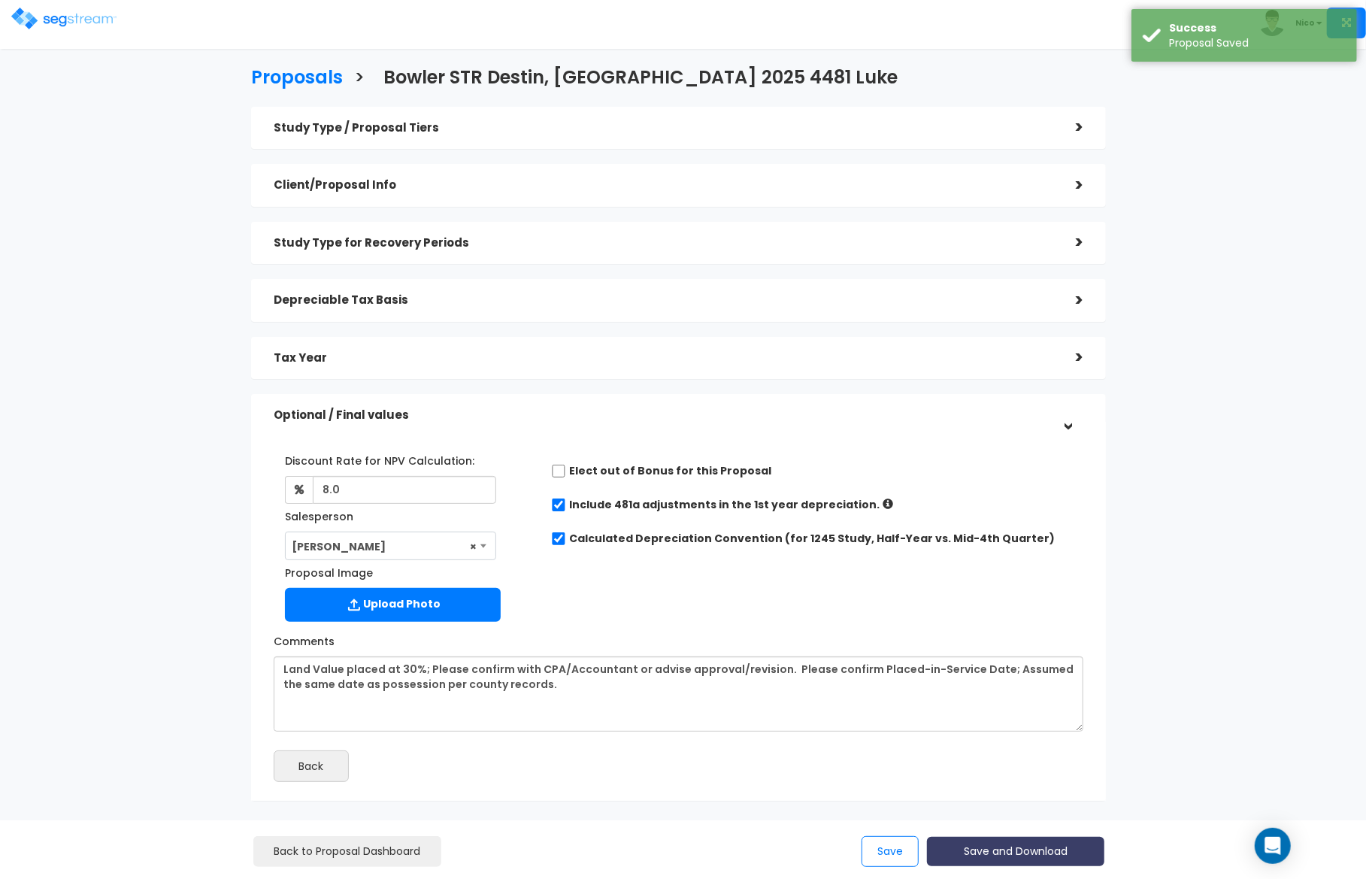
click at [1001, 851] on button "Save and Download" at bounding box center [1015, 851] width 177 height 29
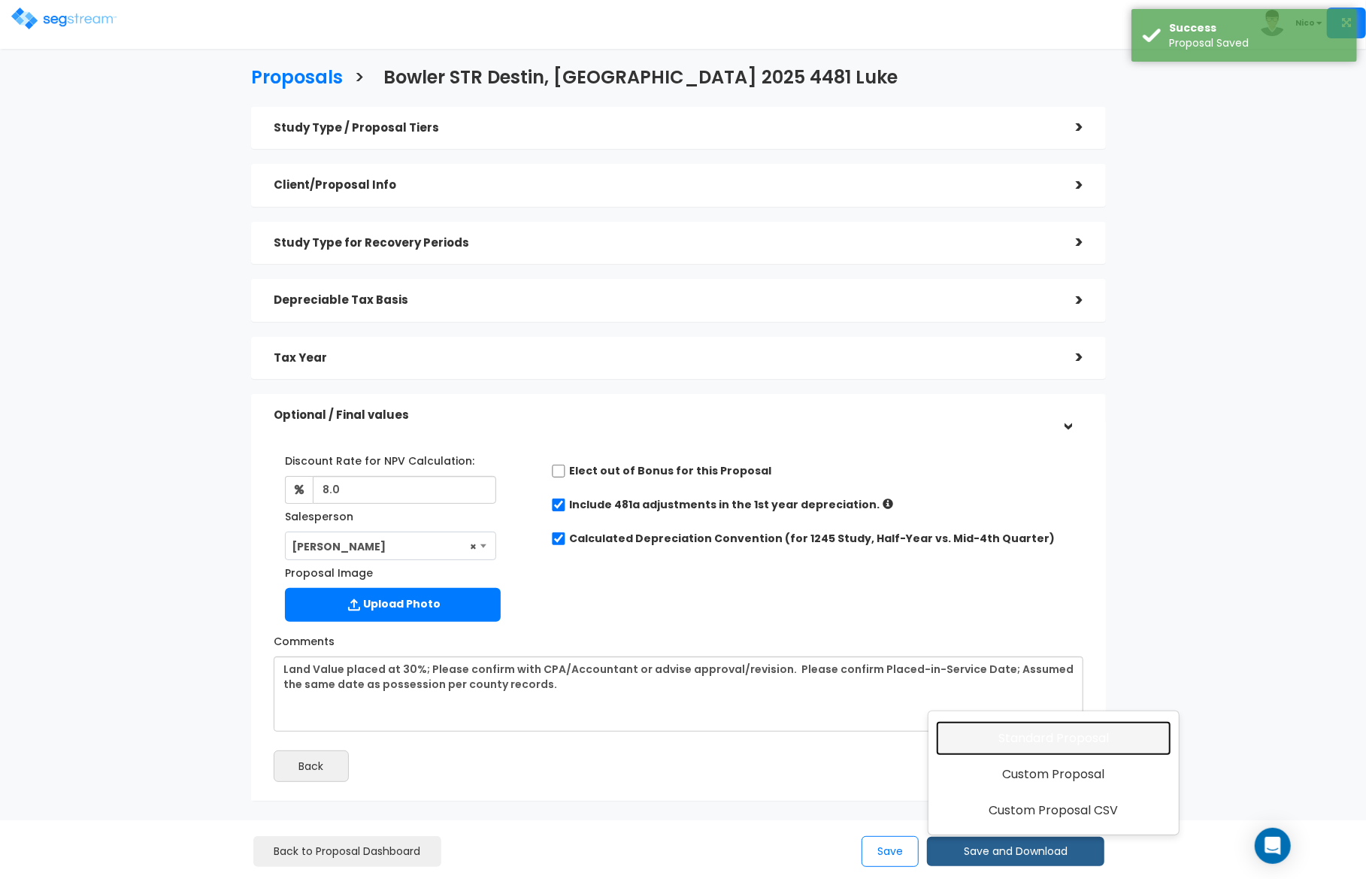
click at [1038, 739] on link "Standard Proposal" at bounding box center [1053, 738] width 235 height 35
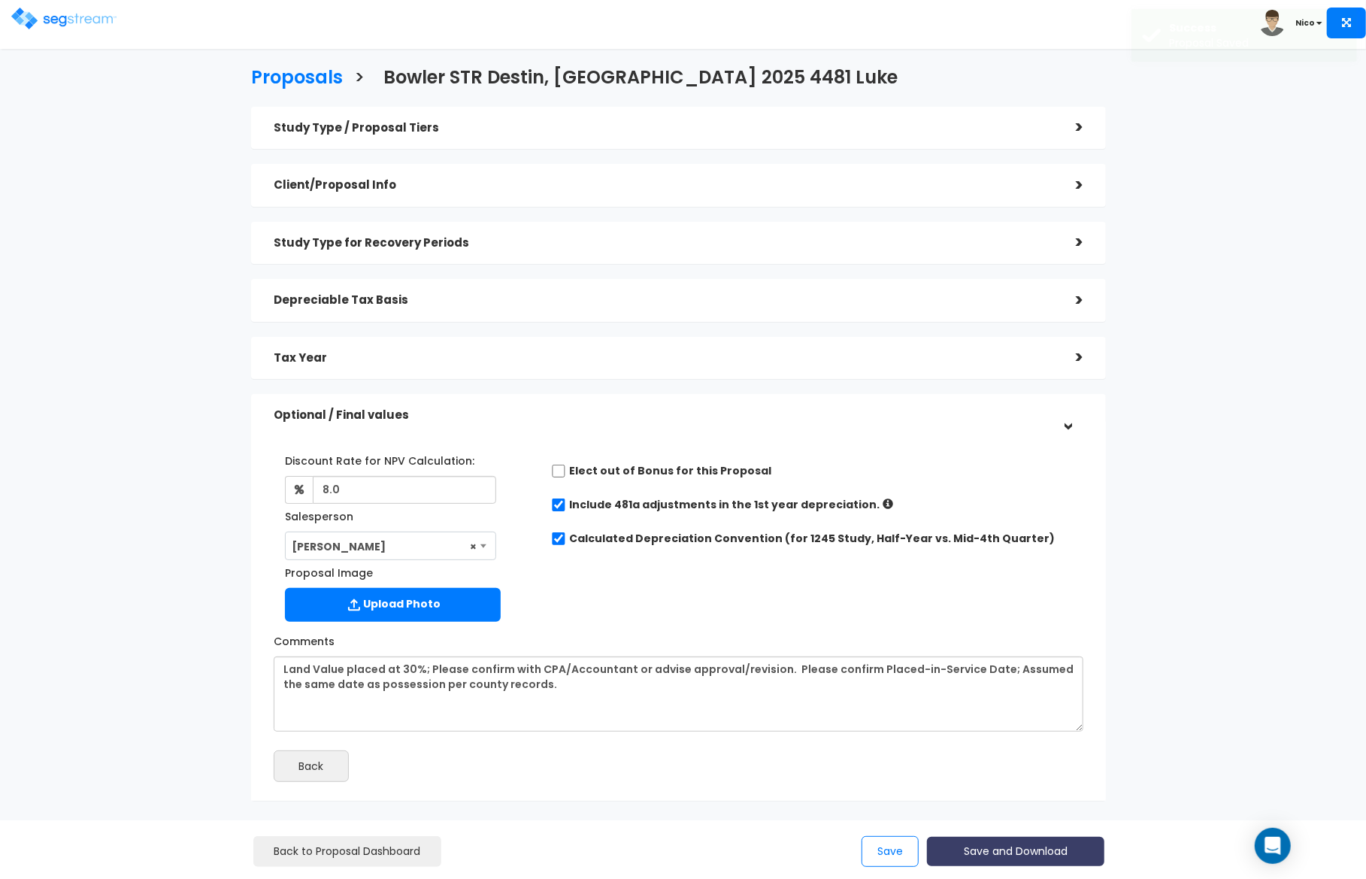
click at [1004, 843] on button "Save and Download" at bounding box center [1015, 851] width 177 height 29
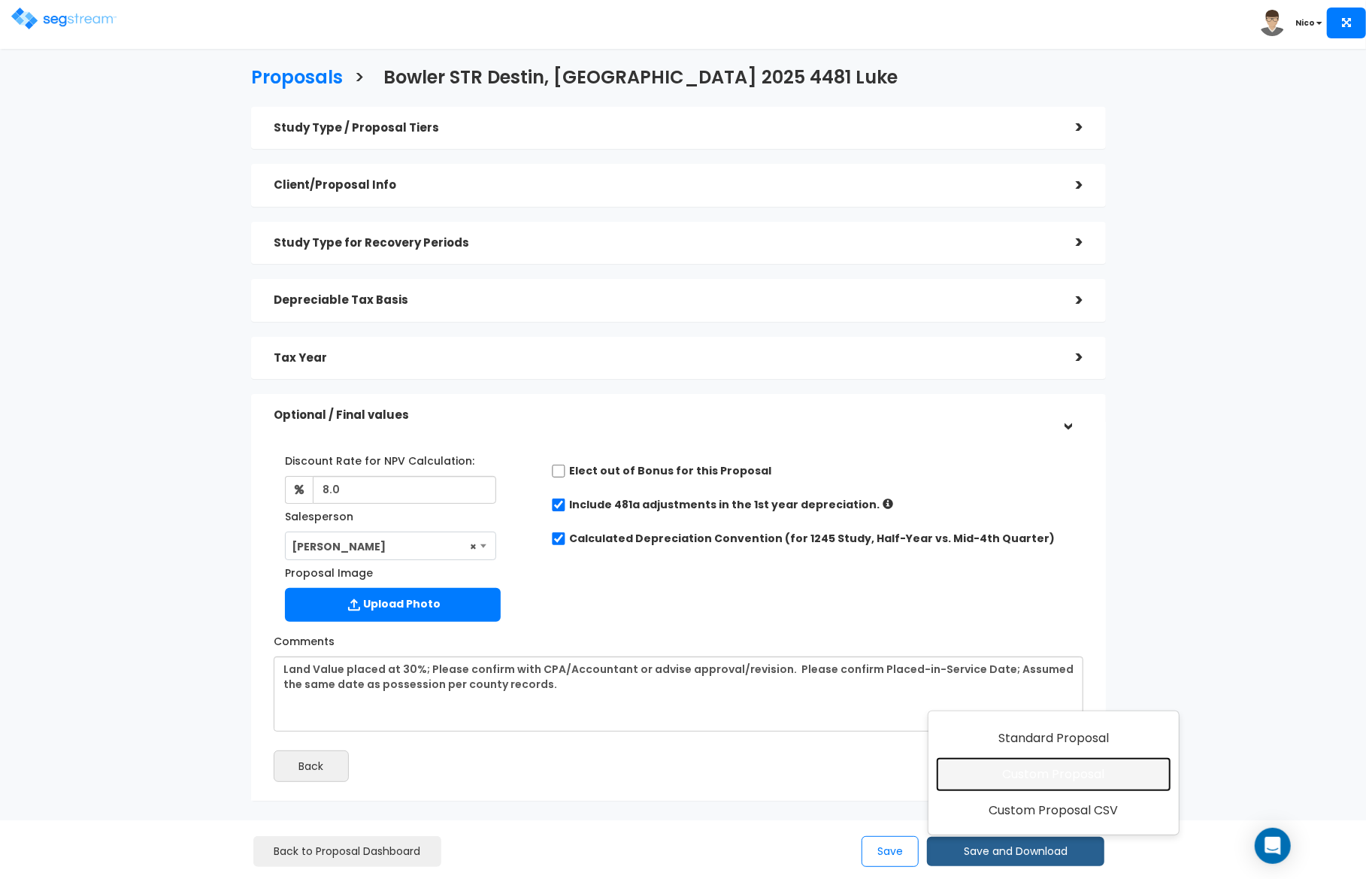
click at [1040, 773] on link "Custom Proposal" at bounding box center [1053, 774] width 235 height 35
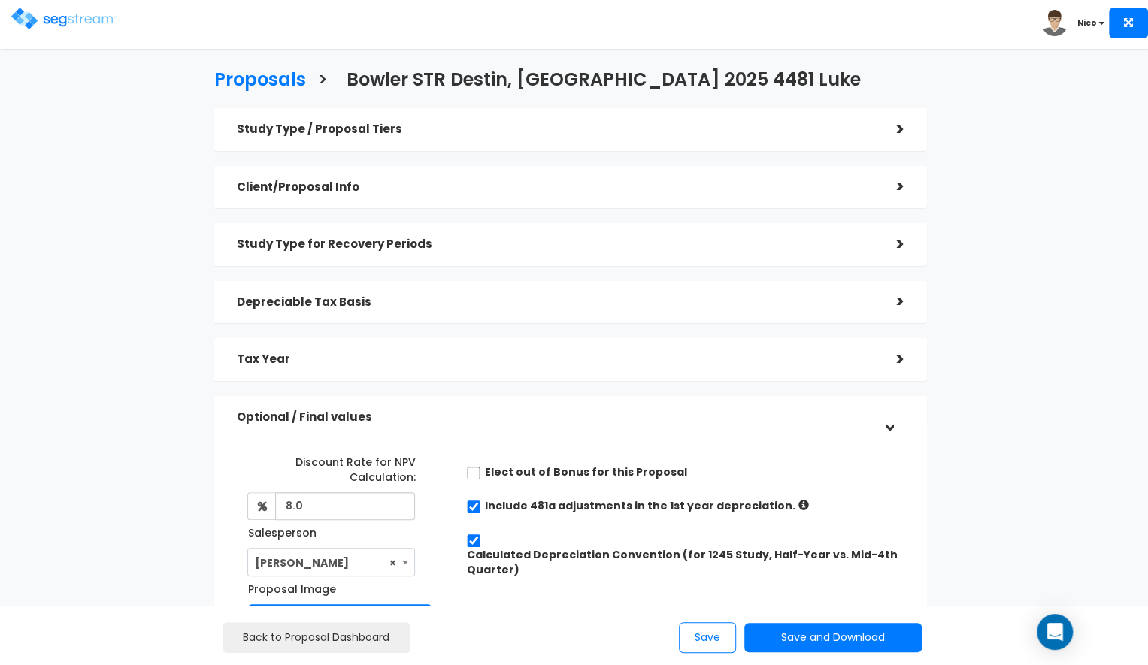
click at [173, 455] on div "Proposals > Bowler STR Destin, FL 2025 4481 Luke Study Type / Proposal Tiers > …" at bounding box center [570, 454] width 938 height 1003
click at [383, 315] on div "Depreciable Tax Basis" at bounding box center [554, 303] width 637 height 28
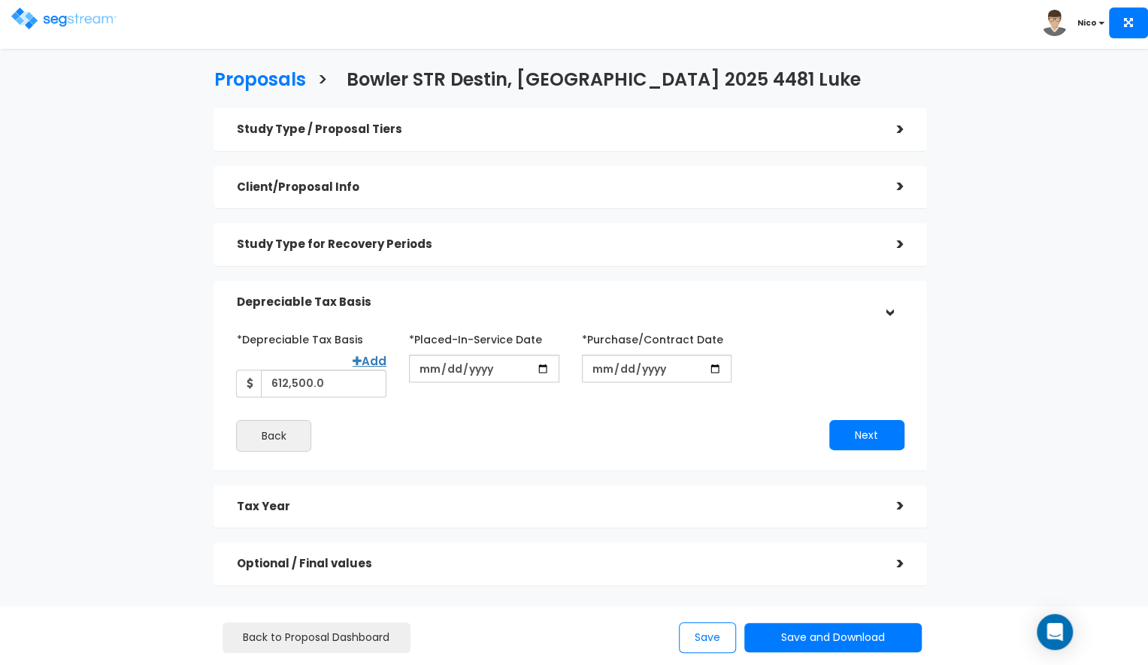
click at [551, 401] on div "*Depreciable Tax Basis Add 612,500.0 *Placed-In-Service Date" at bounding box center [570, 389] width 668 height 124
click at [1017, 382] on div "Proposals > Bowler STR Destin, FL 2025 4481 Luke Study Type / Proposal Tiers > …" at bounding box center [570, 330] width 938 height 755
